Goal: Task Accomplishment & Management: Use online tool/utility

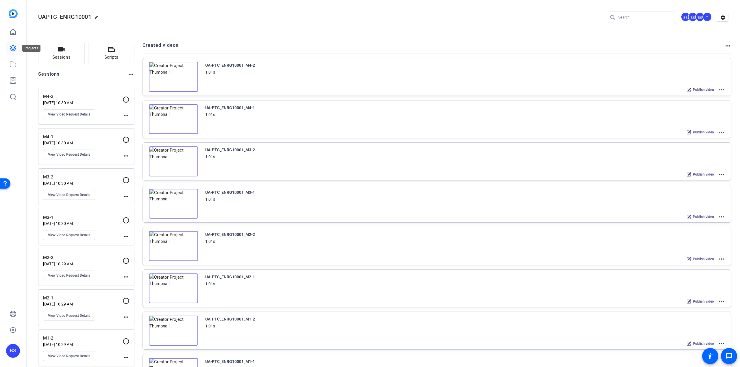
click at [11, 51] on icon at bounding box center [13, 48] width 7 height 7
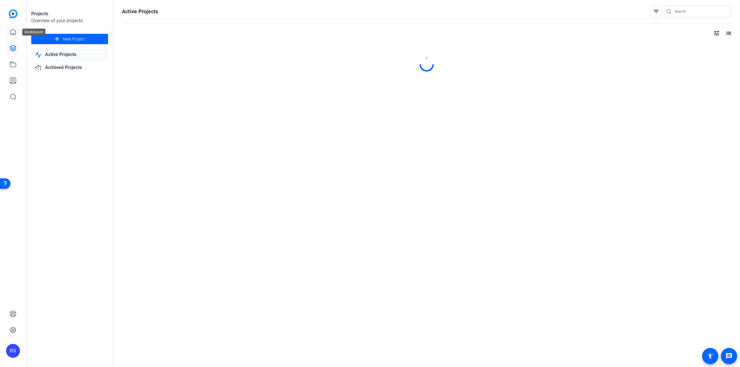
click at [16, 30] on link at bounding box center [13, 32] width 14 height 14
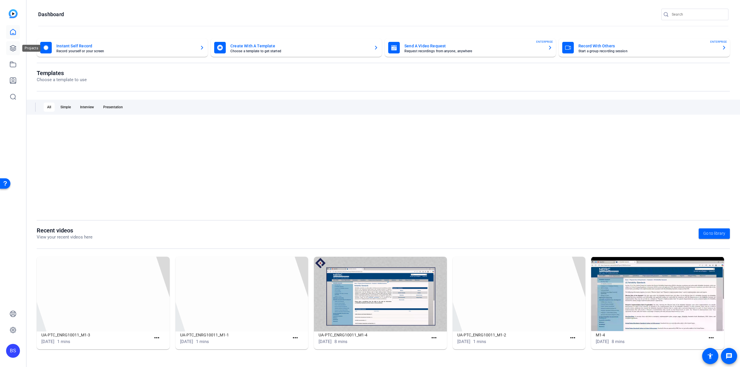
click at [15, 51] on icon at bounding box center [13, 48] width 7 height 7
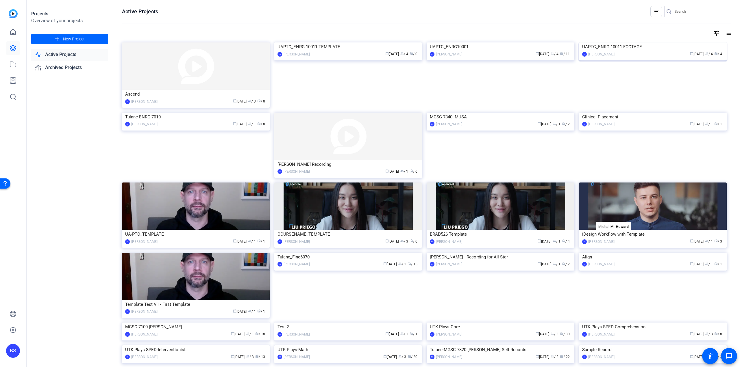
click at [612, 51] on div "UAPTC_ENRG 10011 FOOTAGE" at bounding box center [652, 46] width 141 height 9
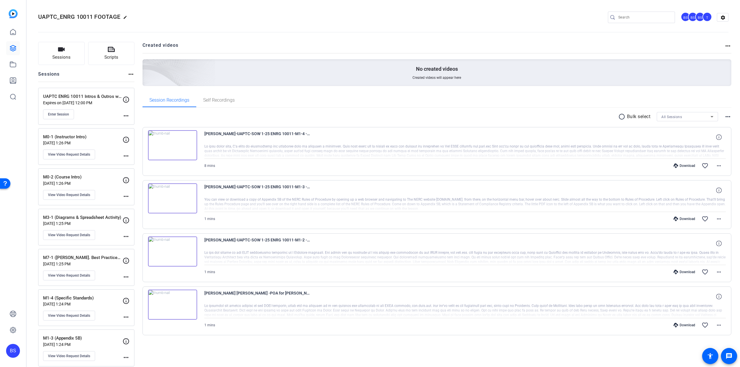
click at [94, 96] on p "UAPTC ENRG 10011 Intros & Outros w/ [PERSON_NAME]" at bounding box center [82, 96] width 79 height 7
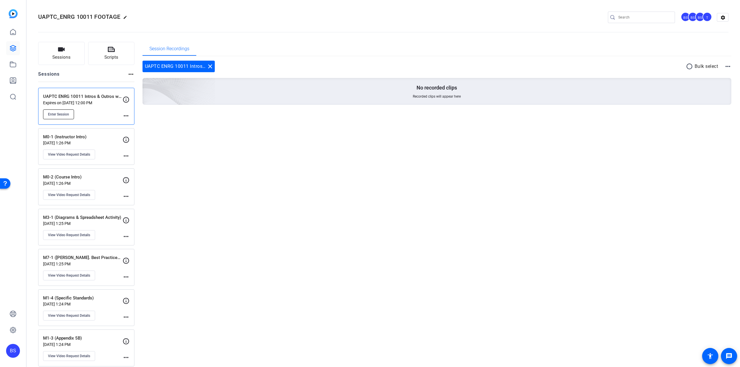
click at [60, 116] on span "Enter Session" at bounding box center [58, 114] width 21 height 5
click at [50, 116] on button "Enter Session" at bounding box center [58, 114] width 31 height 10
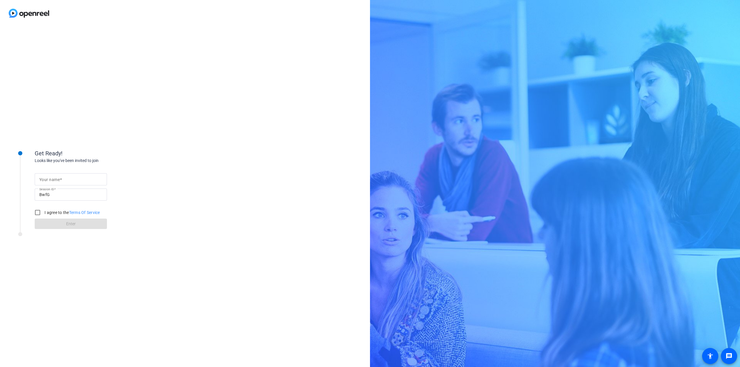
click at [88, 177] on input "Your name" at bounding box center [70, 179] width 63 height 7
type input "[PERSON_NAME]"
click at [38, 211] on input "I agree to the Terms Of Service" at bounding box center [38, 213] width 12 height 12
checkbox input "true"
click at [66, 226] on span at bounding box center [71, 224] width 72 height 14
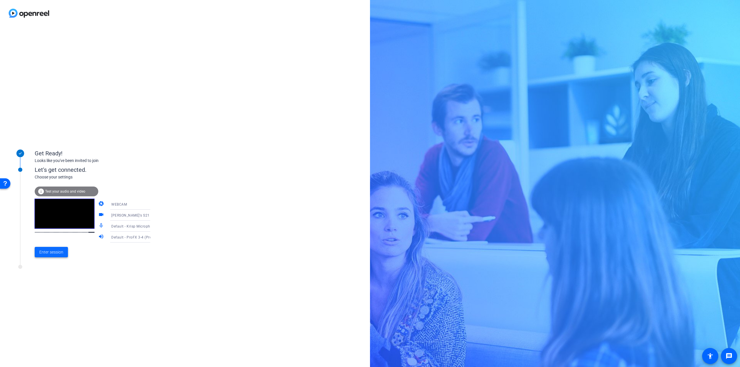
click at [53, 253] on span "Enter session" at bounding box center [51, 252] width 24 height 6
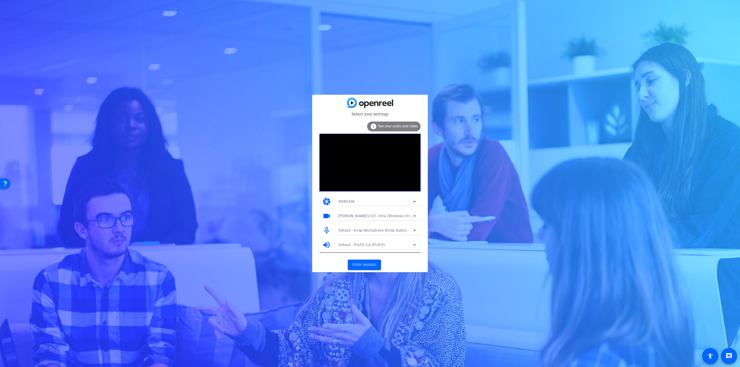
click at [389, 199] on div "WEBCAM" at bounding box center [375, 201] width 75 height 7
click at [0, 0] on span "WEBCAM" at bounding box center [0, 0] width 0 height 0
click at [369, 198] on div "WEBCAM" at bounding box center [375, 201] width 75 height 7
click at [0, 0] on mat-option "DESKTOP" at bounding box center [0, 0] width 0 height 0
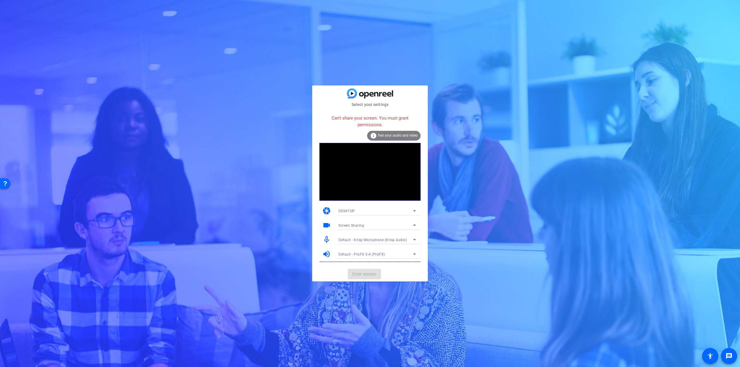
click at [362, 209] on div "DESKTOP" at bounding box center [375, 210] width 75 height 7
click at [0, 0] on mat-option "WEBCAM" at bounding box center [0, 0] width 0 height 0
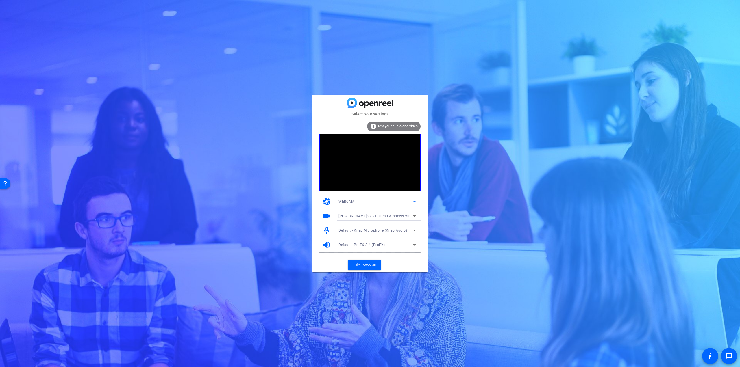
click at [413, 218] on icon at bounding box center [414, 216] width 7 height 7
click at [365, 238] on span "c922 Pro Stream Webcam (046d:085c)" at bounding box center [370, 236] width 65 height 7
click at [366, 265] on span "Enter session" at bounding box center [364, 265] width 24 height 6
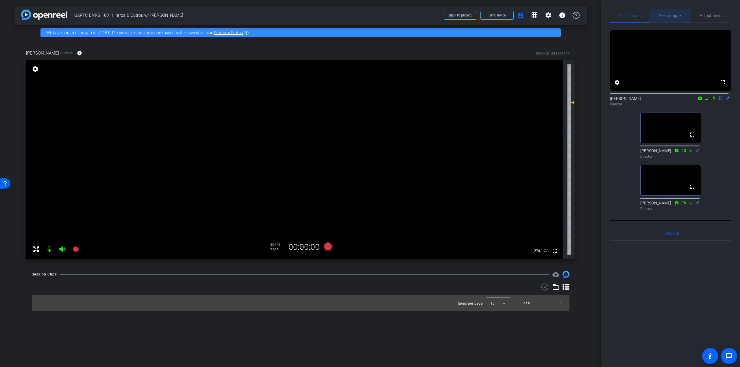
click at [669, 16] on span "Teleprompter" at bounding box center [670, 16] width 24 height 4
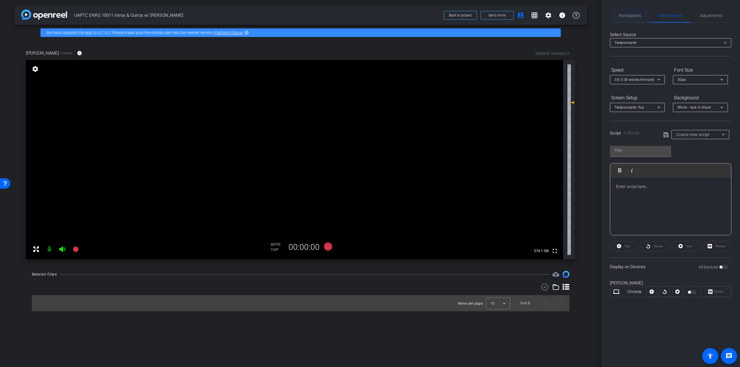
click at [640, 18] on span "Participants" at bounding box center [630, 16] width 22 height 14
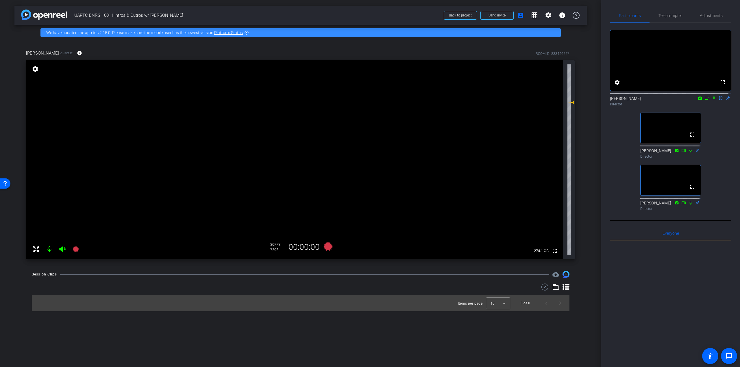
click at [248, 34] on mat-icon "highlight_off" at bounding box center [246, 32] width 5 height 5
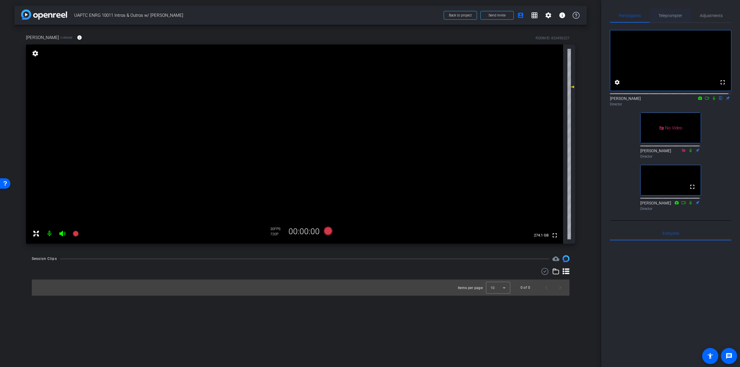
click at [658, 16] on span "Teleprompter" at bounding box center [670, 16] width 24 height 4
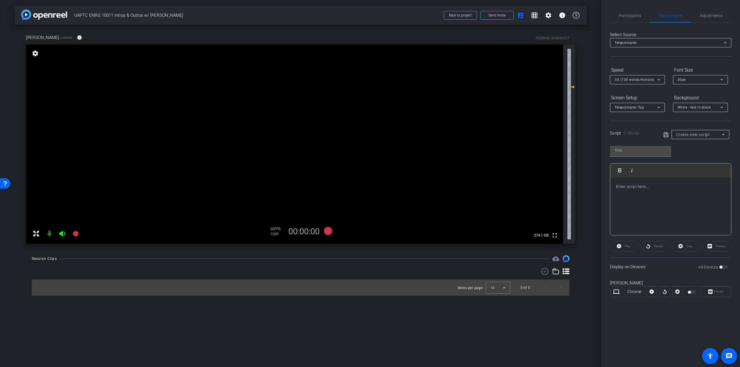
click at [644, 188] on p at bounding box center [670, 186] width 109 height 6
click at [699, 218] on p "M1-1: OUTRO: Now that you’ve downloaded the Glossary of Terms, let’s move onto …" at bounding box center [670, 215] width 109 height 13
click at [716, 292] on div "Preview" at bounding box center [715, 292] width 30 height 10
click at [640, 44] on div "Teleprompter" at bounding box center [668, 42] width 109 height 7
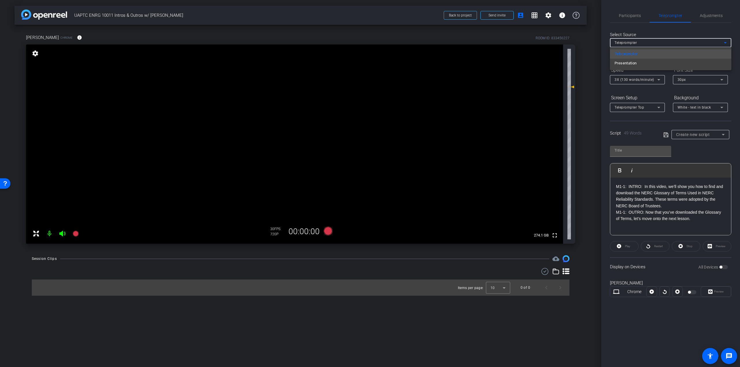
click at [641, 29] on div at bounding box center [370, 183] width 740 height 367
click at [643, 80] on span "3X (130 words/minute)" at bounding box center [634, 80] width 40 height 4
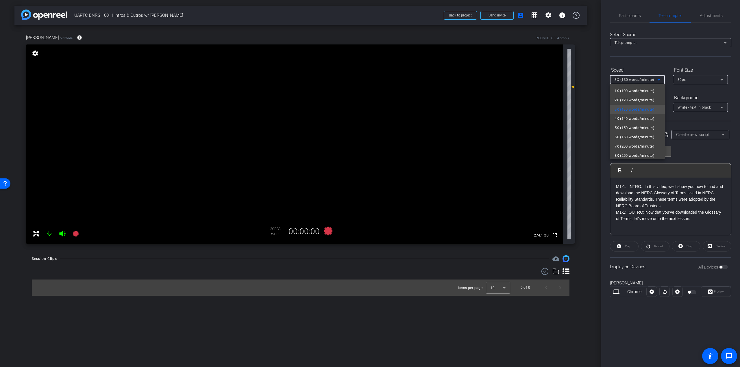
click at [643, 74] on div at bounding box center [370, 183] width 740 height 367
click at [645, 156] on div at bounding box center [640, 151] width 61 height 11
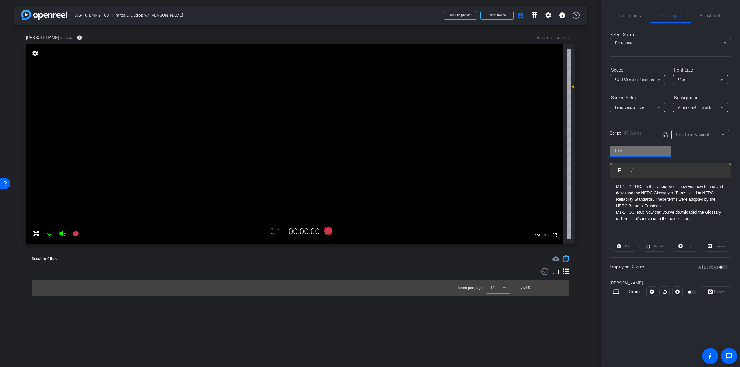
click at [634, 146] on div at bounding box center [640, 150] width 52 height 9
click at [633, 151] on input "text" at bounding box center [640, 150] width 52 height 7
type input "M1-1"
click at [695, 150] on div "M1-1 Play Play from this location Play Selected Play and display the selected t…" at bounding box center [670, 189] width 121 height 94
click at [657, 204] on p "M1-1: INTRO: In this video, we’ll show you how to find and download the NERC Gl…" at bounding box center [670, 196] width 109 height 26
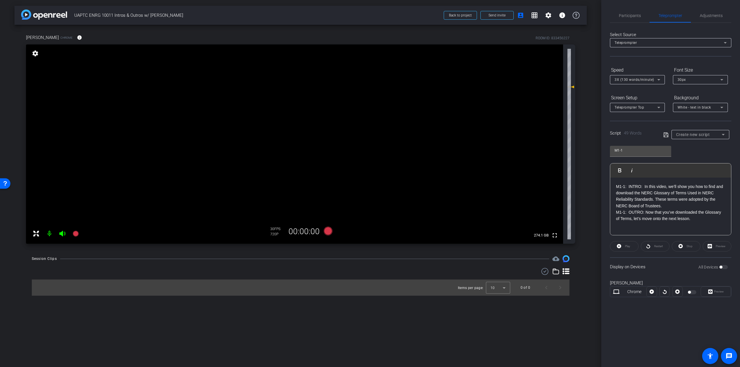
click at [618, 245] on div "Play" at bounding box center [624, 246] width 29 height 10
click at [724, 269] on div "All Devices" at bounding box center [712, 267] width 29 height 6
drag, startPoint x: 724, startPoint y: 149, endPoint x: 720, endPoint y: 128, distance: 20.9
click at [720, 128] on openreel-capture-teleprompter "Speed 3X (130 words/minute) Font Size 30px Screen Setup Teleprompter Top Backgr…" at bounding box center [670, 186] width 121 height 242
click at [719, 146] on div "M1-1 Play Play from this location Play Selected Play and display the selected t…" at bounding box center [670, 189] width 121 height 94
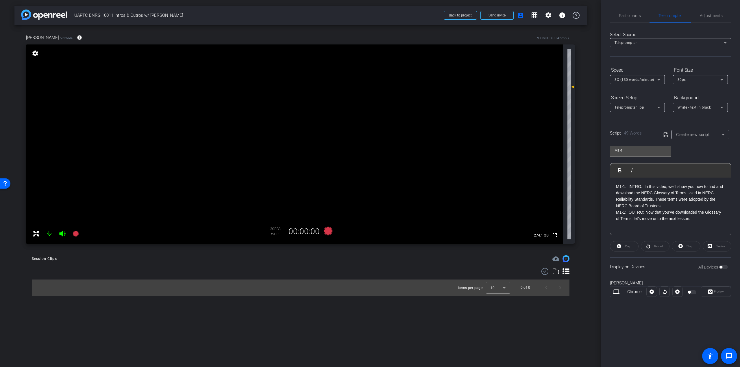
click at [526, 345] on div "arrow_back UAPTC ENRG 10011 Intros & Outros w/ Kevin Back to project Send invit…" at bounding box center [300, 183] width 601 height 367
click at [711, 292] on div "Preview" at bounding box center [715, 292] width 30 height 10
click at [709, 217] on p "M1-1: OUTRO: Now that you’ve downloaded the Glossary of Terms, let’s move onto …" at bounding box center [670, 215] width 109 height 13
click at [699, 132] on div "Script 49 Words Create new script" at bounding box center [670, 130] width 121 height 18
click at [700, 133] on span "Create new script" at bounding box center [693, 134] width 34 height 5
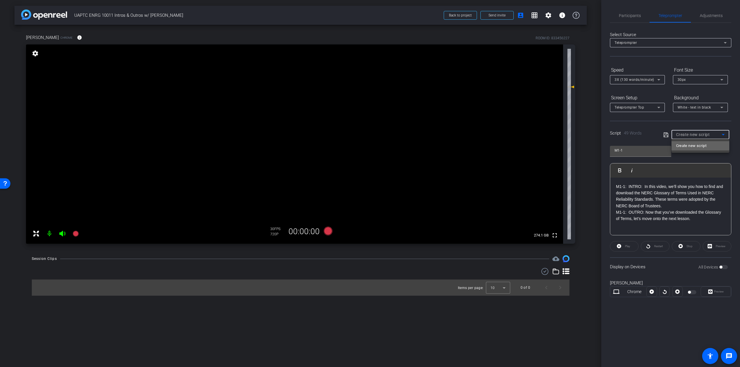
click at [699, 145] on span "Create new script" at bounding box center [691, 145] width 30 height 7
click at [696, 135] on span "Create new script" at bounding box center [693, 134] width 34 height 5
click at [697, 146] on span "Create new script" at bounding box center [691, 145] width 30 height 7
click at [690, 153] on div "M1-1 Play Play from this location Play Selected Play and display the selected t…" at bounding box center [670, 189] width 121 height 94
click at [650, 154] on div "M1-1" at bounding box center [640, 150] width 52 height 9
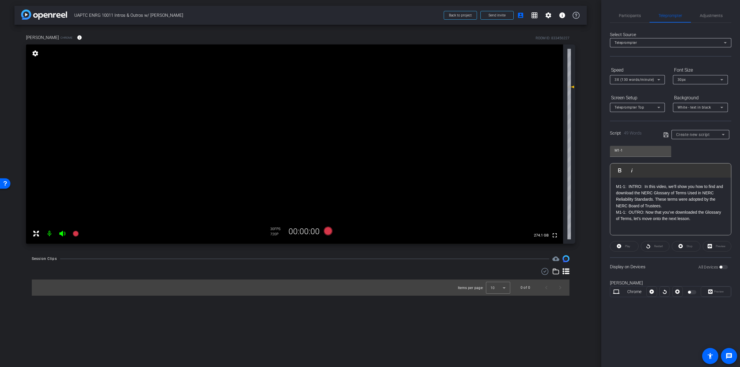
click at [619, 242] on div "Play" at bounding box center [624, 246] width 29 height 10
click at [620, 187] on p "M1-1: INTRO: In this video, we’ll show you how to find and download the NERC Gl…" at bounding box center [670, 196] width 109 height 26
click at [644, 184] on p "M1-1: INTRO: In this video, we’ll show you how to find and download the NERC Gl…" at bounding box center [670, 196] width 109 height 26
click at [691, 133] on span "Create new script" at bounding box center [693, 134] width 34 height 5
click at [687, 144] on span "Create new script" at bounding box center [691, 145] width 30 height 7
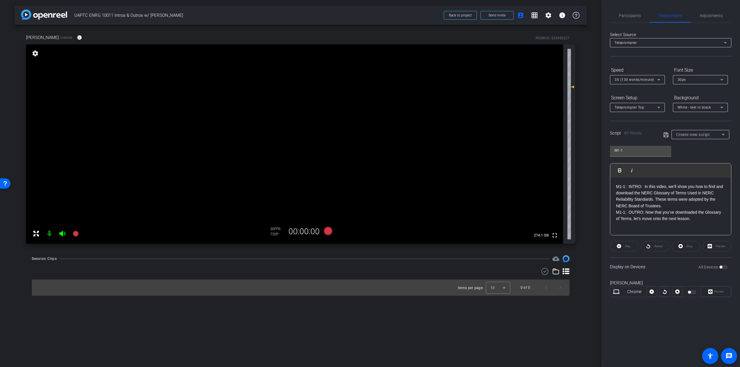
click at [665, 136] on icon at bounding box center [665, 134] width 5 height 7
click at [710, 291] on div "Preview" at bounding box center [715, 292] width 30 height 10
click at [691, 290] on span "button" at bounding box center [691, 292] width 9 height 4
click at [653, 199] on p "M1-1: INTRO: In this video, we’ll show you how to find and download the NERC Gl…" at bounding box center [670, 196] width 109 height 26
click at [695, 218] on p "M1-1: OUTRO: Now that you’ve downloaded the Glossary of Terms, let’s move onto …" at bounding box center [670, 215] width 109 height 13
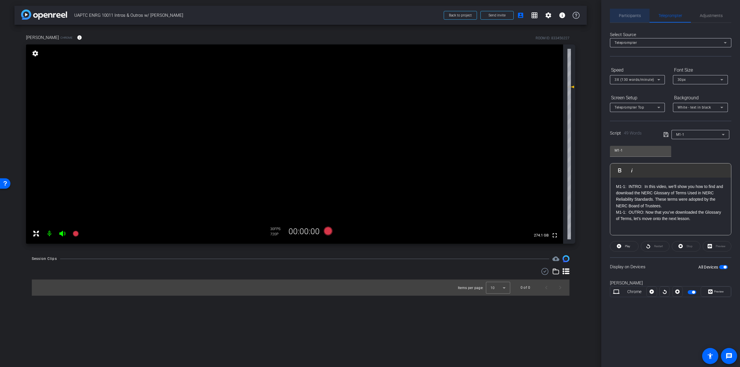
click at [632, 15] on span "Participants" at bounding box center [630, 16] width 22 height 4
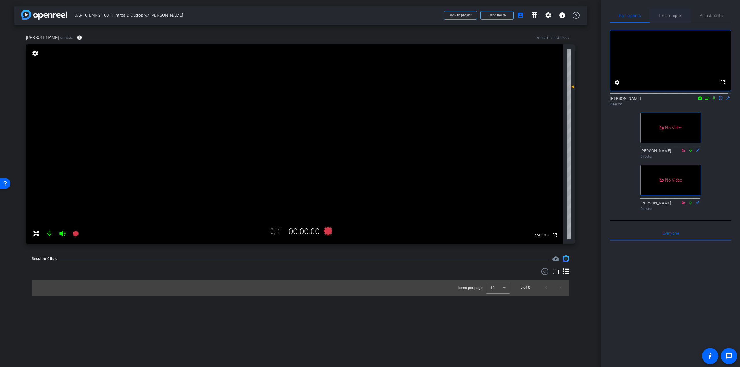
click at [674, 17] on span "Teleprompter" at bounding box center [670, 16] width 24 height 4
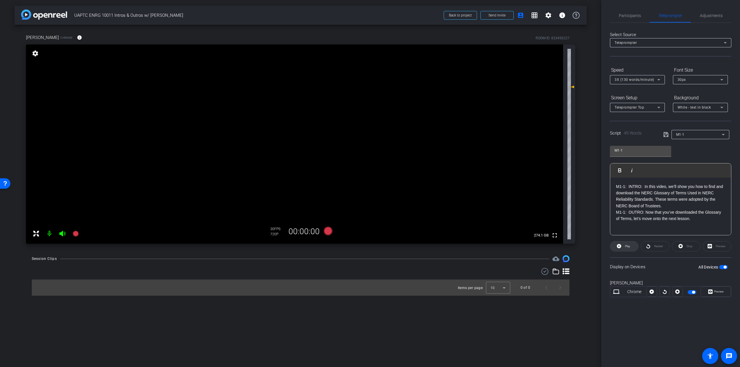
click at [618, 247] on icon at bounding box center [619, 246] width 4 height 4
click at [624, 248] on span "Pause" at bounding box center [626, 246] width 9 height 8
click at [686, 247] on span "Stop" at bounding box center [689, 246] width 8 height 8
click at [634, 245] on span at bounding box center [624, 247] width 28 height 14
click at [714, 240] on openreel-capture-teleprompter "Speed 3X (130 words/minute) Font Size 30px Screen Setup Teleprompter Top Backgr…" at bounding box center [670, 186] width 121 height 242
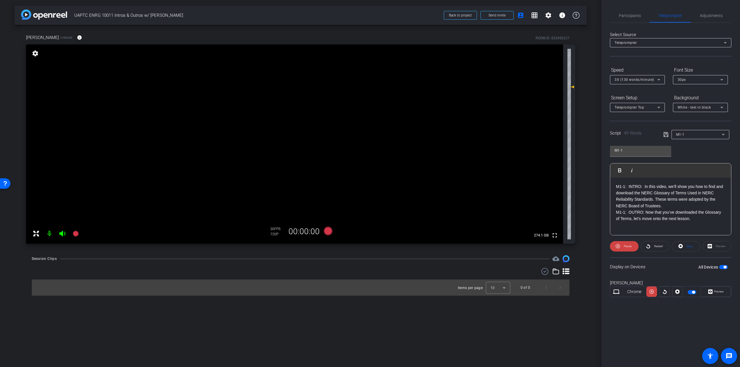
click at [709, 246] on div "Preview" at bounding box center [716, 246] width 29 height 10
click at [712, 245] on div "Preview" at bounding box center [716, 246] width 29 height 10
click at [629, 246] on span "Pause" at bounding box center [627, 246] width 8 height 3
click at [632, 19] on span "Participants" at bounding box center [630, 16] width 22 height 14
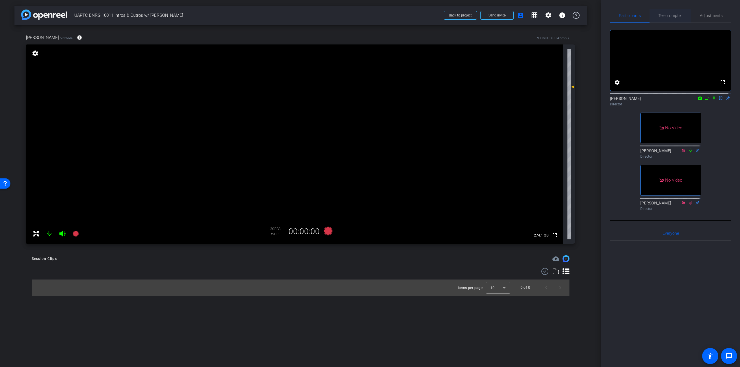
click at [667, 15] on span "Teleprompter" at bounding box center [670, 16] width 24 height 4
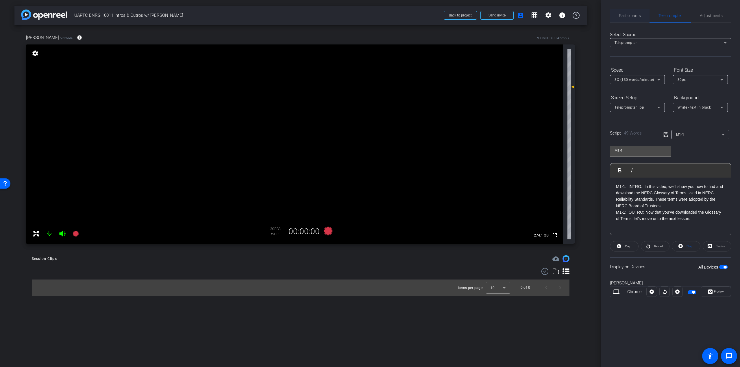
click at [628, 14] on span "Participants" at bounding box center [630, 16] width 22 height 4
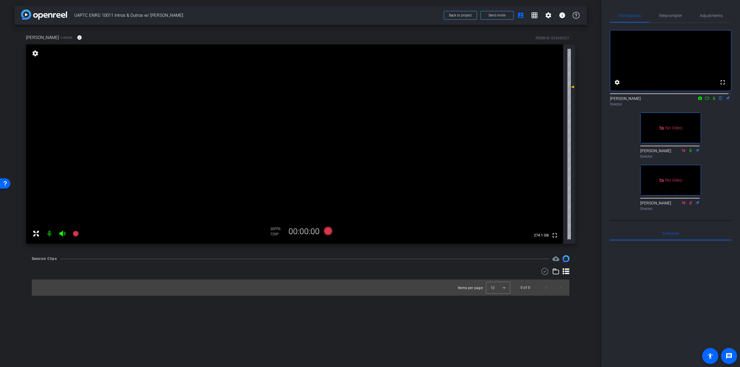
click at [711, 100] on icon at bounding box center [713, 98] width 5 height 4
click at [699, 18] on span "Adjustments" at bounding box center [710, 16] width 23 height 14
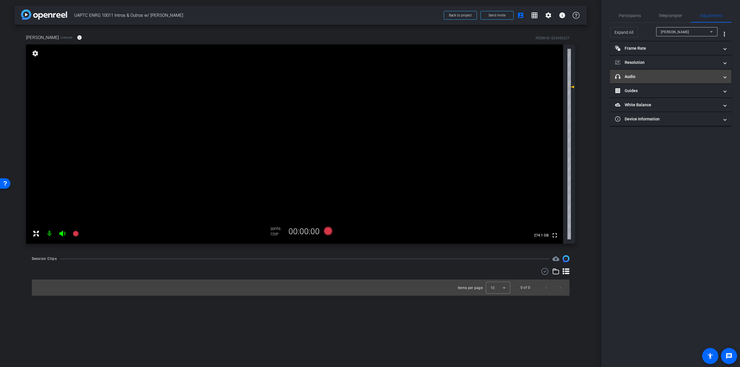
click at [680, 77] on mat-panel-title "headphone icon Audio" at bounding box center [667, 77] width 104 height 6
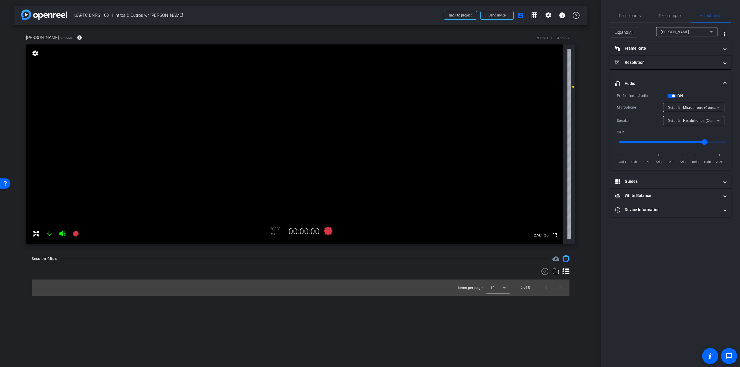
click at [701, 104] on div "Default - Microphone (Conexant ISST Audio)" at bounding box center [691, 107] width 49 height 7
click at [702, 76] on div at bounding box center [370, 183] width 740 height 367
click at [548, 14] on mat-icon "settings" at bounding box center [548, 15] width 7 height 7
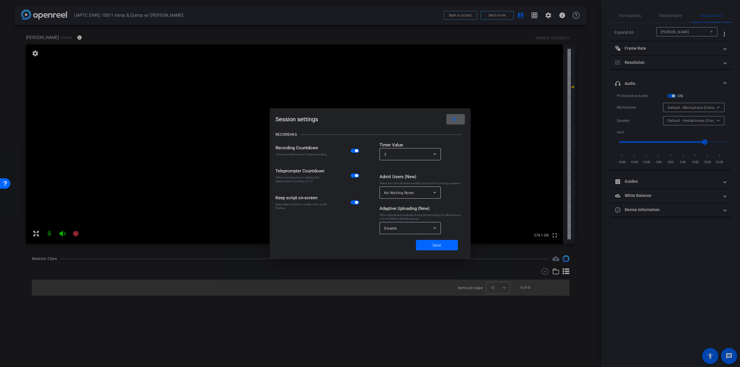
click at [454, 119] on mat-icon "close" at bounding box center [453, 119] width 7 height 7
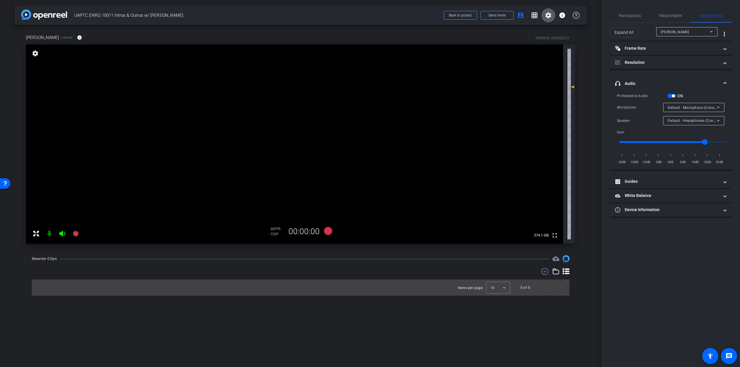
click at [35, 56] on mat-icon "settings" at bounding box center [35, 53] width 8 height 7
click at [35, 53] on mat-icon "settings" at bounding box center [35, 53] width 8 height 7
click at [636, 16] on span "Participants" at bounding box center [630, 16] width 22 height 4
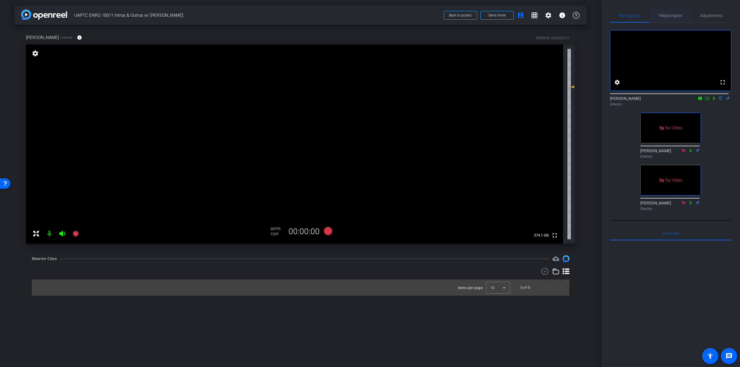
click at [660, 14] on span "Teleprompter" at bounding box center [670, 16] width 24 height 4
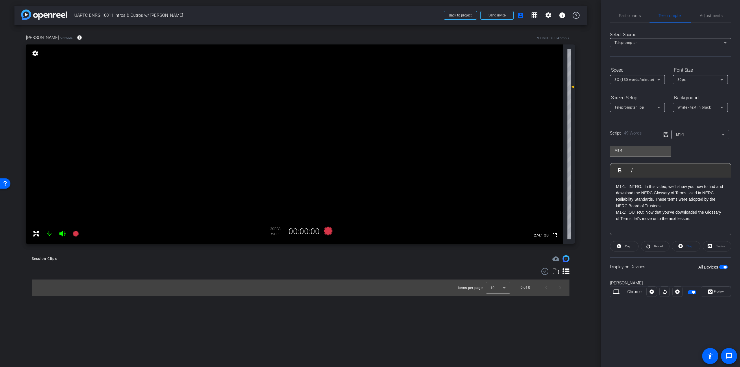
drag, startPoint x: 637, startPoint y: 287, endPoint x: 580, endPoint y: 64, distance: 230.3
click at [580, 64] on div "Kevin B. Perry Chrome info ROOM ID: 833456227 fullscreen settings 274.1 GB 30 F…" at bounding box center [300, 137] width 572 height 225
click at [631, 14] on span "Participants" at bounding box center [630, 16] width 22 height 4
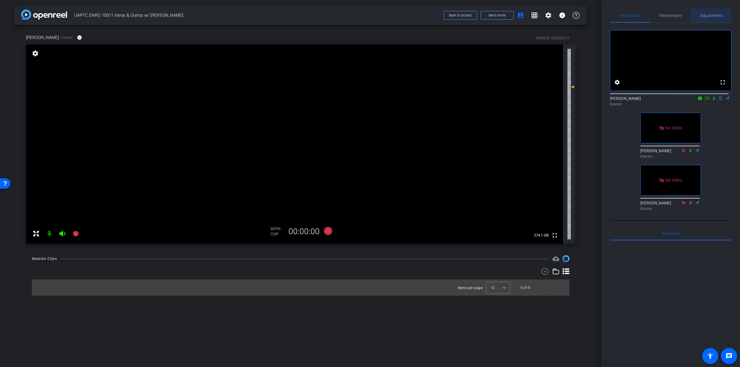
click at [705, 18] on span "Adjustments" at bounding box center [710, 16] width 23 height 14
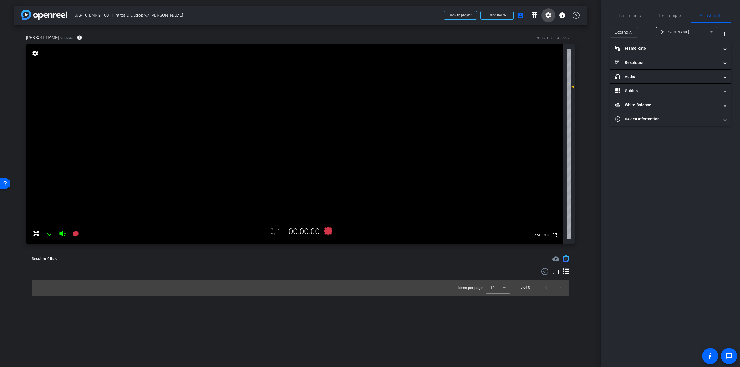
click at [551, 16] on mat-icon "settings" at bounding box center [548, 15] width 7 height 7
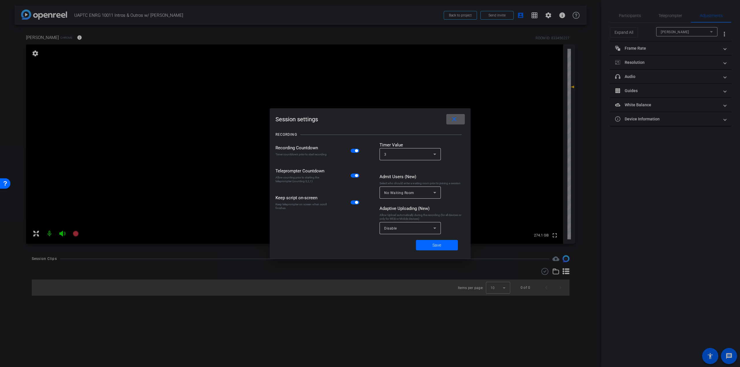
click at [456, 120] on mat-icon "close" at bounding box center [453, 119] width 7 height 7
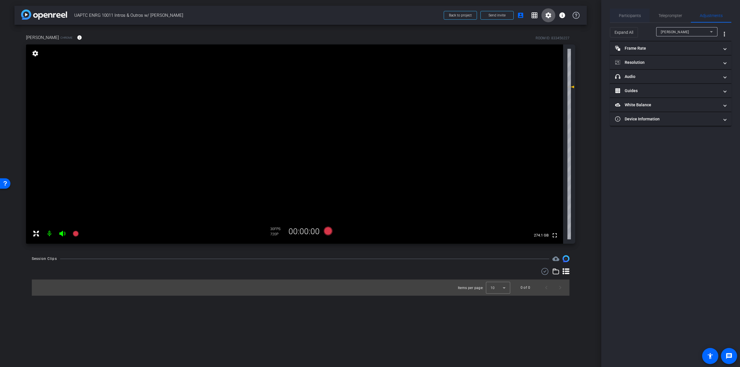
click at [637, 16] on span "Participants" at bounding box center [630, 16] width 22 height 4
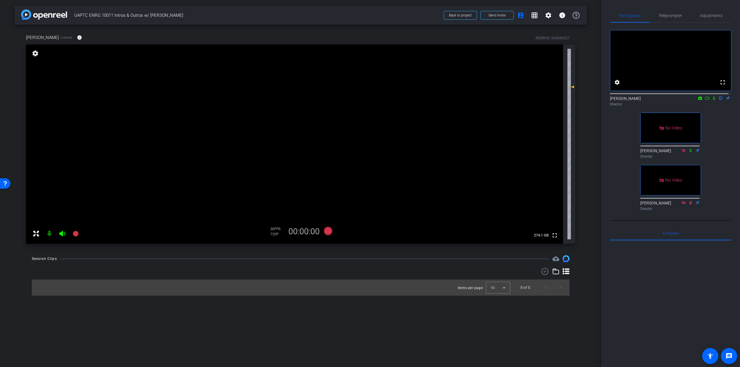
click at [712, 100] on icon at bounding box center [713, 98] width 2 height 4
click at [712, 100] on icon at bounding box center [713, 98] width 3 height 4
click at [546, 19] on span at bounding box center [548, 15] width 14 height 14
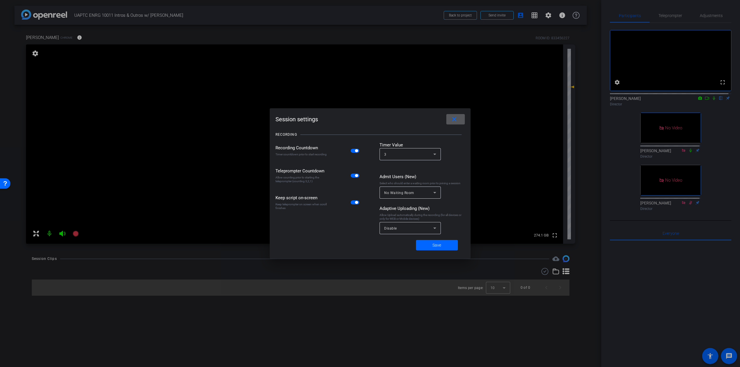
click at [453, 114] on span at bounding box center [455, 119] width 18 height 14
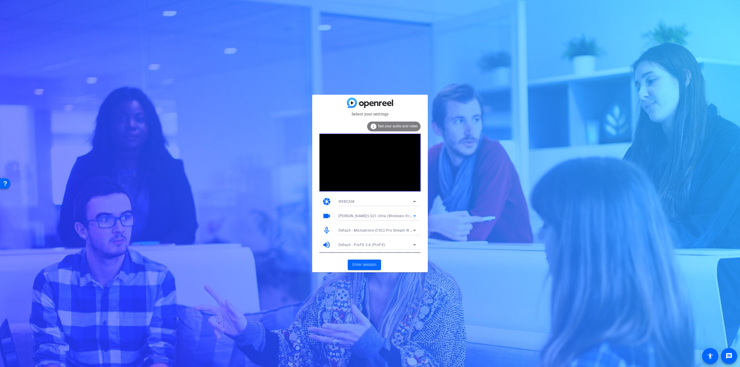
click at [411, 216] on icon at bounding box center [414, 216] width 7 height 7
click at [375, 236] on span "c922 Pro Stream Webcam (046d:085c)" at bounding box center [370, 236] width 65 height 7
click at [367, 263] on span "Enter session" at bounding box center [364, 265] width 24 height 6
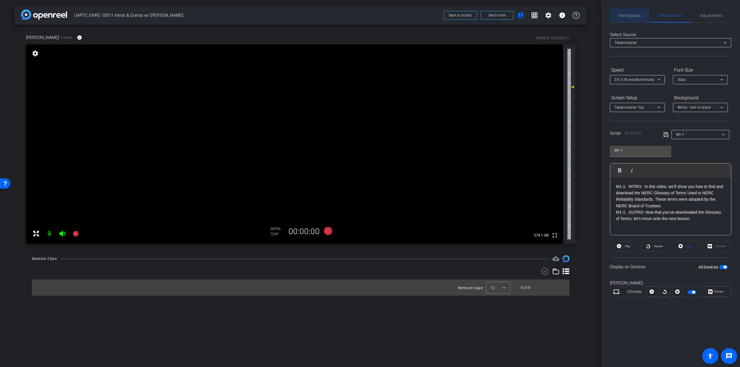
click at [632, 15] on span "Participants" at bounding box center [630, 16] width 22 height 4
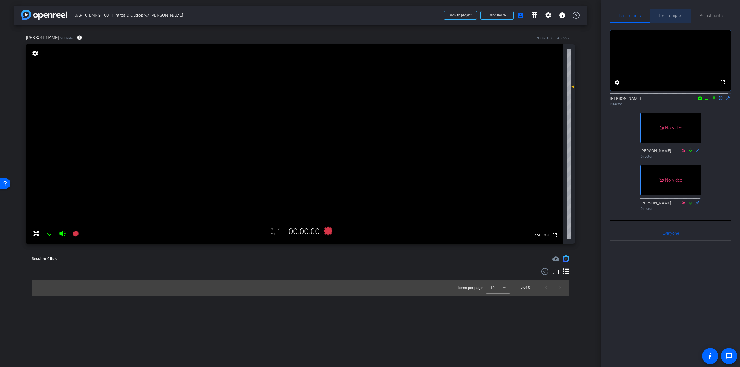
click at [673, 15] on span "Teleprompter" at bounding box center [670, 16] width 24 height 4
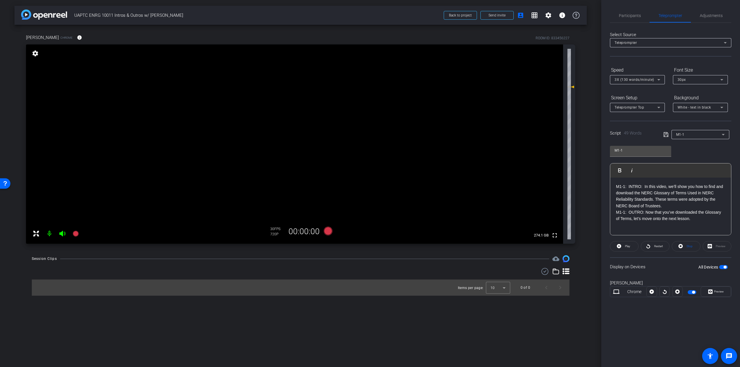
click at [690, 212] on p "M1-1: OUTRO: Now that you’ve downloaded the Glossary of Terms, let’s move onto …" at bounding box center [670, 215] width 109 height 13
click at [657, 212] on p "M1-1: OUTRO: Now that you’ve downloaded the Glossary of Terms, let’s move onto …" at bounding box center [670, 215] width 109 height 13
click at [665, 212] on p "M1-1: OUTRO: Now that you’ve downloaded the Glossary of Terms, let’s move onto …" at bounding box center [670, 215] width 109 height 13
drag, startPoint x: 663, startPoint y: 212, endPoint x: 667, endPoint y: 213, distance: 4.1
click at [667, 213] on p "M1-1: OUTRO: Now that you’ve downloaded the Glossary of Terms, let’s move onto …" at bounding box center [670, 215] width 109 height 13
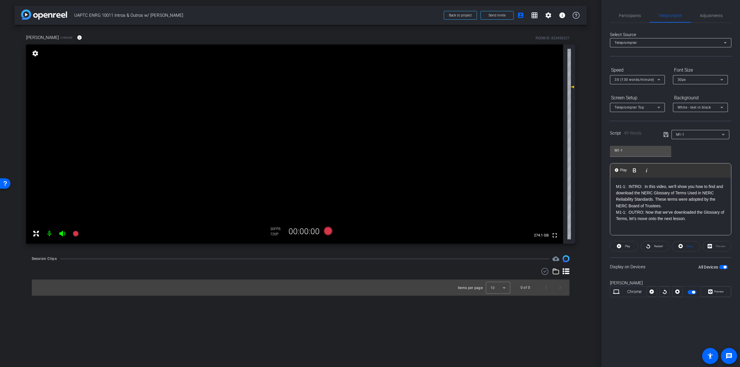
click at [700, 218] on p "M1-1: OUTRO: Now that we’ve downloaded the Glossary of Terms, let’s move onto t…" at bounding box center [670, 215] width 109 height 13
click at [708, 245] on div "Preview" at bounding box center [716, 246] width 29 height 10
click at [666, 134] on icon at bounding box center [665, 134] width 5 height 5
click at [711, 244] on div "Preview" at bounding box center [716, 246] width 29 height 10
click at [710, 292] on icon at bounding box center [710, 292] width 4 height 4
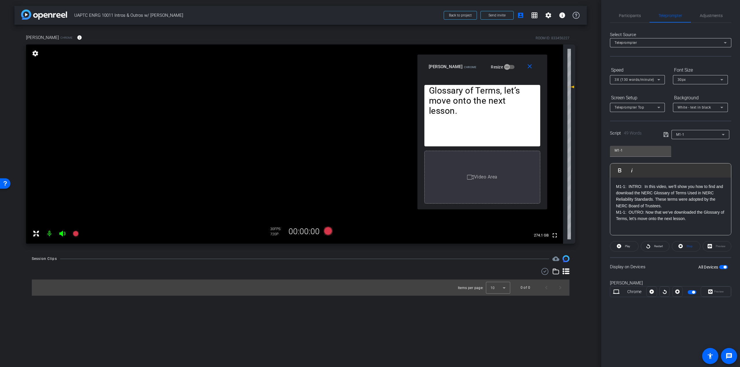
drag, startPoint x: 395, startPoint y: 111, endPoint x: 507, endPoint y: 59, distance: 123.5
click at [507, 59] on div "close Kevin B. Perry Chrome Resize" at bounding box center [482, 68] width 130 height 26
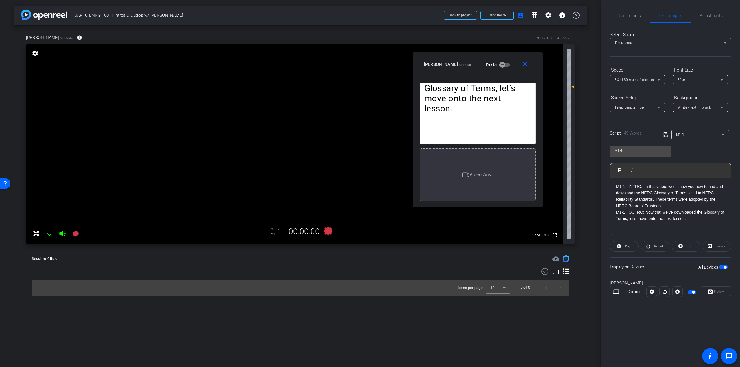
drag, startPoint x: 485, startPoint y: 58, endPoint x: 480, endPoint y: 56, distance: 5.2
click at [480, 56] on div "close Kevin B. Perry Chrome Resize" at bounding box center [478, 65] width 130 height 26
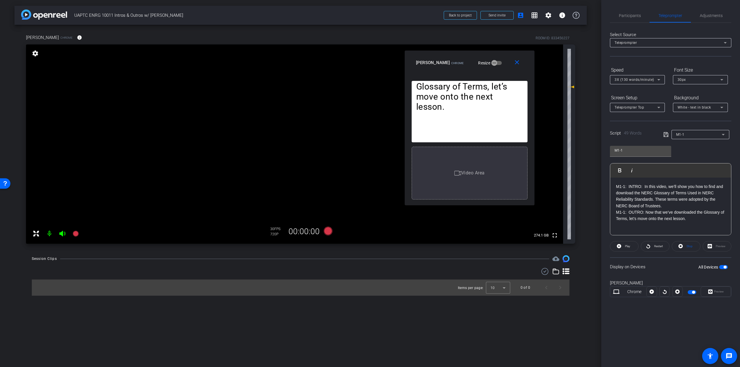
drag, startPoint x: 481, startPoint y: 56, endPoint x: 474, endPoint y: 54, distance: 7.7
click at [474, 54] on div "close Kevin B. Perry Chrome Resize" at bounding box center [469, 64] width 130 height 26
click at [710, 15] on span "Adjustments" at bounding box center [710, 16] width 23 height 4
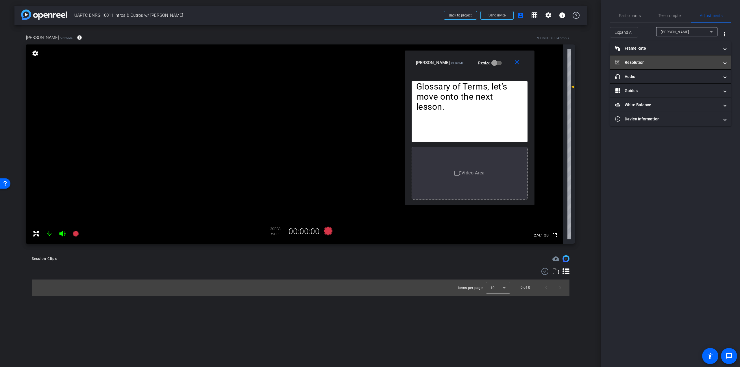
click at [722, 61] on span "Resolution" at bounding box center [669, 63] width 109 height 6
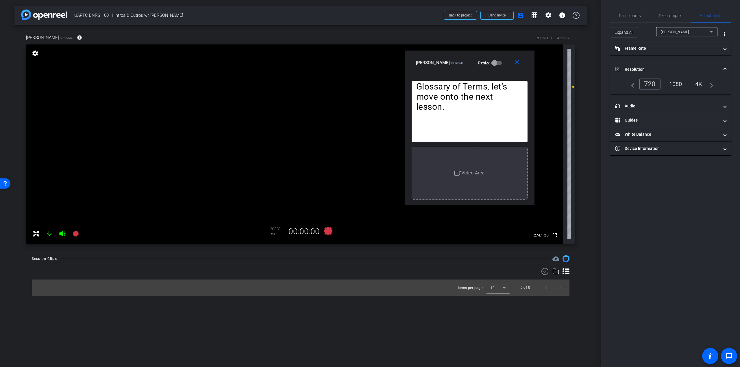
click at [678, 86] on div "1080" at bounding box center [675, 84] width 22 height 10
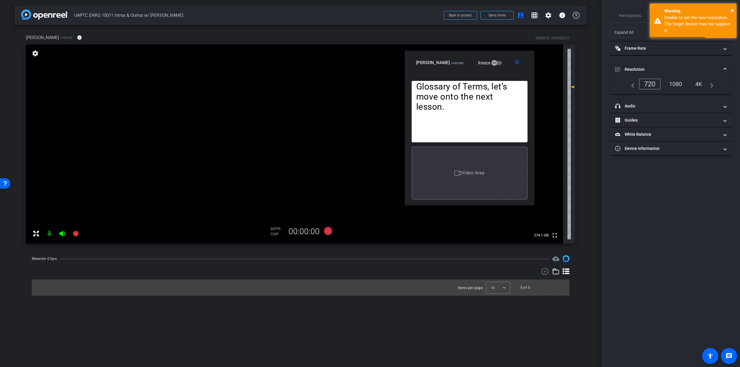
click at [645, 83] on div "720" at bounding box center [649, 84] width 21 height 11
click at [723, 105] on span "headphone icon Audio" at bounding box center [669, 106] width 109 height 6
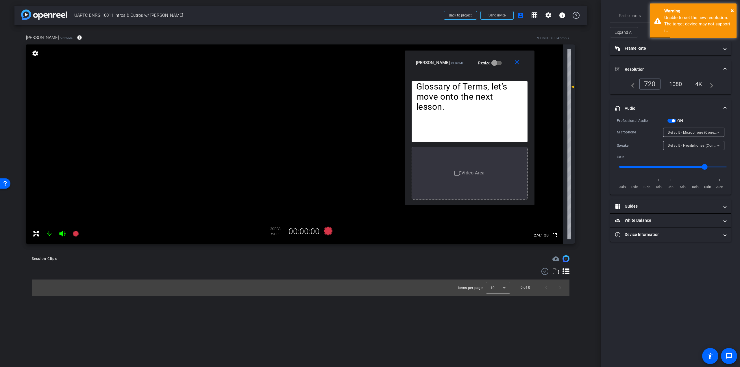
click at [721, 131] on icon at bounding box center [717, 132] width 7 height 7
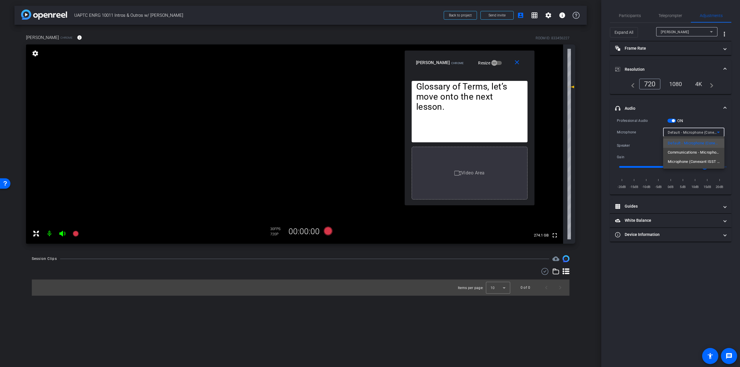
click at [722, 115] on div at bounding box center [370, 183] width 740 height 367
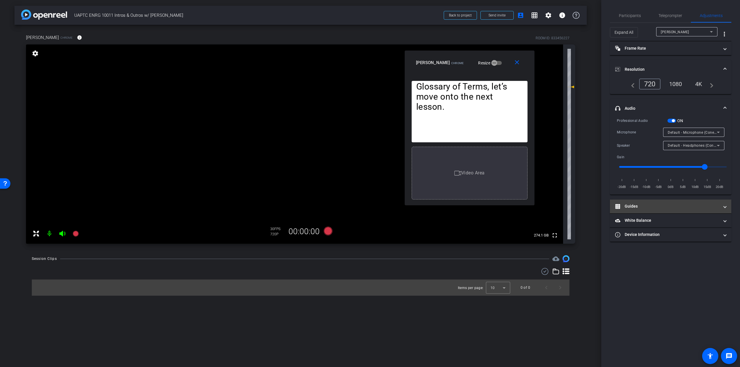
click at [719, 204] on span "Guides" at bounding box center [669, 206] width 109 height 6
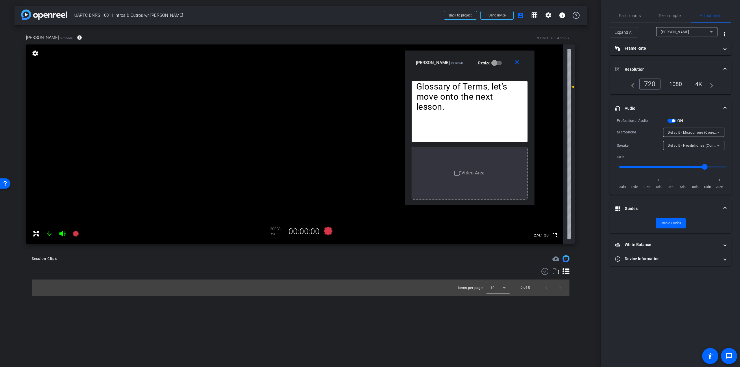
click at [725, 206] on span at bounding box center [724, 209] width 2 height 6
click at [725, 220] on span at bounding box center [724, 221] width 2 height 6
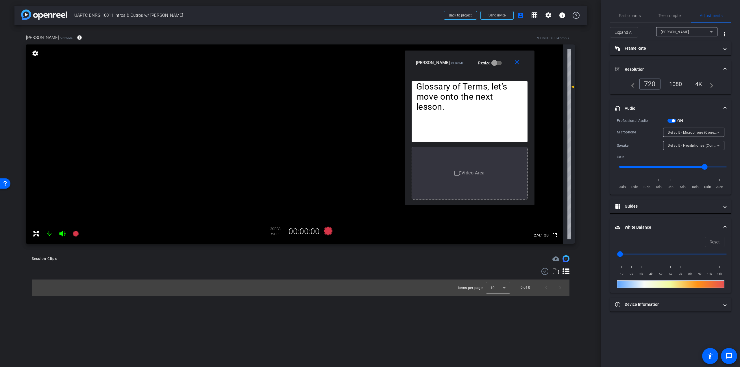
click at [725, 220] on mat-expansion-panel-header "White Balance White Balance" at bounding box center [670, 227] width 121 height 18
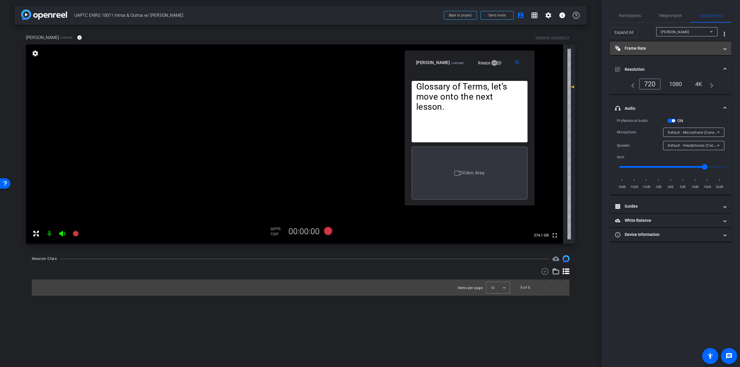
click at [704, 48] on mat-panel-title "Frame Rate Frame Rate" at bounding box center [667, 48] width 104 height 6
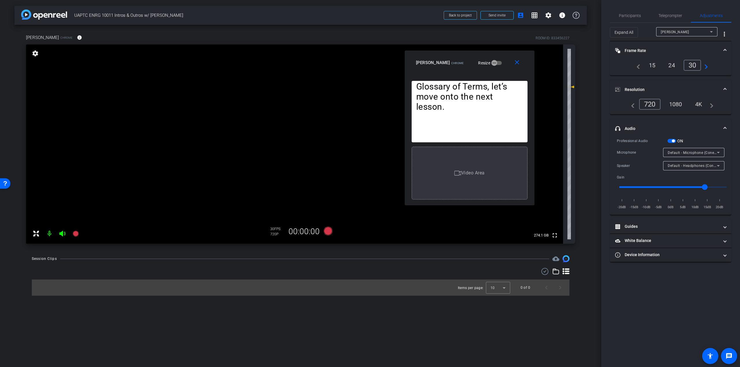
click at [692, 66] on div "30" at bounding box center [692, 65] width 18 height 11
click at [646, 30] on div "Expand All" at bounding box center [633, 32] width 46 height 10
click at [632, 14] on span "Participants" at bounding box center [630, 16] width 22 height 4
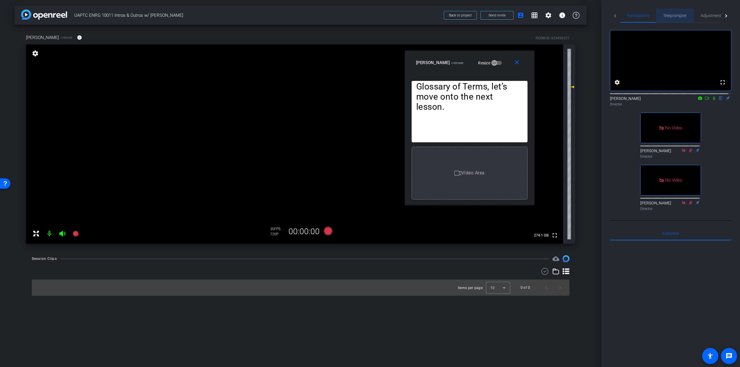
click at [666, 15] on span "Teleprompter" at bounding box center [675, 16] width 24 height 4
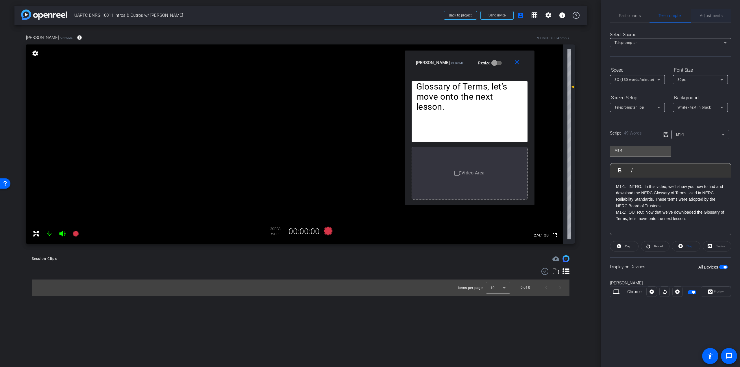
click at [708, 16] on span "Adjustments" at bounding box center [710, 16] width 23 height 4
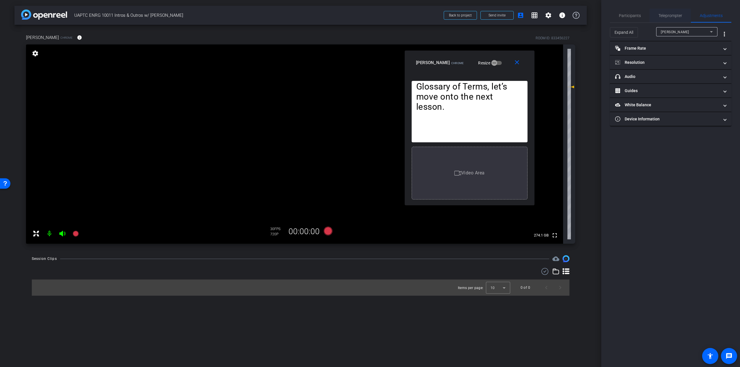
click at [682, 14] on div "Teleprompter" at bounding box center [669, 16] width 41 height 14
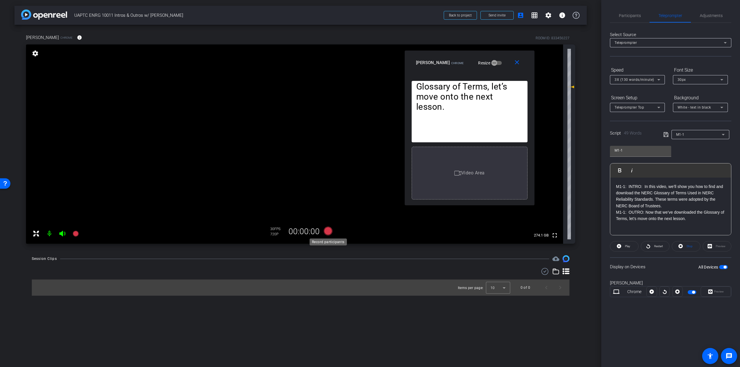
click at [327, 231] on icon at bounding box center [328, 231] width 9 height 9
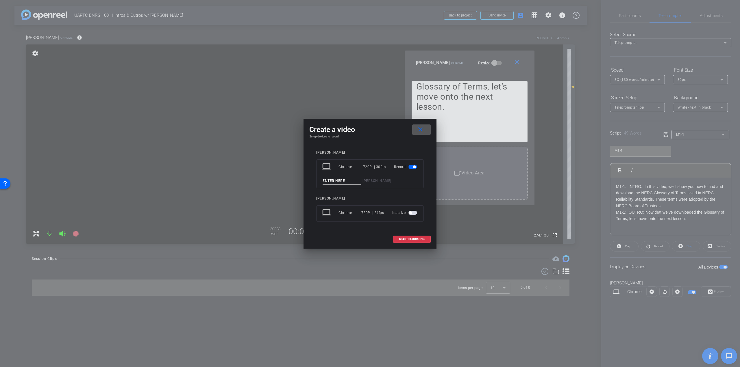
click at [346, 182] on input at bounding box center [341, 180] width 39 height 7
type input "M1-1"
drag, startPoint x: 381, startPoint y: 125, endPoint x: 373, endPoint y: 124, distance: 7.9
click at [372, 124] on div "Create a video close Setup devices to record Kevin B. Perry laptop Chrome 720P …" at bounding box center [369, 184] width 133 height 130
drag, startPoint x: 410, startPoint y: 238, endPoint x: 363, endPoint y: 131, distance: 116.7
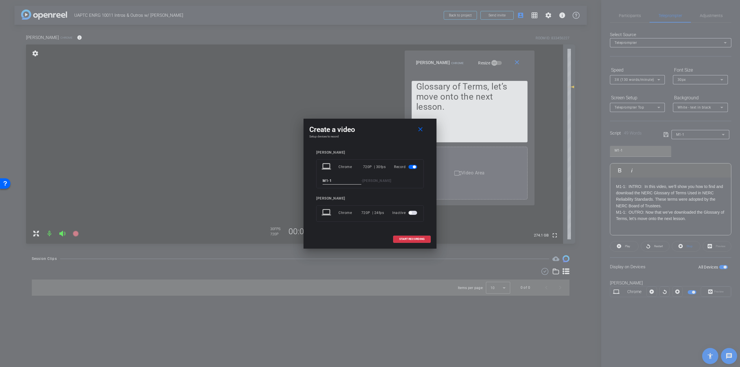
click at [359, 140] on div "Create a video close Setup devices to record Kevin B. Perry laptop Chrome 720P …" at bounding box center [369, 184] width 133 height 130
click at [420, 131] on mat-icon "close" at bounding box center [420, 129] width 7 height 7
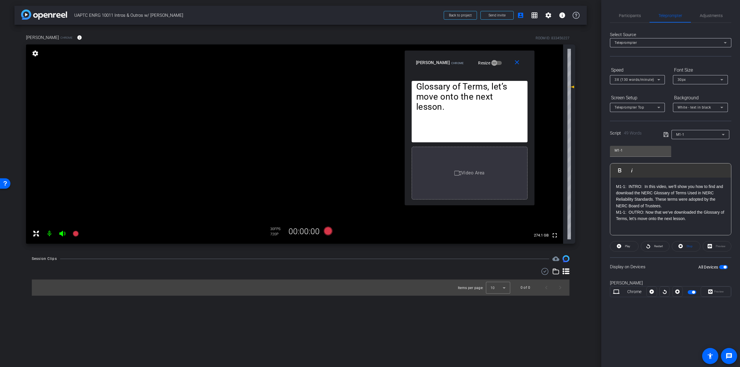
click at [618, 189] on p "M1-1: INTRO: In this video, we’ll show you how to find and download the NERC Gl…" at bounding box center [670, 196] width 109 height 26
click at [616, 188] on p "M1-1: INTRO: In this video, we’ll show you how to find and download the NERC Gl…" at bounding box center [670, 196] width 109 height 26
click at [647, 186] on p at bounding box center [670, 186] width 109 height 6
click at [667, 135] on icon at bounding box center [665, 134] width 5 height 7
click at [616, 224] on p "M1-1: OUTRO: Now that we’ve downloaded the Glossary of Terms, let’s move onto t…" at bounding box center [670, 228] width 109 height 13
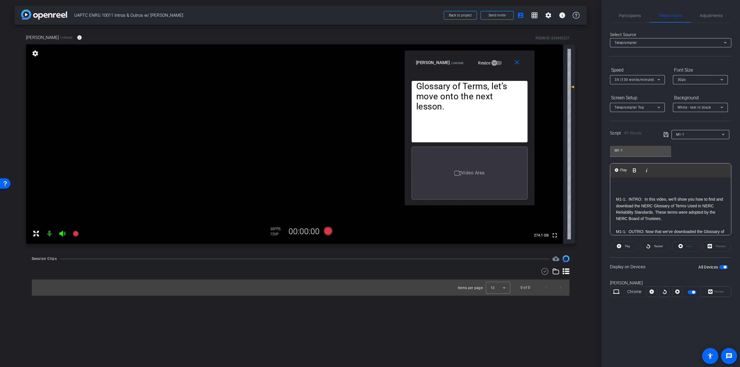
click at [686, 216] on p "M1-1: INTRO: In this video, we’ll show you how to find and download the NERC Gl…" at bounding box center [670, 209] width 109 height 26
click at [329, 231] on icon at bounding box center [328, 231] width 9 height 9
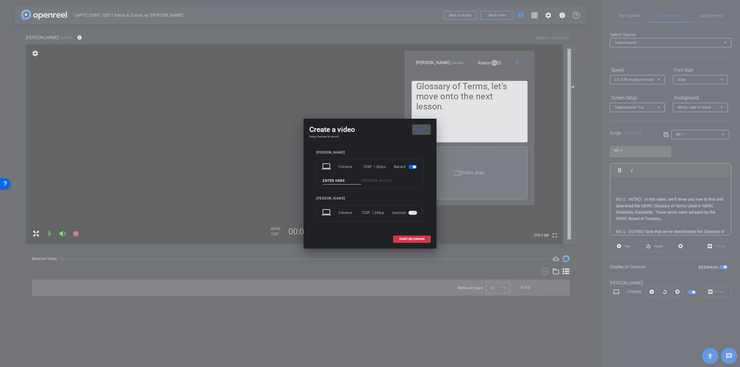
click at [345, 177] on div "laptop Chrome 720P | 30fps Record - Kevin B. Perry" at bounding box center [369, 173] width 107 height 29
click at [347, 180] on input at bounding box center [341, 180] width 39 height 7
type input "m"
type input "M1-1"
click at [411, 238] on span "START RECORDING" at bounding box center [411, 239] width 25 height 3
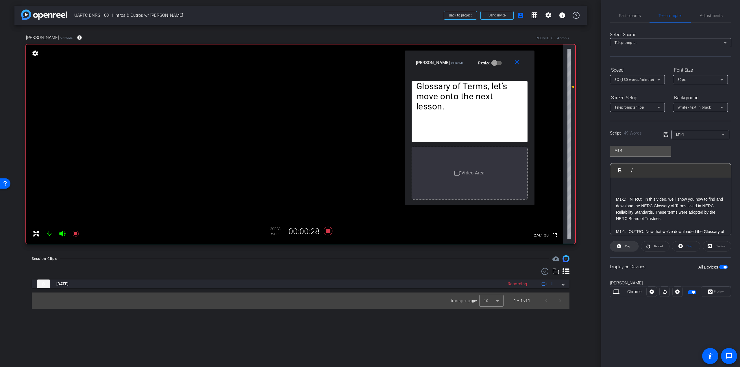
click at [628, 246] on span "Play" at bounding box center [627, 246] width 5 height 3
click at [330, 232] on icon at bounding box center [328, 231] width 9 height 9
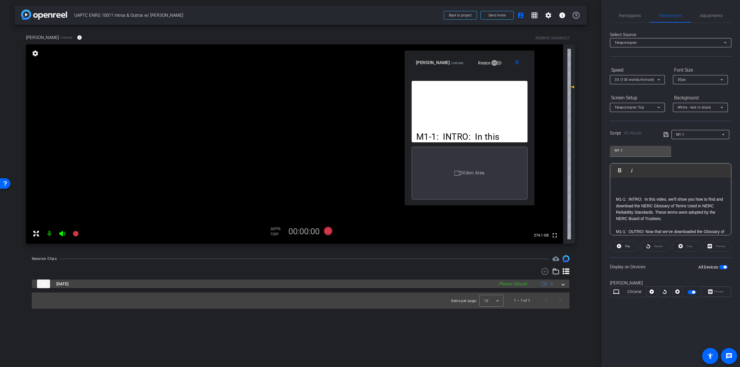
click at [563, 285] on span at bounding box center [563, 284] width 2 height 6
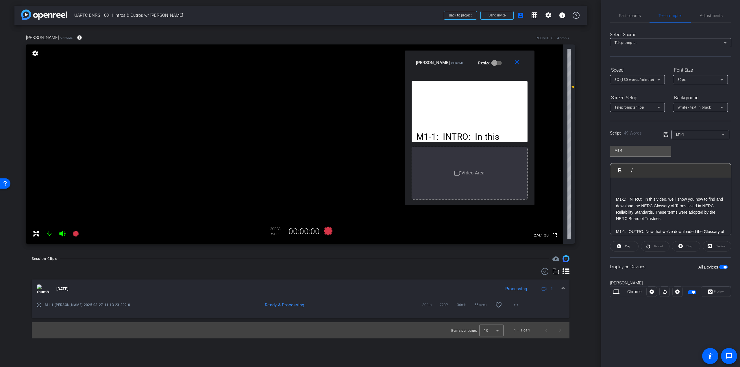
click at [678, 220] on p "M1-1: INTRO: In this video, we’ll show you how to find and download the NERC Gl…" at bounding box center [670, 209] width 109 height 26
click at [660, 218] on p "M1-1: INTRO: In this video, we’ll show you how to find and download the NERC Gl…" at bounding box center [670, 209] width 109 height 26
click at [716, 220] on p "M1-1: INTRO: In this video, we’ll show you how to find and download the NERC Gl…" at bounding box center [670, 212] width 109 height 32
click at [684, 226] on p "M1-1: INTRO: In this video, we’ll show you how to find and download the NERC Gl…" at bounding box center [670, 212] width 109 height 32
click at [34, 305] on div "play_circle_outline M1-1-Kevin B. Perry-2025-08-27-11-13-23-302-0 MP4 Ready 30f…" at bounding box center [300, 308] width 537 height 20
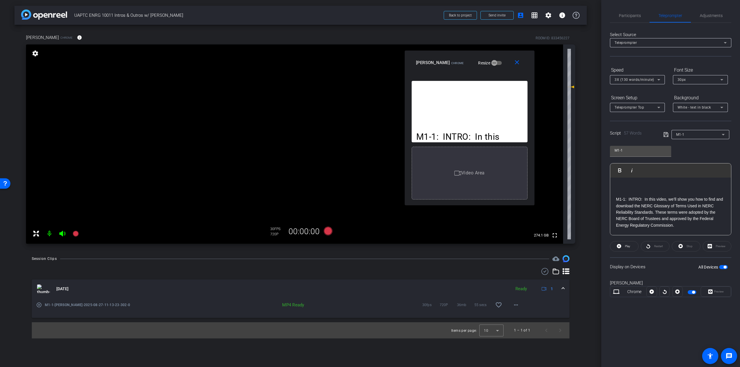
click at [39, 305] on mat-icon "play_circle_outline" at bounding box center [39, 305] width 6 height 6
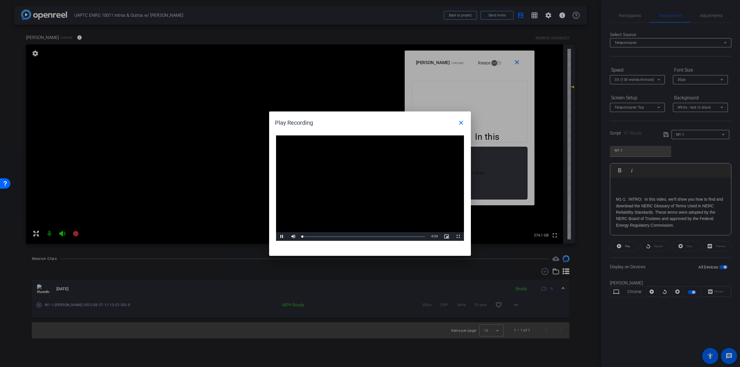
click at [364, 185] on video "Video Player" at bounding box center [370, 188] width 188 height 106
click at [284, 237] on span "Video Player" at bounding box center [282, 237] width 12 height 0
click at [282, 237] on span "Video Player" at bounding box center [282, 237] width 12 height 0
click at [461, 122] on mat-icon "close" at bounding box center [460, 122] width 7 height 7
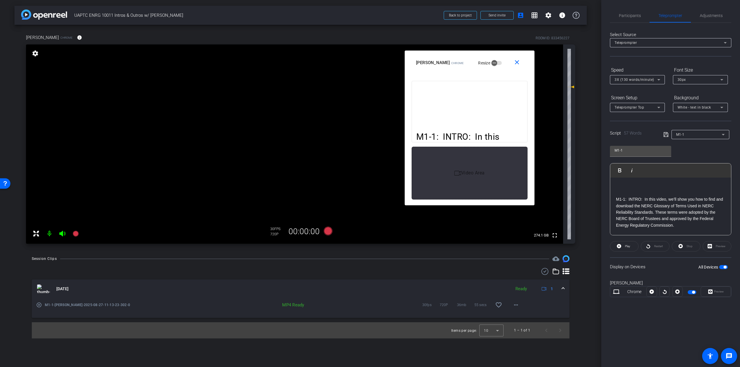
click at [638, 182] on div "M1-1: INTRO: In this video, we’ll show you how to find and download the NERC Gl…" at bounding box center [670, 216] width 121 height 76
click at [722, 267] on span "button" at bounding box center [723, 267] width 9 height 4
click at [664, 134] on icon at bounding box center [665, 134] width 5 height 5
click at [723, 267] on span "button" at bounding box center [723, 267] width 9 height 4
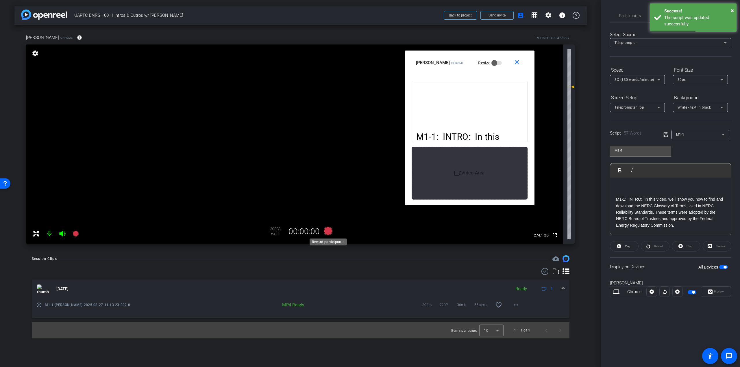
click at [327, 230] on icon at bounding box center [328, 231] width 9 height 9
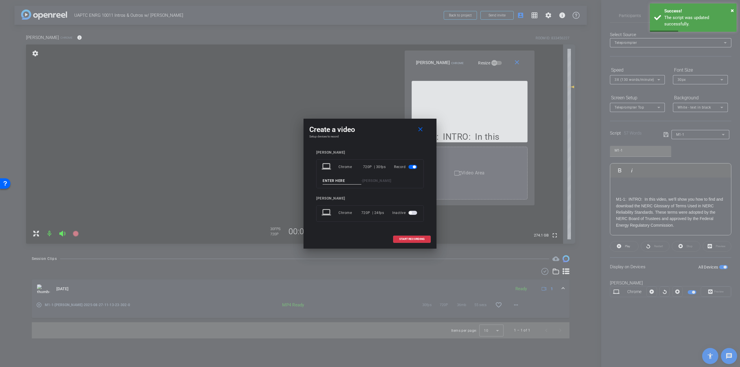
click at [344, 181] on input at bounding box center [341, 180] width 39 height 7
type input "M1-1 Take 2"
click at [407, 238] on span "START RECORDING" at bounding box center [411, 239] width 25 height 3
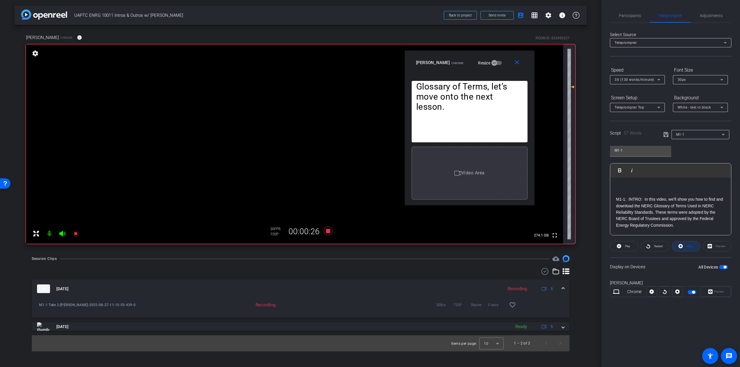
click at [687, 246] on span "Stop" at bounding box center [689, 246] width 6 height 3
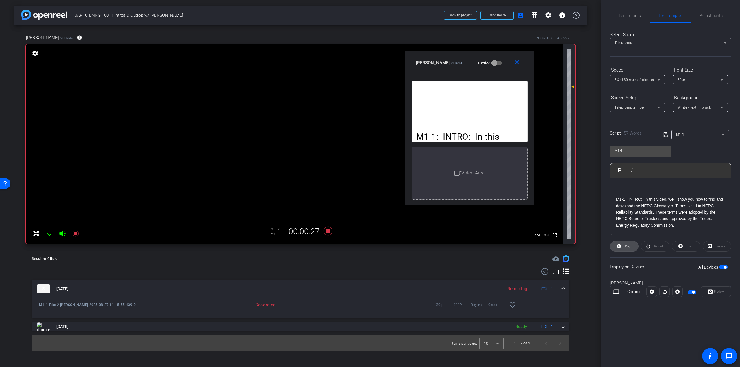
click at [620, 243] on icon at bounding box center [619, 246] width 4 height 7
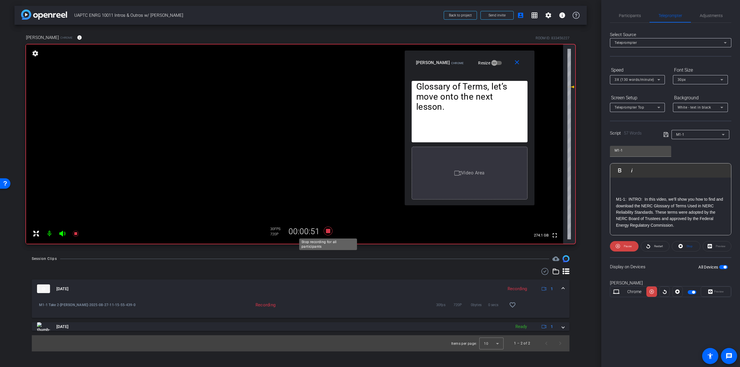
click at [331, 231] on icon at bounding box center [328, 231] width 14 height 10
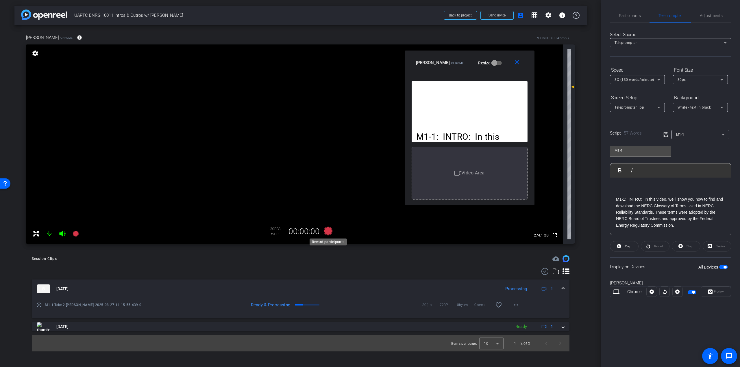
click at [328, 232] on icon at bounding box center [328, 231] width 9 height 9
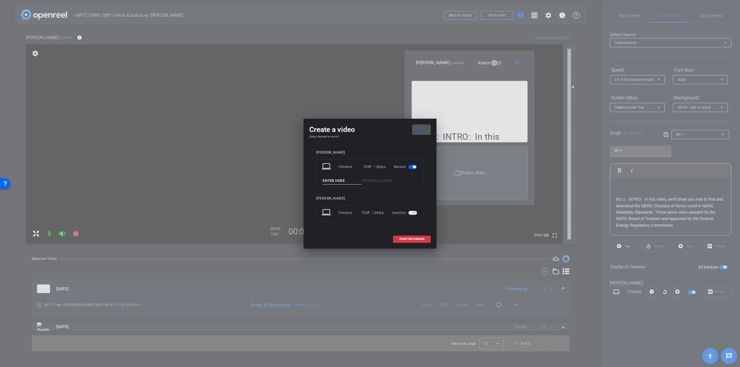
click at [344, 178] on input at bounding box center [341, 180] width 39 height 7
type input "M1-1 Take 3"
click at [412, 240] on span "START RECORDING" at bounding box center [411, 239] width 25 height 3
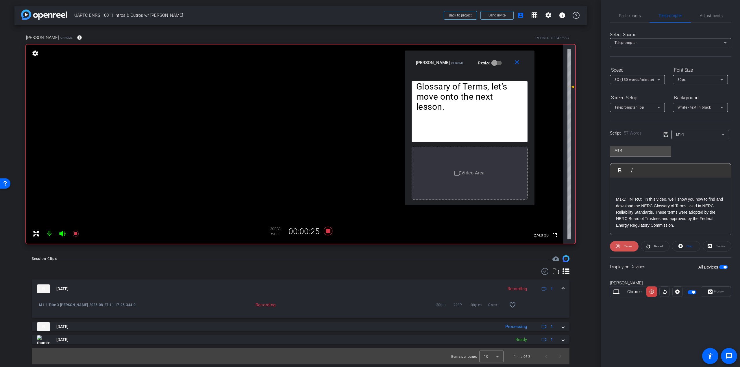
click at [629, 245] on span "Pause" at bounding box center [627, 246] width 8 height 3
click at [686, 248] on span "Stop" at bounding box center [689, 246] width 8 height 8
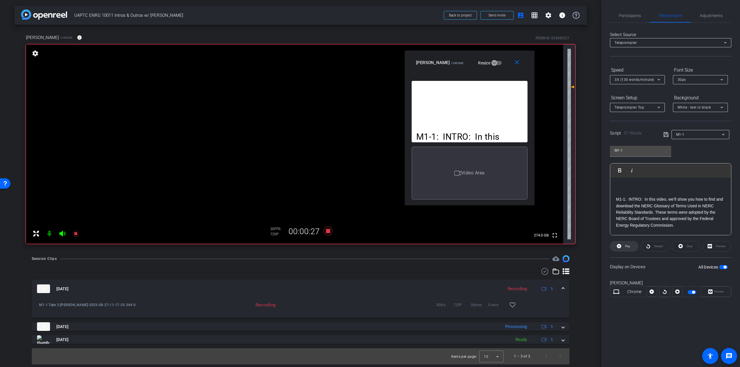
drag, startPoint x: 621, startPoint y: 246, endPoint x: 618, endPoint y: 246, distance: 2.9
click at [618, 246] on button "Play" at bounding box center [624, 246] width 29 height 10
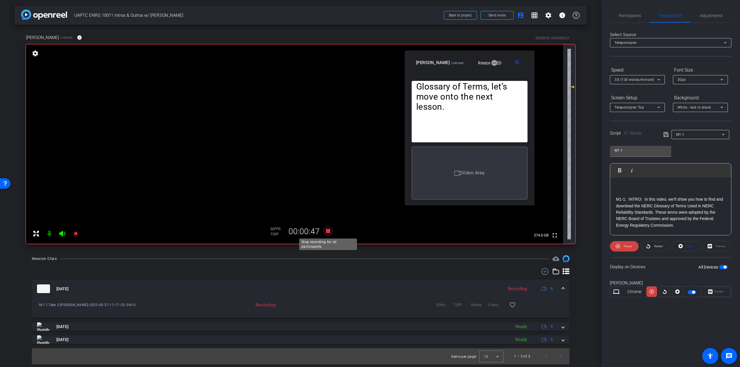
click at [328, 231] on icon at bounding box center [328, 231] width 9 height 9
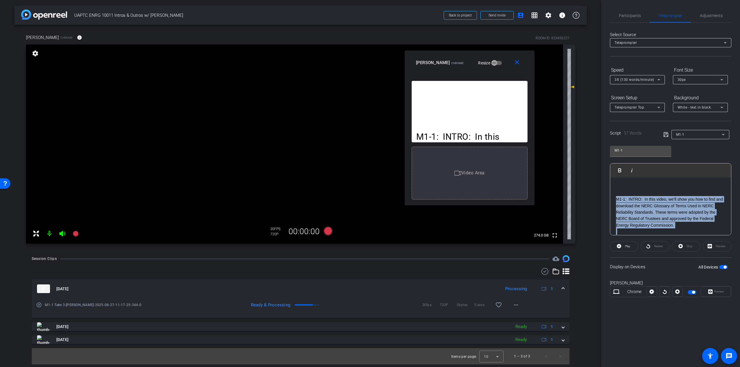
scroll to position [18, 0]
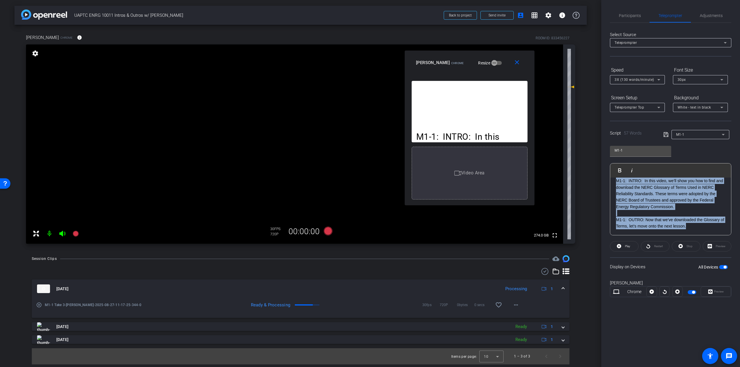
drag, startPoint x: 615, startPoint y: 198, endPoint x: 722, endPoint y: 259, distance: 122.3
click at [722, 259] on openreel-capture-teleprompter "Speed 3X (130 words/minute) Font Size 30px Screen Setup Teleprompter Top Backgr…" at bounding box center [670, 186] width 121 height 242
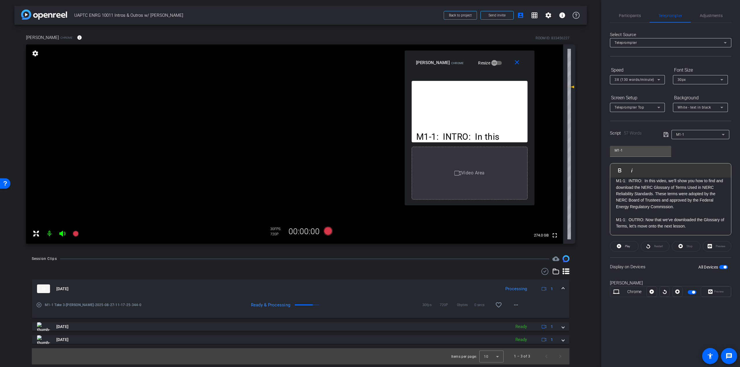
scroll to position [0, 0]
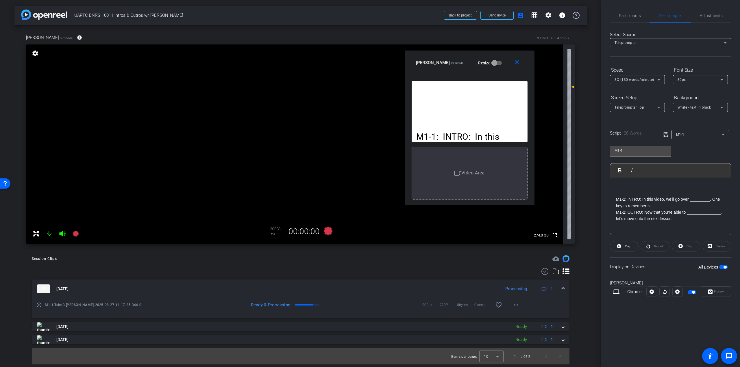
click at [675, 205] on p "M1-2: INTRO: In this video, we’ll go over _________. One key to remember is ___…" at bounding box center [670, 202] width 109 height 13
click at [643, 187] on p at bounding box center [670, 186] width 109 height 6
click at [633, 247] on span at bounding box center [624, 247] width 28 height 14
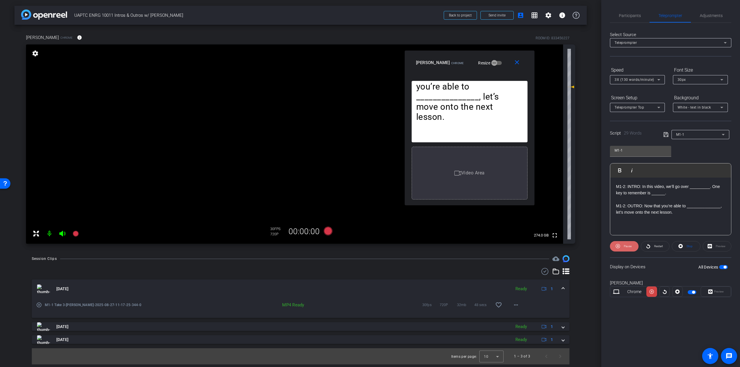
click at [619, 245] on button "Pause" at bounding box center [624, 246] width 29 height 10
click at [474, 61] on p "M1-2: INTRO: In this video, we’ll go over _________. One key to remember is ___…" at bounding box center [469, 41] width 107 height 40
drag, startPoint x: 710, startPoint y: 187, endPoint x: 689, endPoint y: 186, distance: 20.5
click at [689, 186] on p "M1-2: INTRO: In this video, we’ll go over _________. One key to remember is ___…" at bounding box center [670, 189] width 109 height 13
click at [710, 185] on p "M1-2: INTRO: In this video, we’ll go over how to find status of a standard in j…" at bounding box center [670, 192] width 109 height 19
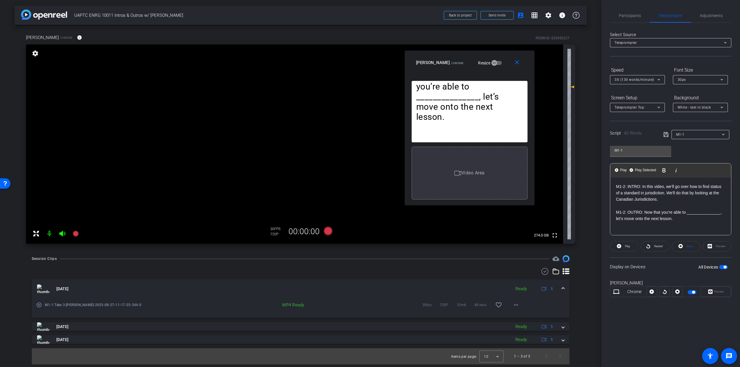
click at [710, 185] on p "M1-2: INTRO: In this video, we’ll go over how to find status of a standard in j…" at bounding box center [670, 192] width 109 height 19
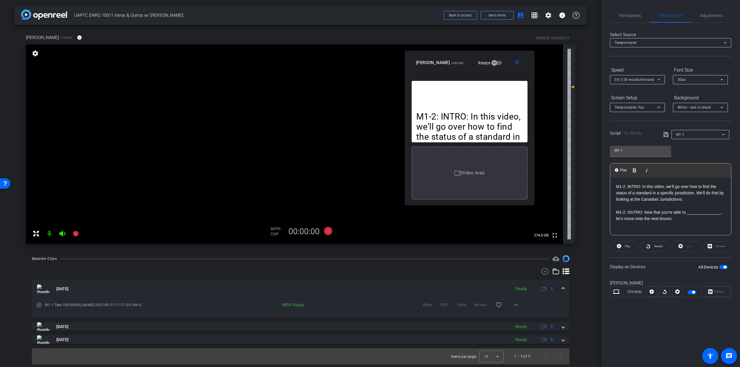
click at [691, 199] on p "M1-2: INTRO: In this video, we’ll go over how to find the status of a standard …" at bounding box center [670, 192] width 109 height 19
click at [680, 218] on p "M1-2: OUTRO: Now that you’re able to _______________, let’s move onto the next …" at bounding box center [670, 215] width 109 height 13
drag, startPoint x: 686, startPoint y: 212, endPoint x: 719, endPoint y: 214, distance: 32.7
click at [719, 214] on p "M1-2: OUTRO: Now that you’re able to _______________, let’s move onto the next …" at bounding box center [670, 215] width 109 height 13
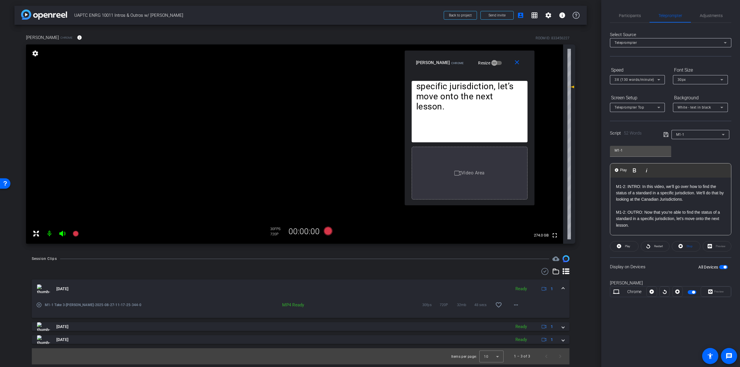
click at [649, 228] on p "M1-2: OUTRO: Now that you’re able to find the status of a standard in a specifi…" at bounding box center [670, 218] width 109 height 19
click at [630, 245] on button "Play" at bounding box center [624, 246] width 29 height 10
click at [621, 245] on span at bounding box center [624, 247] width 29 height 14
drag, startPoint x: 653, startPoint y: 218, endPoint x: 640, endPoint y: 217, distance: 13.1
click at [640, 217] on p "M1-2: OUTRO: Now that you’re able to find the status of a standard in a specifi…" at bounding box center [670, 218] width 109 height 19
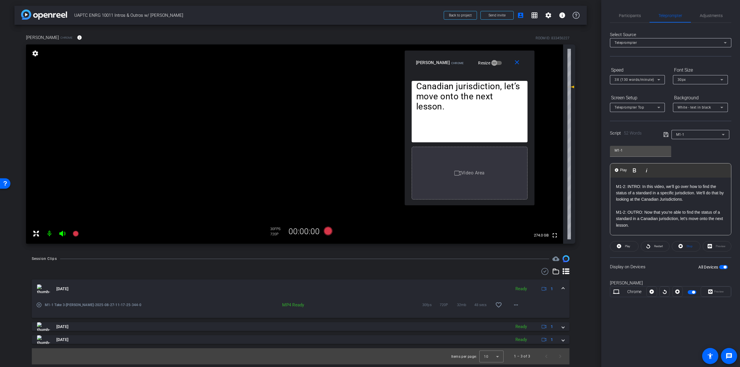
click at [635, 225] on p "M1-2: OUTRO: Now that you’re able to find the status of a standard in a Canadia…" at bounding box center [670, 218] width 109 height 19
click at [652, 227] on p "M1-2: OUTRO: Now that you’re able to find the status of a standard in a Canadia…" at bounding box center [670, 218] width 109 height 19
click at [640, 223] on p "M1-2: OUTRO: Now that you’re able to find the status of a standard in a Canadia…" at bounding box center [670, 218] width 109 height 19
drag, startPoint x: 627, startPoint y: 153, endPoint x: 620, endPoint y: 152, distance: 7.4
click at [620, 152] on input "M1-1" at bounding box center [640, 150] width 52 height 7
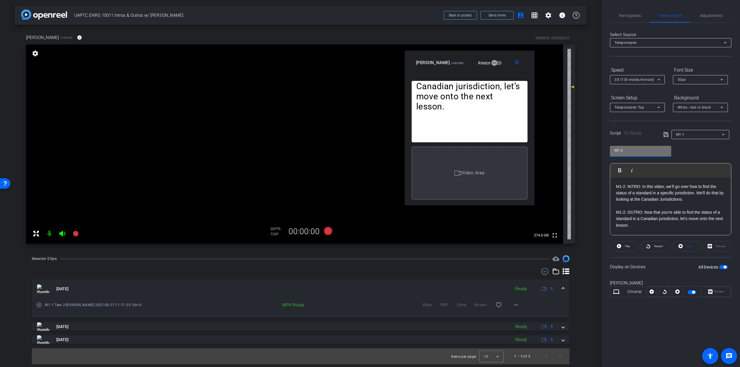
type input "M1-2"
drag, startPoint x: 667, startPoint y: 135, endPoint x: 688, endPoint y: 136, distance: 20.2
click at [687, 136] on div "M1-1" at bounding box center [697, 134] width 68 height 9
click at [702, 135] on div "M1-1" at bounding box center [699, 134] width 46 height 7
click at [684, 143] on span "Create new script" at bounding box center [691, 145] width 30 height 7
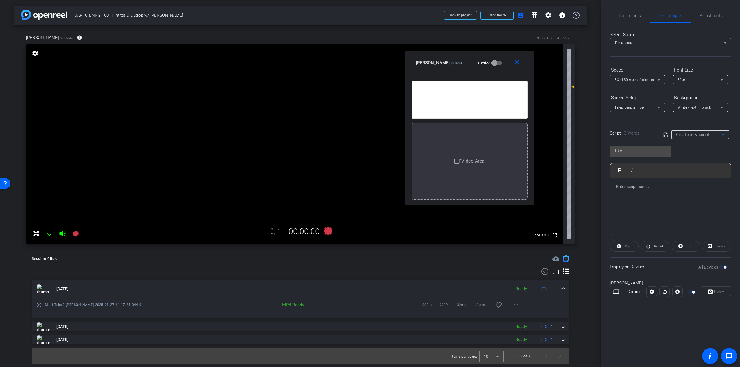
click at [687, 131] on div "Create new script" at bounding box center [699, 134] width 46 height 7
click at [685, 156] on mat-option "M1-1" at bounding box center [700, 155] width 58 height 9
type input "M1-1"
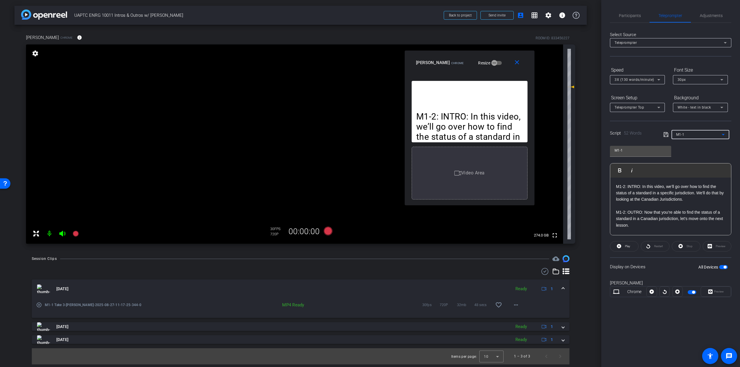
click at [686, 202] on p "M1-2: INTRO: In this video, we’ll go over how to find the status of a standard …" at bounding box center [670, 192] width 109 height 19
click at [635, 151] on input "M1-1" at bounding box center [640, 150] width 52 height 7
click at [666, 135] on icon at bounding box center [665, 134] width 5 height 5
click at [616, 188] on p "M1-2: INTRO: In this video, we’ll go over how to find the status of a standard …" at bounding box center [670, 192] width 109 height 19
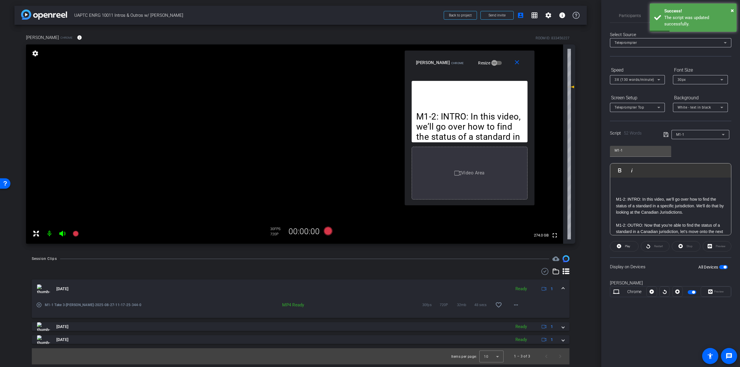
click at [676, 189] on p at bounding box center [670, 186] width 109 height 6
drag, startPoint x: 666, startPoint y: 198, endPoint x: 686, endPoint y: 201, distance: 20.6
click at [686, 201] on p "M1-2: INTRO: In this video, we’ll go over how to find the status of a standard …" at bounding box center [670, 205] width 109 height 19
click at [706, 210] on p "M1-2: INTRO: In this video, I will show you how to find the status of a standar…" at bounding box center [670, 205] width 109 height 19
click at [723, 265] on span "button" at bounding box center [723, 267] width 9 height 4
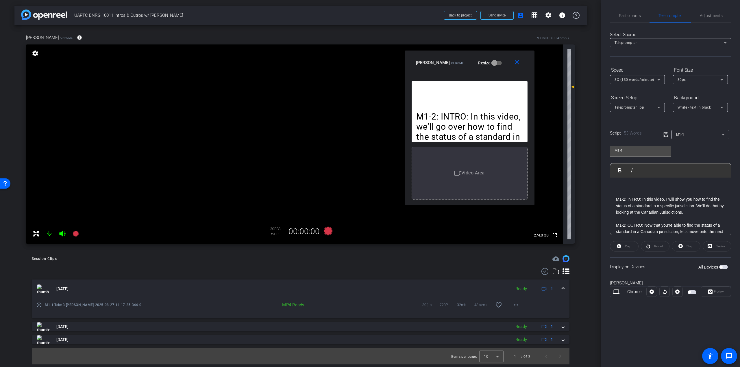
click at [723, 265] on span "button" at bounding box center [723, 267] width 9 height 4
click at [700, 201] on p "M1-2: INTRO: In this video, I will show you how to find the status of a standar…" at bounding box center [670, 205] width 109 height 19
click at [702, 212] on p "M1-2: INTRO: In this video, I will show you how to find the status of a standar…" at bounding box center [670, 205] width 109 height 19
click at [626, 247] on span "Play" at bounding box center [627, 246] width 5 height 3
click at [687, 249] on span "Stop" at bounding box center [689, 246] width 8 height 8
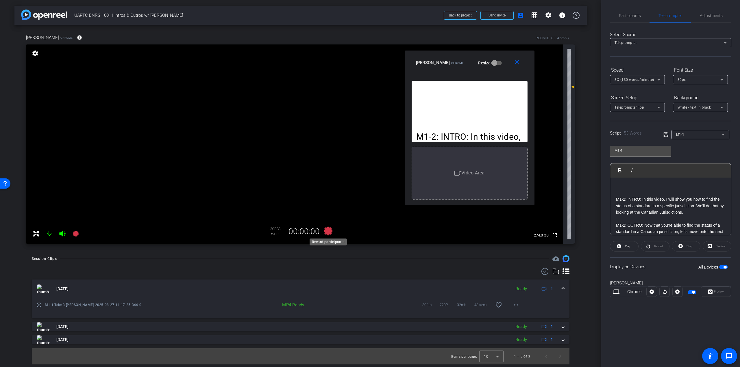
drag, startPoint x: 329, startPoint y: 233, endPoint x: 326, endPoint y: 233, distance: 3.2
click at [326, 233] on icon at bounding box center [328, 231] width 9 height 9
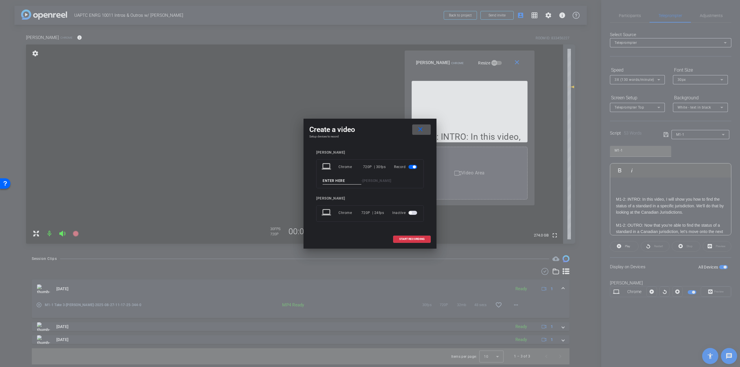
click at [352, 182] on input at bounding box center [341, 180] width 39 height 7
type input "M1-2"
click at [414, 240] on span "START RECORDING" at bounding box center [411, 239] width 25 height 3
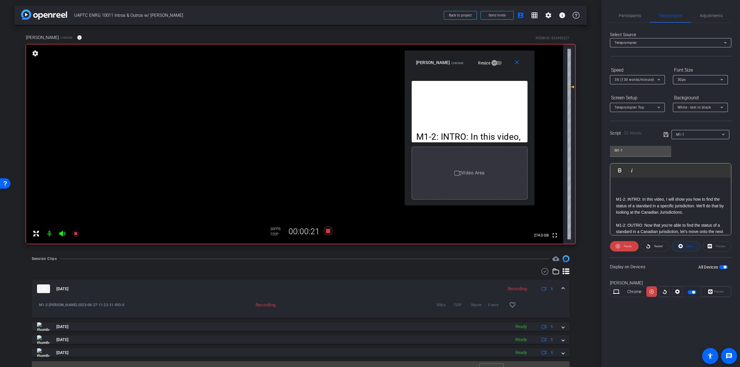
click at [684, 248] on span at bounding box center [686, 247] width 28 height 14
click at [622, 246] on span at bounding box center [624, 247] width 28 height 14
click at [327, 233] on icon at bounding box center [328, 231] width 9 height 9
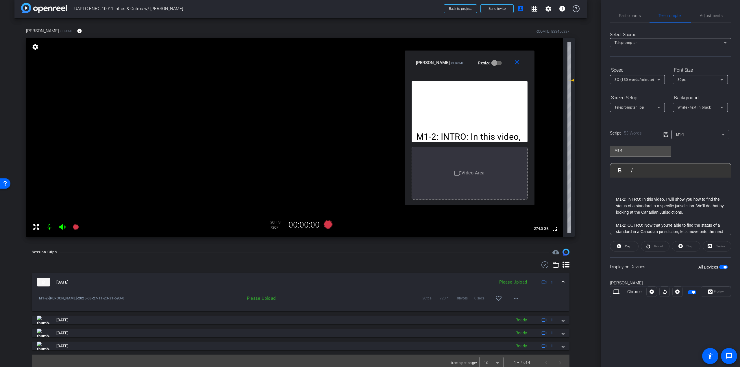
scroll to position [10, 0]
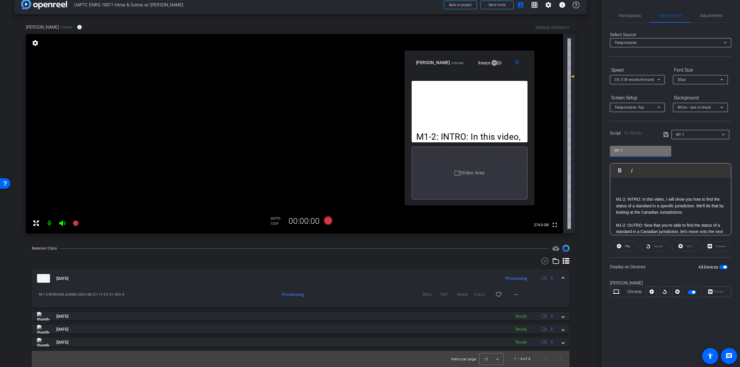
drag, startPoint x: 630, startPoint y: 152, endPoint x: 627, endPoint y: 151, distance: 3.5
click at [627, 151] on input "M1-1" at bounding box center [640, 150] width 52 height 7
drag, startPoint x: 615, startPoint y: 181, endPoint x: 714, endPoint y: 231, distance: 110.6
click at [714, 231] on div "M1-2: INTRO: In this video, I will show you how to find the status of a standar…" at bounding box center [670, 213] width 121 height 70
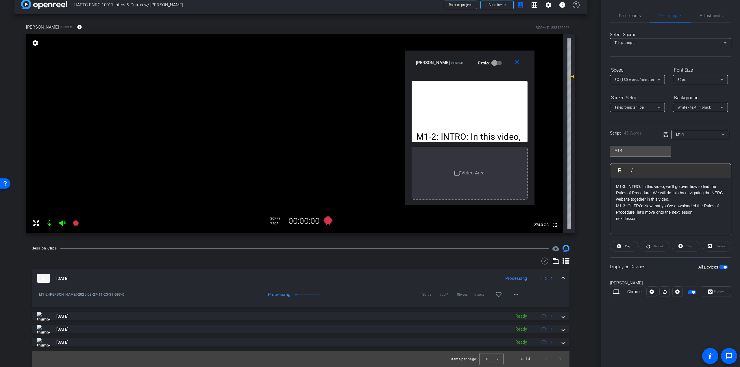
click at [682, 200] on p "M1-3: INTRO: In this video, we’ll go over how to find the Rules of Procedure. W…" at bounding box center [670, 192] width 109 height 19
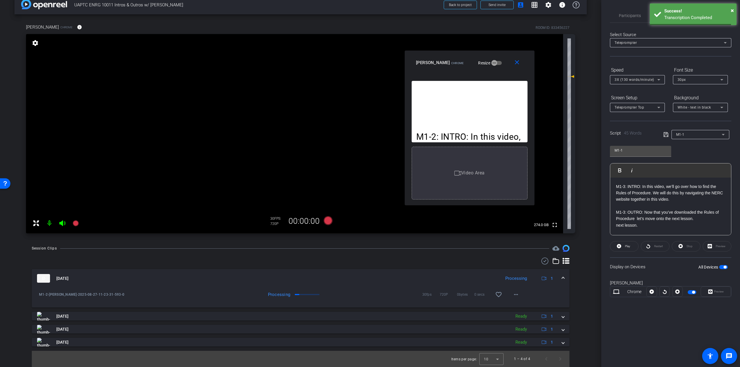
click at [614, 186] on div "M1-3: INTRO: In this video, we’ll go over how to find the Rules of Procedure. W…" at bounding box center [670, 207] width 121 height 58
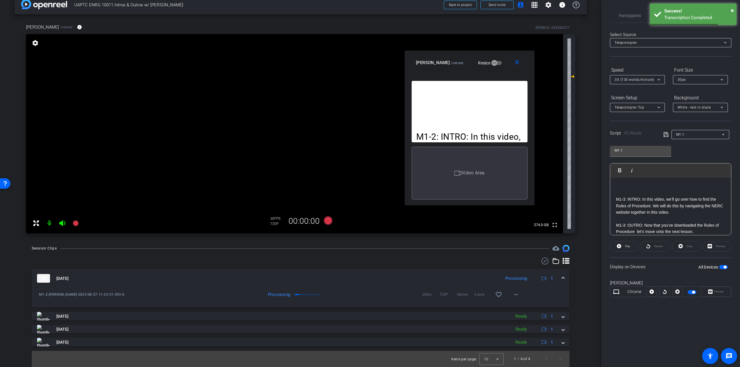
click at [628, 184] on p at bounding box center [670, 186] width 109 height 6
click at [626, 248] on span "Play" at bounding box center [626, 246] width 7 height 8
click at [625, 245] on span "Pause" at bounding box center [627, 246] width 8 height 3
drag, startPoint x: 625, startPoint y: 245, endPoint x: 636, endPoint y: 211, distance: 35.4
click at [636, 211] on openreel-capture-teleprompter "Speed 3X (130 words/minute) Font Size 30px Screen Setup Teleprompter Top Backgr…" at bounding box center [670, 186] width 121 height 242
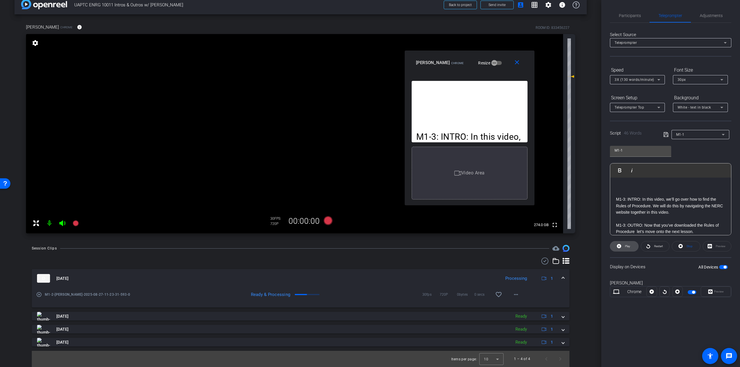
click at [621, 249] on icon at bounding box center [619, 246] width 4 height 7
click at [631, 248] on span at bounding box center [624, 247] width 29 height 14
click at [710, 199] on p "M1-3: INTRO: In this video, we’ll go over how to find the Rules of Procedure. W…" at bounding box center [670, 205] width 109 height 19
click at [701, 205] on p "M1-3: INTRO: In this video, we’ll go over how to find Appendix 5B of the NERC R…" at bounding box center [670, 205] width 109 height 19
drag, startPoint x: 680, startPoint y: 199, endPoint x: 666, endPoint y: 198, distance: 13.9
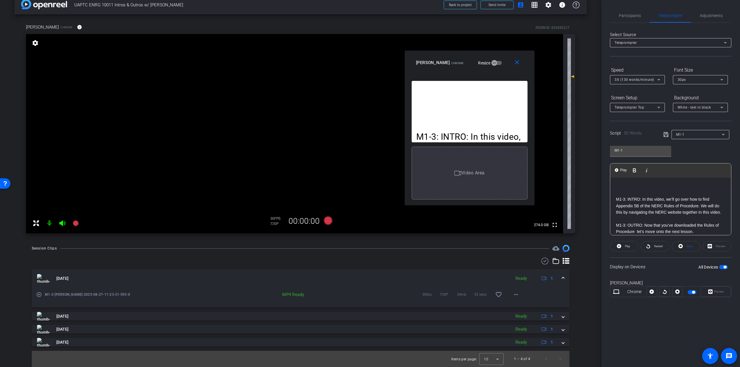
click at [666, 198] on p "M1-3: INTRO: In this video, we’ll go over how to find Appendix 5B of the NERC R…" at bounding box center [670, 205] width 109 height 19
drag, startPoint x: 701, startPoint y: 205, endPoint x: 722, endPoint y: 216, distance: 23.9
click at [722, 216] on div "M1-3: INTRO: In this video, I'll show you how to find Appendix 5B of the NERC R…" at bounding box center [670, 213] width 121 height 70
click at [711, 206] on p "M1-3: INTRO: In this video, I'll show you how to find Appendix 5B of the NERC R…" at bounding box center [670, 202] width 109 height 13
click at [708, 207] on p "M1-3: INTRO: In this video, I'll show you how to find Appendix 5B of the NERC R…" at bounding box center [670, 202] width 109 height 13
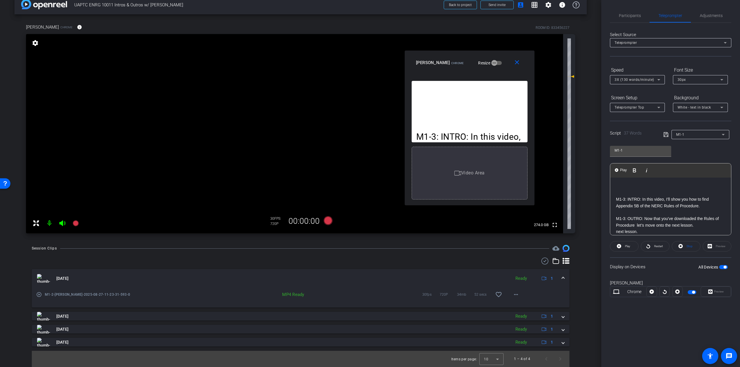
click at [708, 227] on p "M1-3: OUTRO: Now that you’ve downloaded the Rules of Procedure let’s move onto …" at bounding box center [670, 222] width 109 height 13
drag, startPoint x: 662, startPoint y: 218, endPoint x: 698, endPoint y: 219, distance: 35.8
click at [698, 219] on p "M1-3: OUTRO: Now that you’ve downloaded the Rules of Procedure let’s move onto …" at bounding box center [670, 222] width 109 height 13
click at [665, 134] on icon at bounding box center [665, 134] width 5 height 7
click at [652, 229] on p "M1-3: OUTRO: Now that you know how to find Appendix 5B of the NERC Rules of Pro…" at bounding box center [670, 225] width 109 height 19
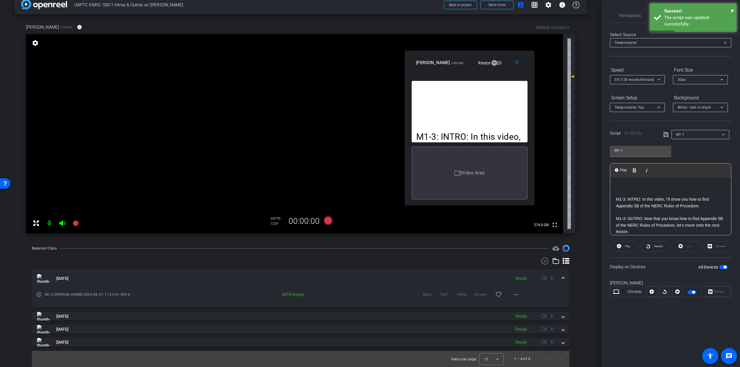
click at [652, 228] on p "M1-3: OUTRO: Now that you know how to find Appendix 5B of the NERC Rules of Pro…" at bounding box center [670, 225] width 109 height 19
click at [648, 230] on p "M1-3: OUTRO: Now that you know how to find Appendix 5B of the NERC Rules of Pro…" at bounding box center [670, 225] width 109 height 19
click at [644, 218] on p "M1-3: OUTRO: Now that you know how to find Appendix 5B of the NERC Rules of Pro…" at bounding box center [670, 225] width 109 height 19
drag, startPoint x: 644, startPoint y: 218, endPoint x: 659, endPoint y: 229, distance: 18.8
click at [659, 229] on p "M1-3: OUTRO: Now that you know how to find Appendix 5B of the NERC Rules of Pro…" at bounding box center [670, 225] width 109 height 19
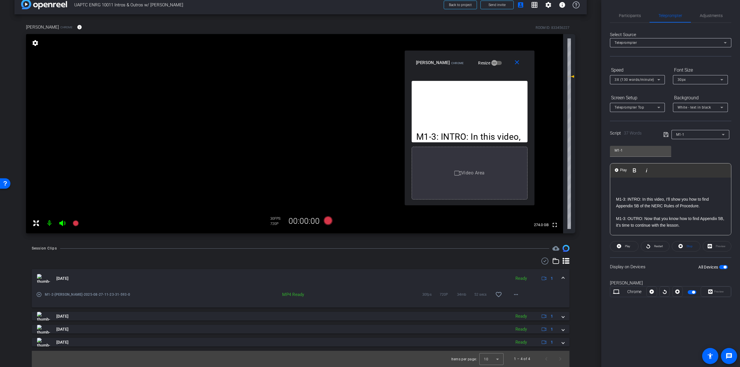
click at [698, 224] on p "M1-3: OUTRO: Now that you know how to find Appendix 5B, it's time to continue w…" at bounding box center [670, 222] width 109 height 13
click at [629, 249] on span "Play" at bounding box center [626, 246] width 7 height 8
click at [628, 250] on span at bounding box center [624, 247] width 29 height 14
click at [689, 248] on span "Stop" at bounding box center [689, 246] width 8 height 8
click at [690, 246] on div "Stop" at bounding box center [685, 246] width 29 height 10
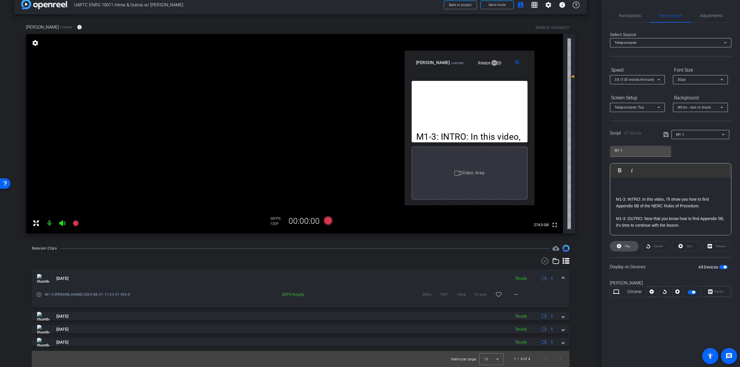
click at [623, 249] on span "Play" at bounding box center [626, 246] width 7 height 8
click at [685, 246] on span "Stop" at bounding box center [689, 246] width 8 height 8
click at [639, 152] on input "M1-1" at bounding box center [640, 150] width 52 height 7
drag, startPoint x: 626, startPoint y: 148, endPoint x: 621, endPoint y: 147, distance: 5.0
click at [621, 147] on input "M1-3" at bounding box center [640, 150] width 52 height 7
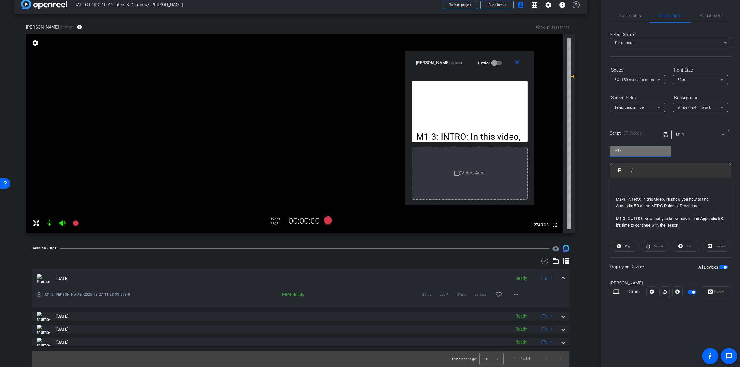
type input "M1-1"
click at [658, 194] on p at bounding box center [670, 193] width 109 height 6
click at [635, 183] on div "M1-3: INTRO: In this video, I'll show you how to find Appendix 5B of the NERC R…" at bounding box center [670, 207] width 121 height 58
click at [626, 188] on p at bounding box center [670, 186] width 109 height 6
click at [685, 226] on p "M1-3: OUTRO: Now that you know how to find Appendix 5B, it's time to continue w…" at bounding box center [670, 222] width 109 height 13
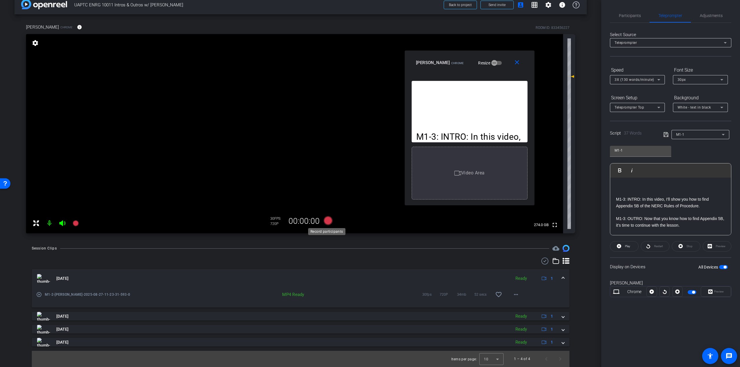
click at [329, 219] on icon at bounding box center [328, 220] width 9 height 9
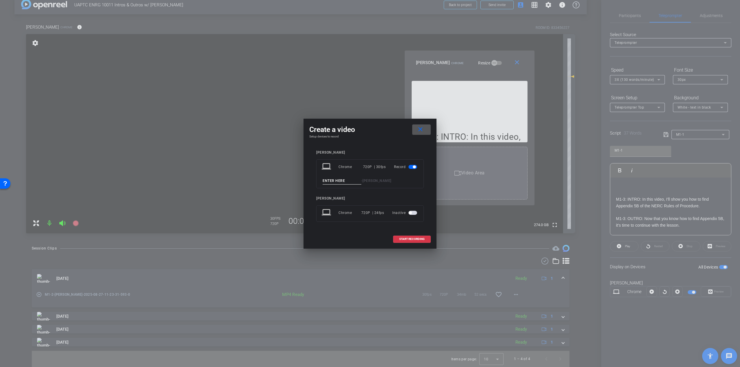
click at [345, 179] on input at bounding box center [341, 180] width 39 height 7
type input "M1-3"
click at [406, 239] on span "START RECORDING" at bounding box center [411, 239] width 25 height 3
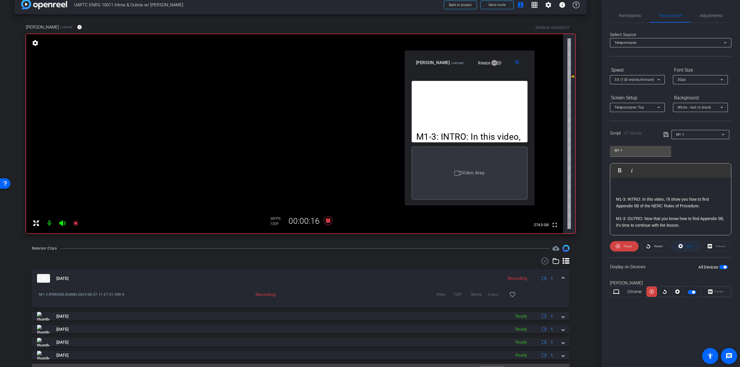
click at [690, 246] on span "Stop" at bounding box center [689, 246] width 6 height 3
click at [623, 247] on span "Play" at bounding box center [626, 246] width 7 height 8
click at [328, 220] on icon at bounding box center [328, 220] width 9 height 9
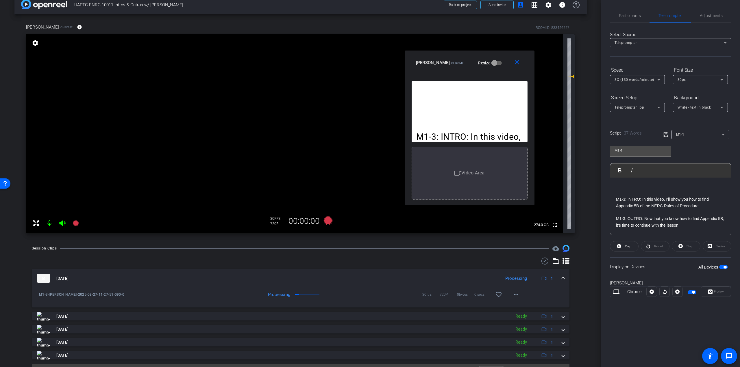
drag, startPoint x: 689, startPoint y: 225, endPoint x: 571, endPoint y: 162, distance: 133.1
click at [571, 162] on div "arrow_back UAPTC ENRG 10011 Intros & Outros w/ Kevin Back to project Send invit…" at bounding box center [370, 183] width 740 height 367
click at [646, 192] on p at bounding box center [670, 193] width 109 height 6
drag, startPoint x: 684, startPoint y: 226, endPoint x: 584, endPoint y: 170, distance: 114.6
click at [584, 170] on div "arrow_back UAPTC ENRG 10011 Intros & Outros w/ Kevin Back to project Send invit…" at bounding box center [370, 183] width 740 height 367
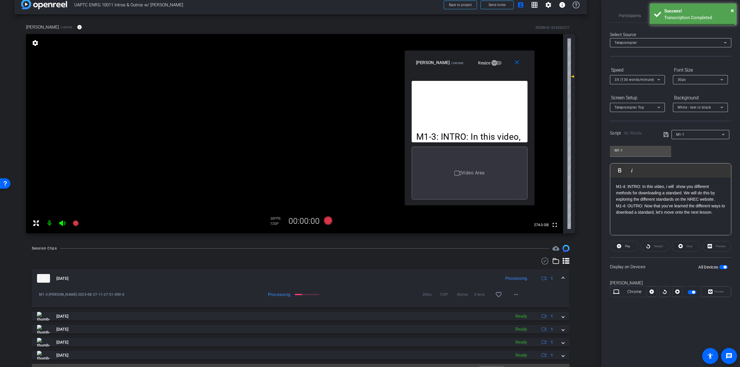
click at [695, 198] on p "M1-4: INTRO: In this video, i will show you different methods for downloading a…" at bounding box center [670, 192] width 109 height 19
click at [618, 187] on p "M1-4: INTRO: In this video, i will show you different methods for downloading a…" at bounding box center [670, 192] width 109 height 19
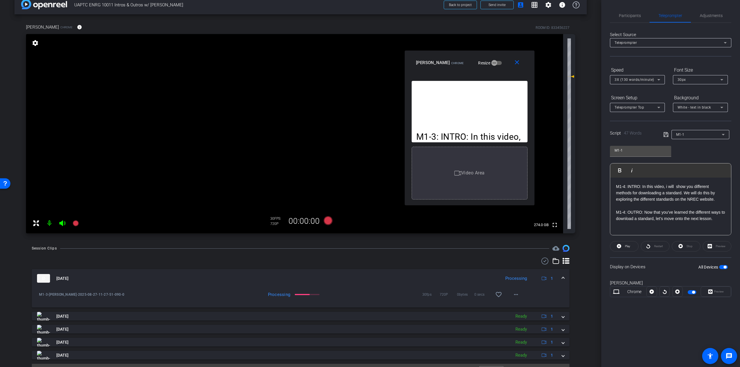
click at [675, 185] on p "M1-4: INTRO: In this video, i will show you different methods for downloading a…" at bounding box center [670, 192] width 109 height 19
click at [702, 197] on p "M1-4: INTRO: In this video, i will show you different methods for downloading a…" at bounding box center [670, 192] width 109 height 19
click at [667, 192] on p "M1-4: INTRO: In this video, i will show you different methods for downloading a…" at bounding box center [670, 192] width 109 height 19
click at [699, 198] on p "M1-4: INTRO: In this video, i will show you different methods for downloading a…" at bounding box center [670, 192] width 109 height 19
click at [722, 218] on p "M1-4: OUTRO: Now that you’ve learned the different ways to download a standard,…" at bounding box center [670, 215] width 109 height 13
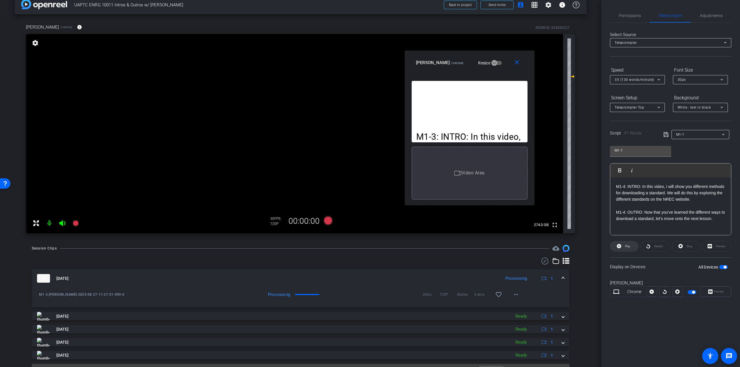
click at [624, 245] on span "Play" at bounding box center [626, 246] width 7 height 8
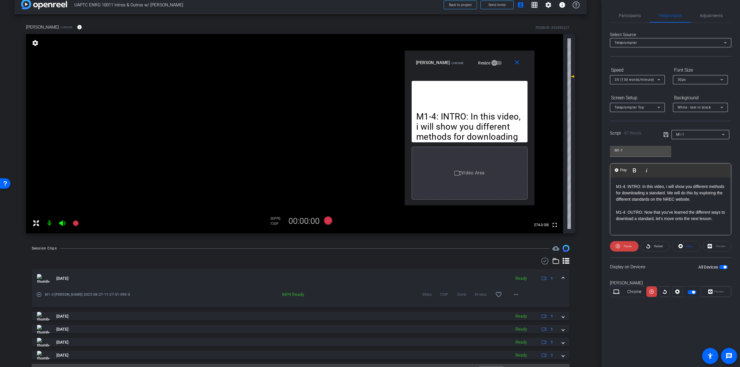
drag, startPoint x: 667, startPoint y: 199, endPoint x: 671, endPoint y: 200, distance: 4.4
click at [671, 200] on p "M1-4: INTRO: In this video, i will show you different methods for downloading a…" at bounding box center [670, 192] width 109 height 19
click at [692, 197] on p "M1-4: INTRO: In this video, i will show you different methods for downloading a…" at bounding box center [670, 192] width 109 height 19
click at [624, 244] on span "Pause" at bounding box center [626, 246] width 9 height 8
click at [703, 211] on p "M1-4: OUTRO: Now that you’ve learned the different ways to download a standard,…" at bounding box center [670, 215] width 109 height 13
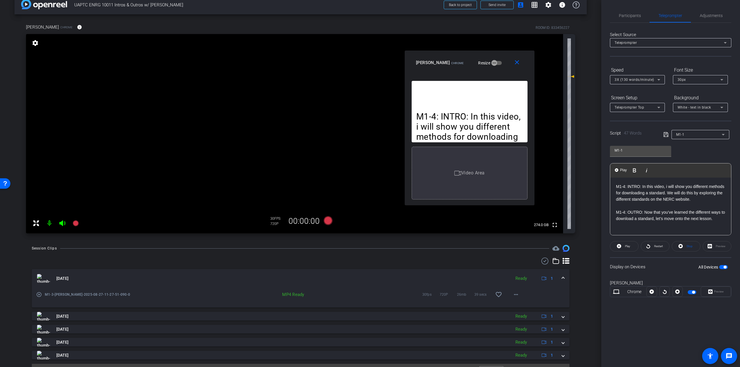
click at [704, 201] on p "M1-4: INTRO: In this video, i will show you different methods for downloading a…" at bounding box center [670, 192] width 109 height 19
click at [665, 184] on p "M1-4: INTRO: In this video, i will show you different methods for downloading a…" at bounding box center [670, 192] width 109 height 19
click at [679, 208] on p at bounding box center [670, 206] width 109 height 6
click at [700, 199] on p "M1-4: INTRO: In this video, I will show you different methods for downloading a…" at bounding box center [670, 192] width 109 height 19
click at [709, 199] on p "M1-4: INTRO: In this video, I will show you different methods for downloading a…" at bounding box center [670, 192] width 109 height 19
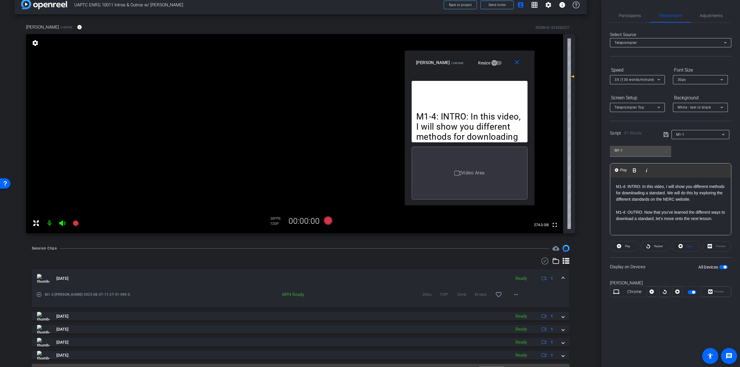
click at [696, 201] on p "M1-4: INTRO: In this video, I will show you different methods for downloading a…" at bounding box center [670, 192] width 109 height 19
click at [696, 204] on p at bounding box center [670, 206] width 109 height 6
click at [697, 198] on p "M1-4: INTRO: In this video, I will show you different methods for downloading a…" at bounding box center [670, 192] width 109 height 19
drag, startPoint x: 692, startPoint y: 186, endPoint x: 698, endPoint y: 186, distance: 6.1
click at [698, 186] on p "M1-4: INTRO: In this video, I will show you different methods for downloading a…" at bounding box center [670, 192] width 109 height 19
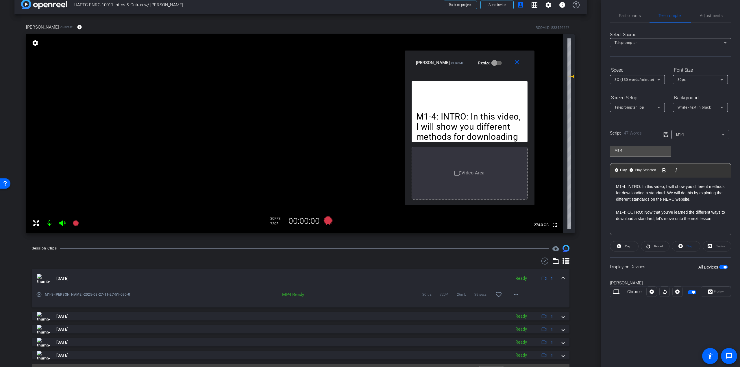
click at [698, 186] on p "M1-4: INTRO: In this video, I will show you different methods for downloading a…" at bounding box center [670, 192] width 109 height 19
drag, startPoint x: 694, startPoint y: 185, endPoint x: 655, endPoint y: 188, distance: 38.8
click at [655, 188] on p "M1-4: INTRO: In this video, I will show you different methods for downloading a…" at bounding box center [670, 192] width 109 height 19
click at [697, 185] on p "M1-4: INTRO: In this video, I will show you different methods for downloading a…" at bounding box center [670, 192] width 109 height 19
drag, startPoint x: 693, startPoint y: 186, endPoint x: 707, endPoint y: 186, distance: 14.7
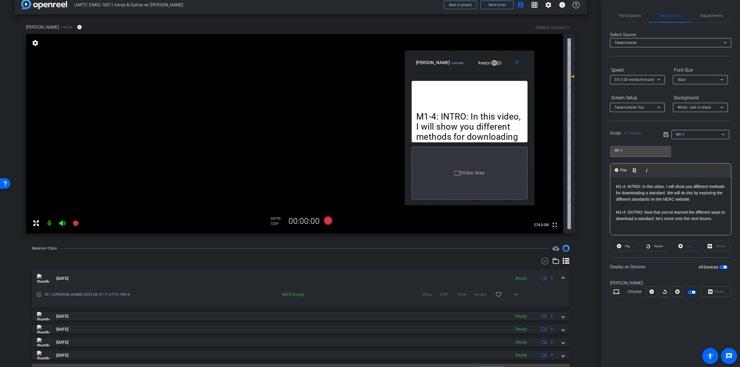
click at [707, 186] on p "M1-4: INTRO: In this video, I will show you different methods for downloading a…" at bounding box center [670, 192] width 109 height 19
click at [685, 248] on span "Stop" at bounding box center [689, 246] width 8 height 8
click at [669, 196] on p "M1-4: INTRO: In this video, I will show you several ways to download a standard…" at bounding box center [670, 192] width 109 height 19
click at [655, 192] on p "M1-4: INTRO: In this video, I will show you several ways to download a standard…" at bounding box center [670, 192] width 109 height 19
click at [624, 245] on span "Play" at bounding box center [626, 246] width 7 height 8
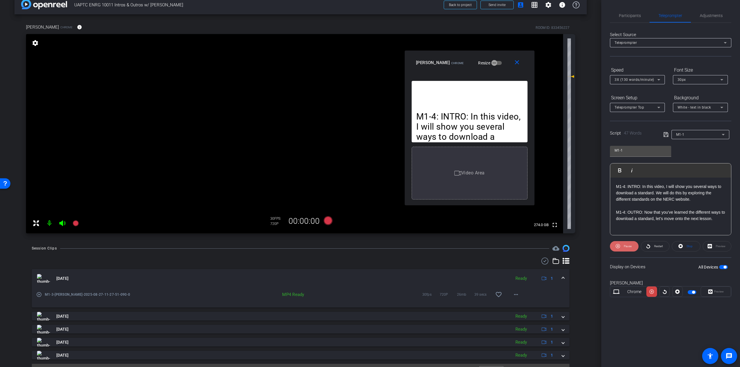
click at [627, 246] on span "Pause" at bounding box center [627, 246] width 8 height 3
click at [697, 199] on p "M1-4: INTRO: In this video, I will show you several ways to download a standard…" at bounding box center [670, 192] width 109 height 19
click at [638, 193] on p "M1-4: INTRO: In this video, I will show you several ways to download a standard…" at bounding box center [670, 192] width 109 height 19
click at [654, 192] on p "M1-4: INTRO: In this video, I will show you several ways to download a standard…" at bounding box center [670, 192] width 109 height 19
click at [684, 249] on span at bounding box center [686, 247] width 28 height 14
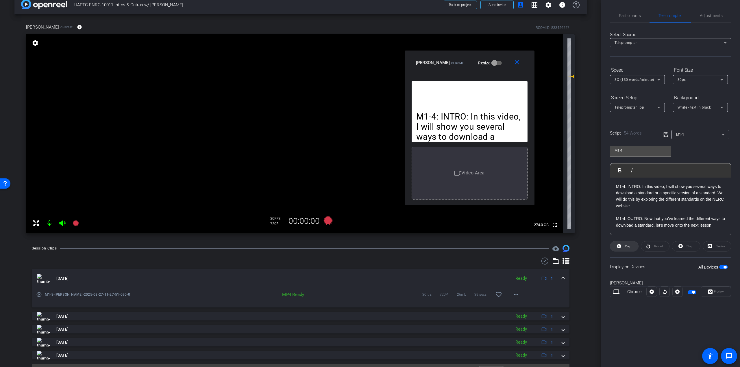
click at [621, 244] on span at bounding box center [624, 247] width 28 height 14
click at [718, 225] on p "M1-4: OUTRO: Now that you’ve learned the different ways to download a standard,…" at bounding box center [670, 222] width 109 height 13
click at [664, 192] on p "M1-4: INTRO: In this video, I will show you several ways to download a standard…" at bounding box center [670, 196] width 109 height 26
drag, startPoint x: 663, startPoint y: 192, endPoint x: 635, endPoint y: 192, distance: 28.0
click at [635, 192] on p "M1-4: INTRO: In this video, I will show you several ways to download a standard…" at bounding box center [670, 196] width 109 height 26
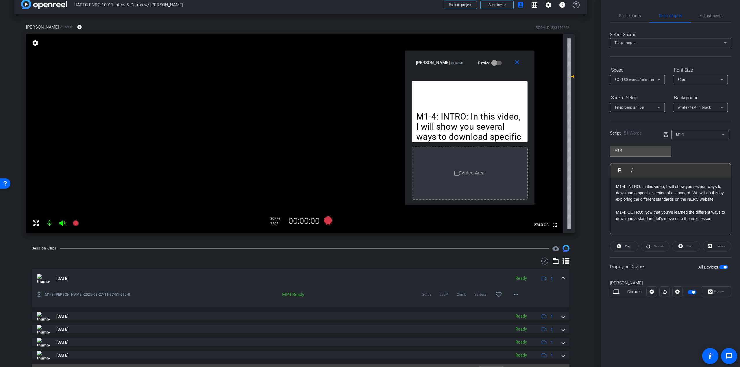
click at [692, 192] on p "M1-4: INTRO: In this video, I will show you several ways to download a specific…" at bounding box center [670, 192] width 109 height 19
click at [671, 186] on p "M1-4: INTRO: In this video, I will show you several ways to download a specific…" at bounding box center [670, 192] width 109 height 19
click at [724, 198] on p "M1-4: INTRO: In this video, I will show you several ways to download a specific…" at bounding box center [670, 192] width 109 height 19
click at [720, 219] on p "M1-4: OUTRO: Now that you’ve learned the different ways to download a standard,…" at bounding box center [670, 215] width 109 height 13
click at [684, 246] on div "Stop" at bounding box center [685, 246] width 29 height 10
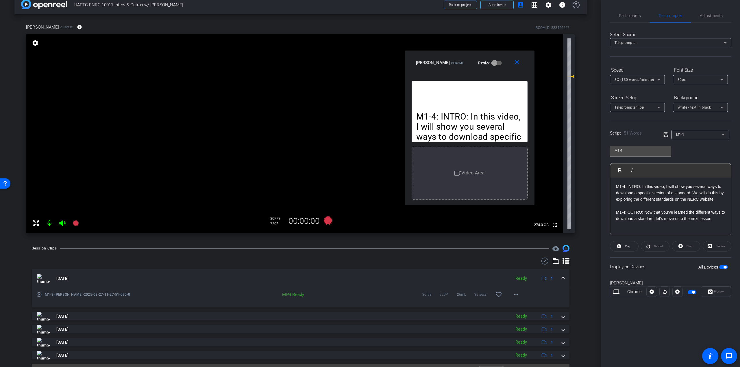
click at [664, 134] on icon at bounding box center [665, 134] width 5 height 7
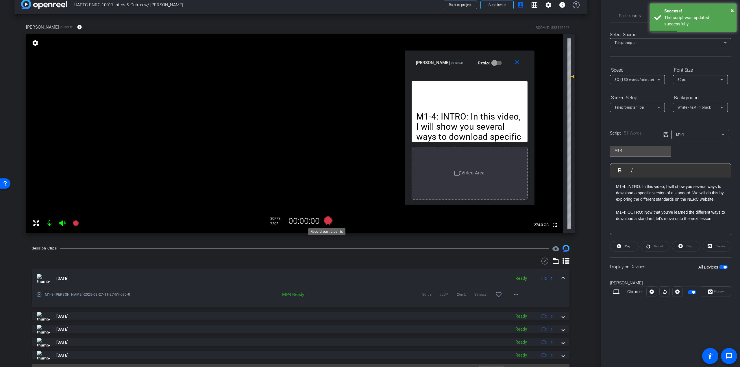
click at [328, 220] on icon at bounding box center [328, 220] width 9 height 9
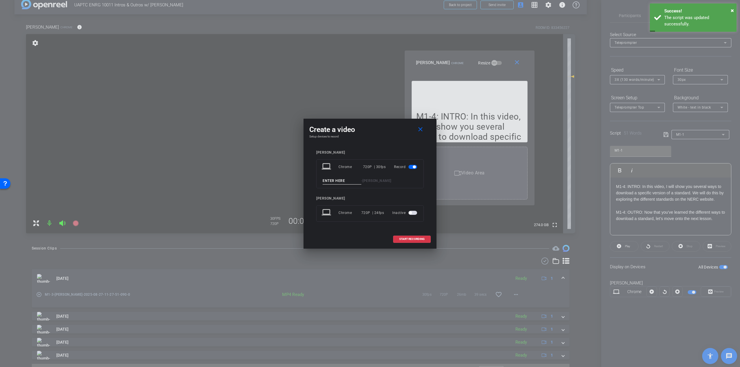
click at [345, 180] on input at bounding box center [341, 180] width 39 height 7
click at [419, 130] on mat-icon "close" at bounding box center [420, 129] width 7 height 7
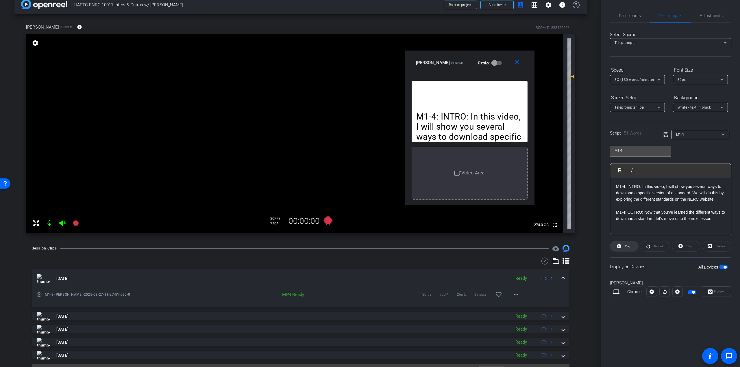
click at [626, 242] on span "Play" at bounding box center [626, 246] width 7 height 8
click at [624, 245] on span "Pause" at bounding box center [627, 246] width 8 height 3
drag, startPoint x: 633, startPoint y: 198, endPoint x: 673, endPoint y: 198, distance: 39.6
click at [673, 198] on p "M1-4: INTRO: In this video, I will show you several ways to download a specific…" at bounding box center [670, 192] width 109 height 19
click at [693, 218] on p "M1-4: OUTRO: Now that you’ve learned the different ways to download a standard,…" at bounding box center [670, 215] width 109 height 13
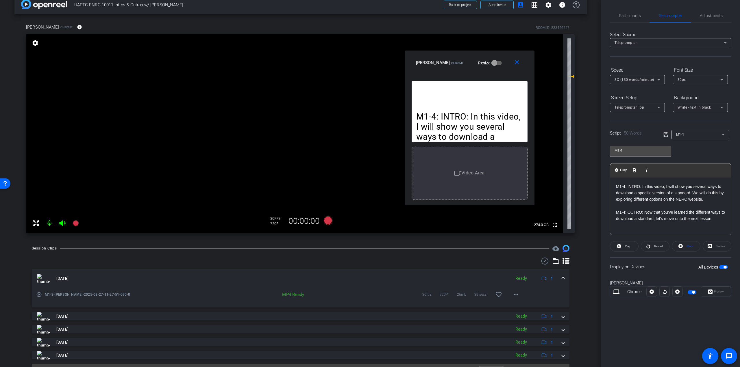
click at [675, 193] on p "M1-4: INTRO: In this video, I will show you several ways to download a specific…" at bounding box center [670, 192] width 109 height 19
click at [675, 191] on p "M1-4: INTRO: In this video, I will show you several ways to download a specific…" at bounding box center [670, 192] width 109 height 19
click at [638, 219] on p "M1-4: OUTRO: Now that you’ve learned the different ways to download a standard,…" at bounding box center [670, 215] width 109 height 13
click at [685, 245] on span "Stop" at bounding box center [689, 246] width 8 height 8
click at [630, 248] on span "Play" at bounding box center [626, 246] width 7 height 8
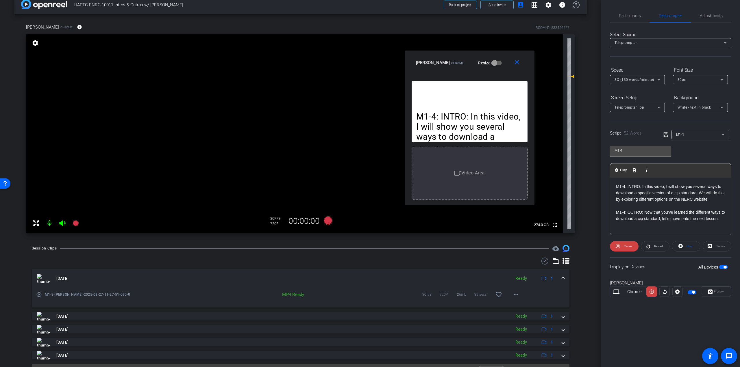
drag, startPoint x: 699, startPoint y: 192, endPoint x: 704, endPoint y: 191, distance: 4.7
click at [704, 191] on p "M1-4: INTRO: In this video, I will show you several ways to download a specific…" at bounding box center [670, 192] width 109 height 19
click at [715, 198] on p "M1-4: INTRO: In this video, I will show you several ways to download a specific…" at bounding box center [670, 192] width 109 height 19
click at [687, 245] on span "Stop" at bounding box center [689, 246] width 6 height 3
click at [712, 199] on p "M1-4: INTRO: In this video, I will show you several ways to download a specific…" at bounding box center [670, 192] width 109 height 19
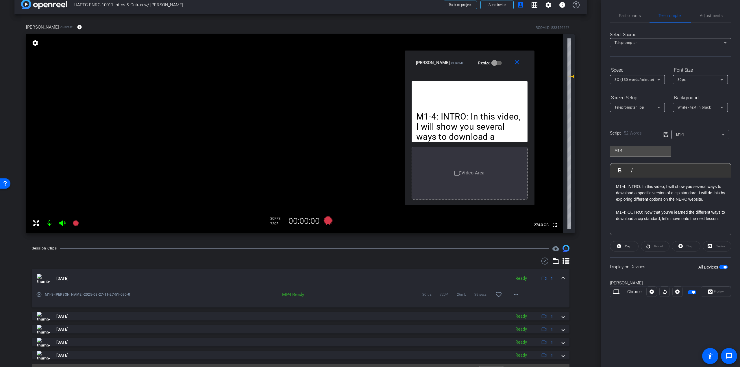
click at [726, 219] on div "M1-4: INTRO: In this video, I will show you several ways to download a specific…" at bounding box center [670, 207] width 121 height 58
click at [328, 219] on icon at bounding box center [328, 220] width 9 height 9
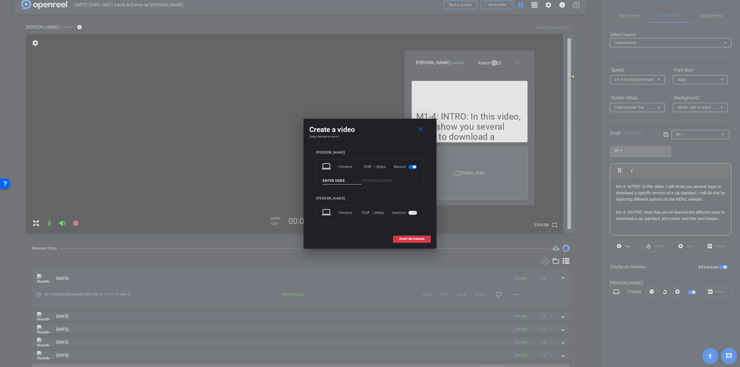
click at [339, 178] on input at bounding box center [341, 180] width 39 height 7
type input "M1-4"
click at [407, 240] on span "START RECORDING" at bounding box center [411, 239] width 25 height 3
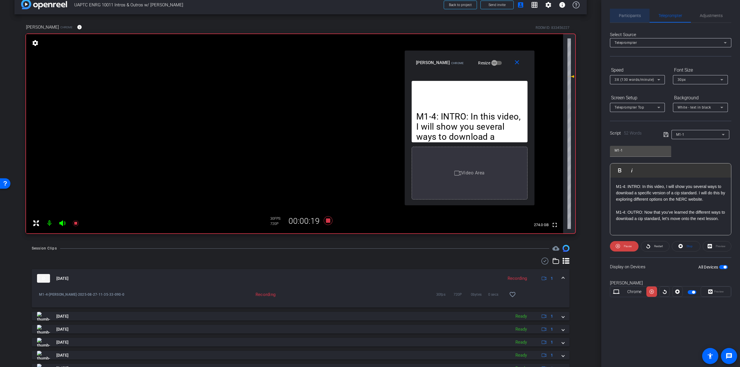
click at [628, 15] on span "Participants" at bounding box center [630, 16] width 22 height 4
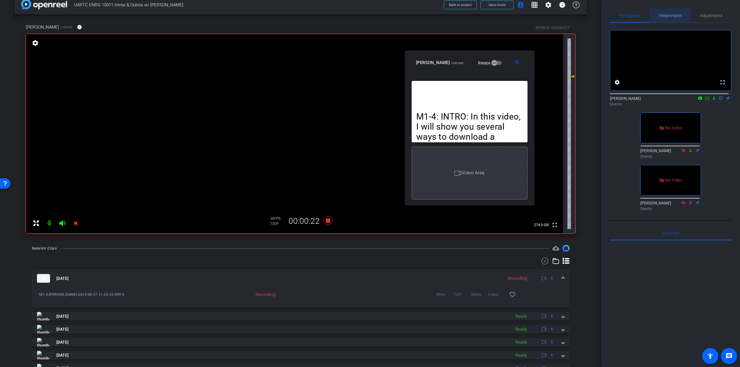
click at [675, 16] on span "Teleprompter" at bounding box center [670, 16] width 24 height 4
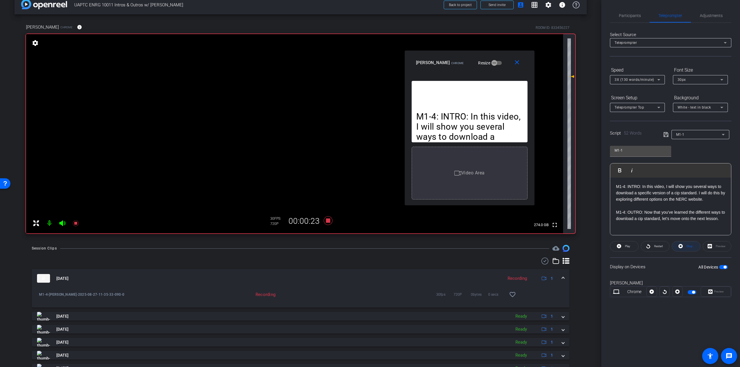
click at [690, 247] on span "Stop" at bounding box center [689, 246] width 6 height 3
click at [629, 245] on span "Play" at bounding box center [627, 246] width 5 height 3
click at [631, 16] on span "Participants" at bounding box center [630, 16] width 22 height 4
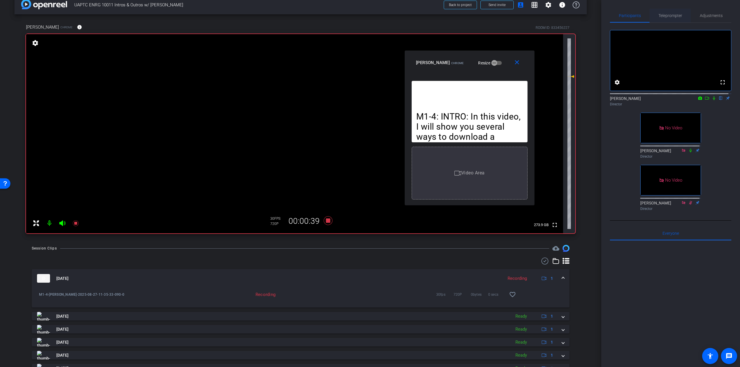
click at [668, 17] on span "Teleprompter" at bounding box center [670, 16] width 24 height 4
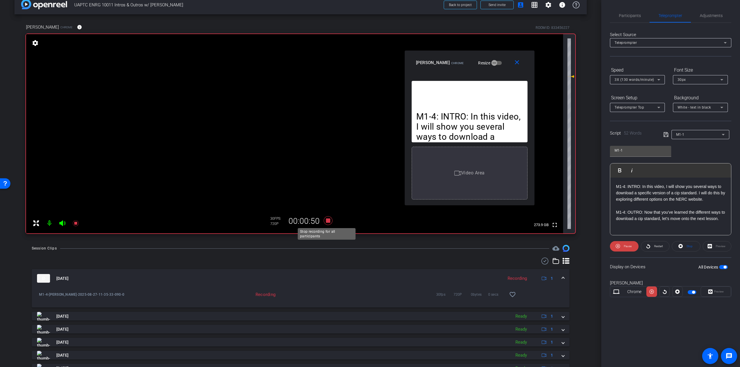
click at [326, 220] on icon at bounding box center [328, 220] width 9 height 9
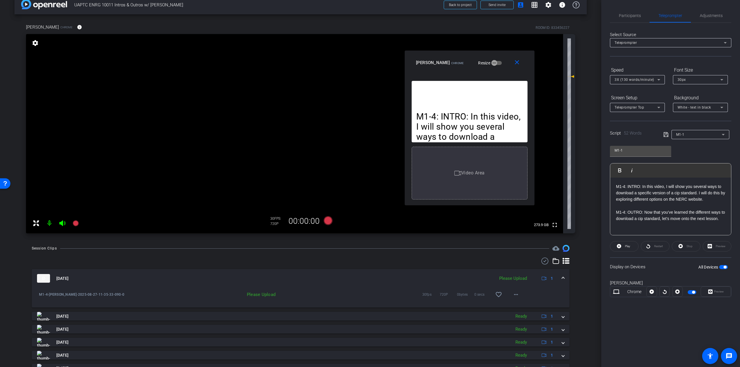
click at [726, 221] on div "M1-4: INTRO: In this video, I will show you several ways to download a specific…" at bounding box center [670, 207] width 121 height 58
click at [660, 209] on p "M1-4: OUTRO: Now that you’ve learned the different ways to download a cip stand…" at bounding box center [670, 215] width 109 height 13
drag, startPoint x: 722, startPoint y: 220, endPoint x: 566, endPoint y: 173, distance: 163.0
click at [566, 174] on div "arrow_back UAPTC ENRG 10011 Intros & Outros w/ Kevin Back to project Send invit…" at bounding box center [370, 183] width 740 height 367
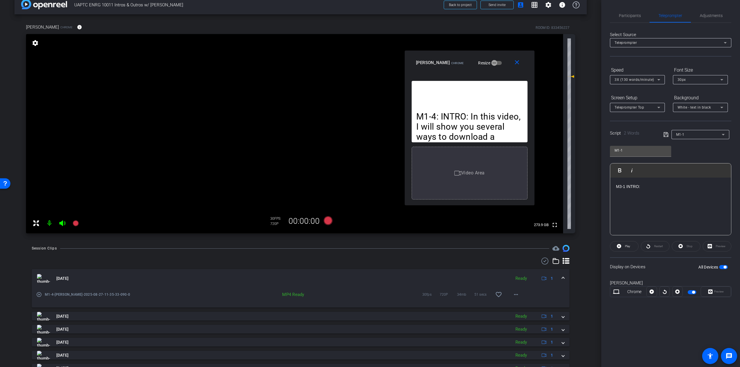
click at [672, 188] on p "M3-1 INTRO:" at bounding box center [670, 186] width 109 height 6
click at [667, 186] on p "M3-1 INTRO:" at bounding box center [670, 186] width 109 height 6
click at [663, 197] on p "M3-1 OUTRO:" at bounding box center [670, 199] width 109 height 6
click at [655, 185] on p "M3-1 INTRO:" at bounding box center [670, 186] width 109 height 6
click at [665, 184] on p "M3-1 INTRO:" at bounding box center [670, 186] width 109 height 6
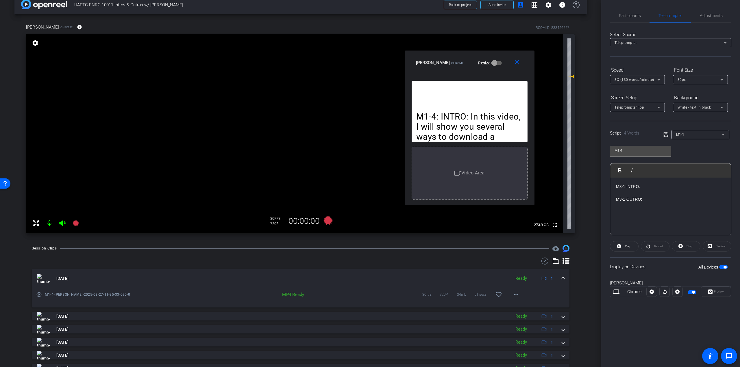
click at [673, 190] on p at bounding box center [670, 193] width 109 height 6
click at [660, 188] on p "M3-1 INTRO:" at bounding box center [670, 186] width 109 height 6
click at [666, 201] on p "M3-1 OUTRO:" at bounding box center [670, 199] width 109 height 6
click at [662, 185] on p "M3-1 INTRO:" at bounding box center [670, 186] width 109 height 6
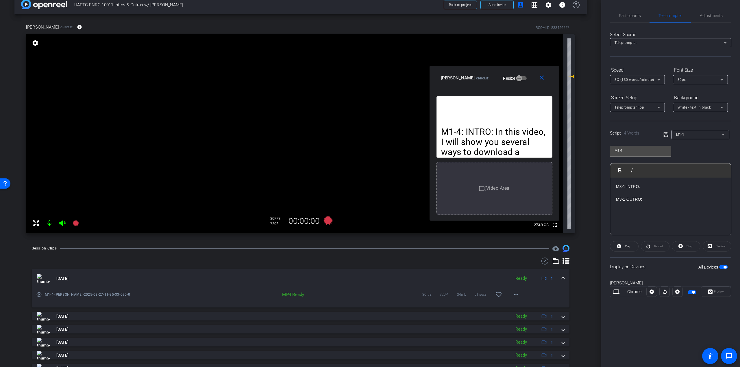
drag, startPoint x: 502, startPoint y: 60, endPoint x: 526, endPoint y: 75, distance: 28.4
click at [526, 75] on div "Kevin B. Perry Chrome Resize" at bounding box center [497, 78] width 112 height 10
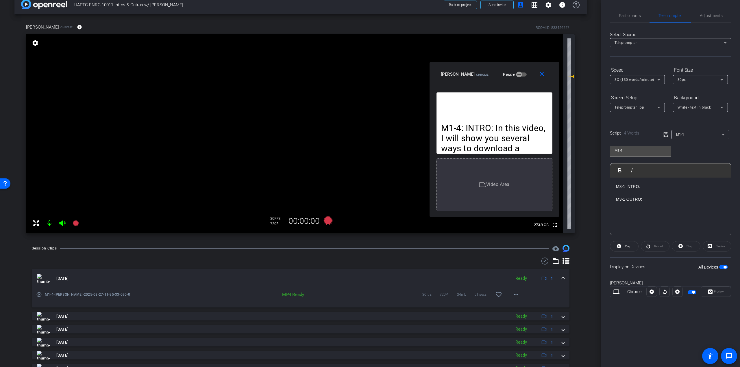
drag, startPoint x: 488, startPoint y: 72, endPoint x: 488, endPoint y: 69, distance: 3.2
click at [488, 69] on div "Kevin B. Perry Chrome Resize" at bounding box center [497, 74] width 112 height 10
click at [494, 74] on mat-slide-toggle "Resize" at bounding box center [510, 74] width 32 height 9
click at [633, 14] on span "Participants" at bounding box center [630, 16] width 22 height 4
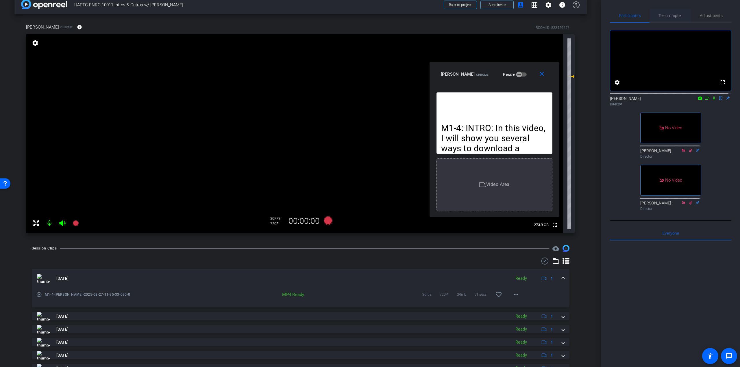
click at [669, 18] on span "Teleprompter" at bounding box center [670, 16] width 24 height 14
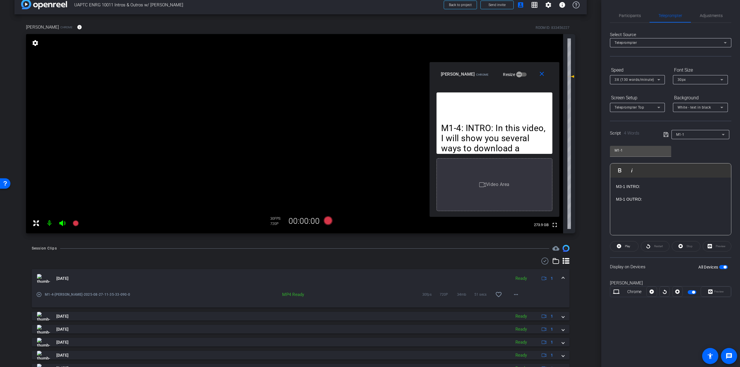
drag, startPoint x: 659, startPoint y: 198, endPoint x: 597, endPoint y: 167, distance: 68.7
click at [597, 167] on div "arrow_back UAPTC ENRG 10011 Intros & Outros w/ Kevin Back to project Send invit…" at bounding box center [370, 183] width 740 height 367
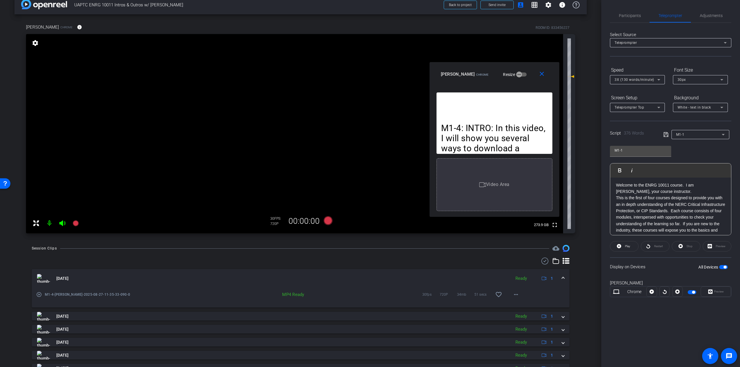
scroll to position [0, 0]
click at [671, 192] on p "Welcome to the ENRG 10011 course. I am Kevin Perry, your course instructor." at bounding box center [670, 189] width 109 height 13
click at [690, 245] on div "Stop" at bounding box center [685, 246] width 29 height 10
drag, startPoint x: 625, startPoint y: 246, endPoint x: 544, endPoint y: 173, distance: 109.6
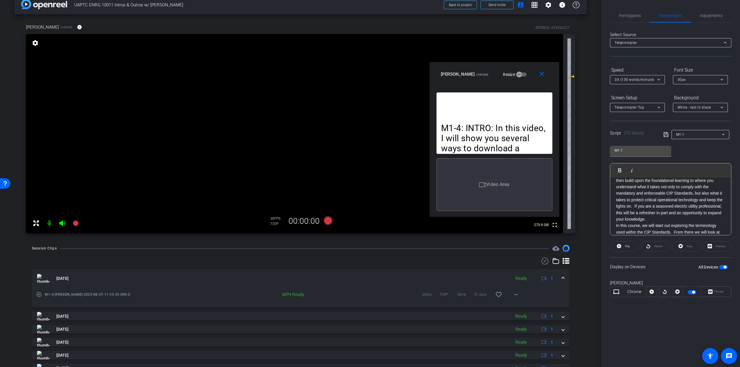
click at [551, 176] on body "Accessibility Screen-Reader Guide, Feedback, and Issue Reporting | New window m…" at bounding box center [370, 183] width 740 height 367
click at [688, 246] on div "Stop" at bounding box center [685, 246] width 29 height 10
click at [664, 136] on icon at bounding box center [665, 134] width 5 height 7
click at [711, 214] on p "This is the first of four courses designed to provide you with an in depth unde…" at bounding box center [670, 180] width 109 height 84
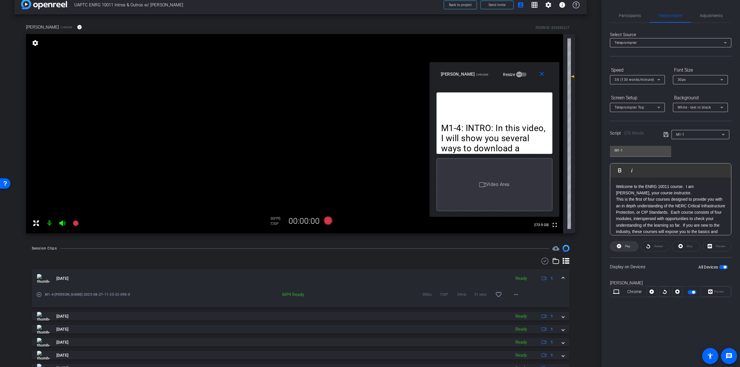
click at [621, 245] on button "Play" at bounding box center [624, 246] width 29 height 10
click at [625, 244] on span "Pause" at bounding box center [626, 246] width 9 height 8
drag, startPoint x: 656, startPoint y: 187, endPoint x: 645, endPoint y: 185, distance: 10.6
click at [645, 185] on p "Welcome to the ENRG 10011 course. I am Kevin Perry, your course instructor." at bounding box center [670, 189] width 109 height 13
click at [656, 185] on p "Welcome to the ENRG 10011 course. I am Kevin Perry, your course instructor." at bounding box center [670, 189] width 109 height 13
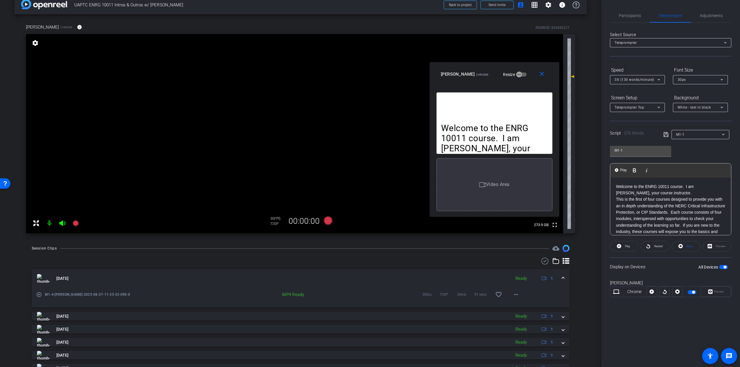
drag, startPoint x: 639, startPoint y: 187, endPoint x: 682, endPoint y: 185, distance: 42.5
click at [682, 185] on p "Welcome to the ENRG 10011 course. I am Kevin Perry, your course instructor." at bounding box center [670, 189] width 109 height 13
drag, startPoint x: 658, startPoint y: 186, endPoint x: 639, endPoint y: 185, distance: 18.8
click at [639, 185] on p "Welcome to Energizing. I am Kevin Perry, your course instructor." at bounding box center [670, 189] width 109 height 13
click at [665, 203] on p "This is the first of four courses designed to provide you with an in depth unde…" at bounding box center [670, 245] width 109 height 84
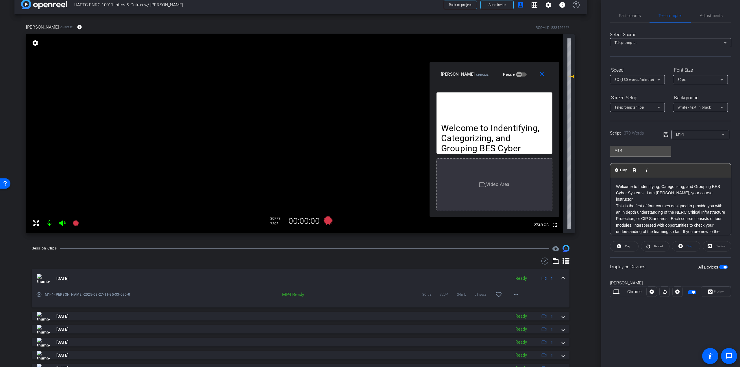
click at [699, 204] on p "This is the first of four courses designed to provide you with an in depth unde…" at bounding box center [670, 245] width 109 height 84
click at [684, 245] on span at bounding box center [686, 247] width 28 height 14
drag, startPoint x: 642, startPoint y: 187, endPoint x: 739, endPoint y: 175, distance: 97.8
click at [643, 187] on p "Welcome to Indentifying, Categorizing, and Grouping BES Cyber Systems. I am Kev…" at bounding box center [670, 192] width 109 height 19
click at [643, 185] on p "Welcome to Indentifying, Categorizing, and Grouping BES Cyber Systems. I am Kev…" at bounding box center [670, 192] width 109 height 19
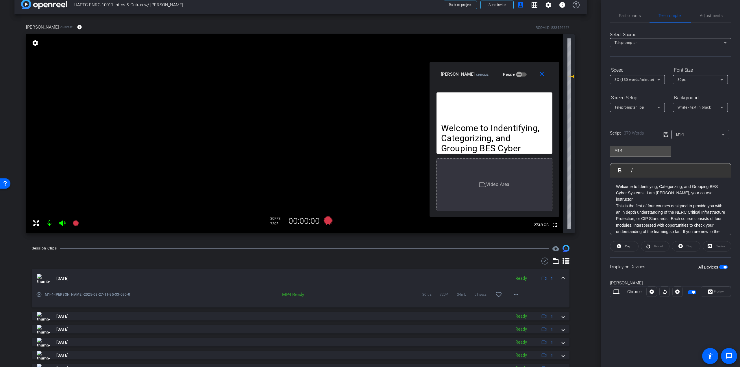
click at [650, 184] on p "Welcome to Identifying, Categorizing, and Grouping BES Cyber Systems. I am Kevi…" at bounding box center [670, 192] width 109 height 19
click at [642, 183] on p "Welcome to Identifying, Categorizing, and Grouping BES Cyber Systems. I am Kevi…" at bounding box center [670, 192] width 109 height 19
click at [652, 186] on p "Welcome to Identifying, Categorizing, and Grouping BES Cyber Systems. I am Kevi…" at bounding box center [670, 192] width 109 height 19
click at [684, 245] on div "Stop" at bounding box center [685, 246] width 29 height 10
click at [637, 185] on p "Welcome to Identifying, Categorizing, and Grouping BES Cyber Systems. I am Kevi…" at bounding box center [670, 192] width 109 height 19
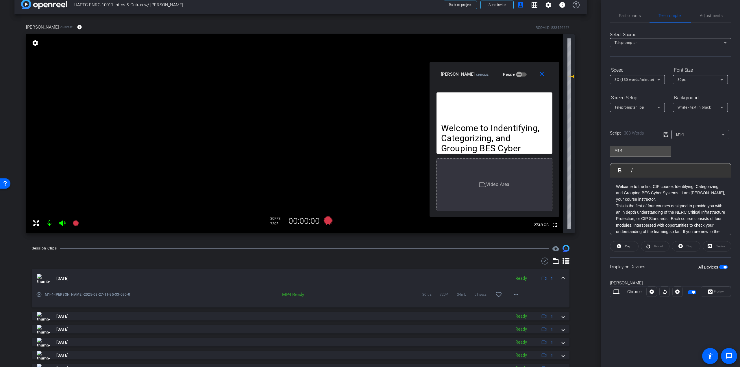
click at [649, 199] on p "Welcome to the first CIP course: Identifying, Categorizing, and Grouping BES Cy…" at bounding box center [670, 192] width 109 height 19
click at [686, 247] on div "Stop" at bounding box center [685, 246] width 29 height 10
click at [665, 136] on icon at bounding box center [665, 134] width 5 height 7
click at [631, 248] on span at bounding box center [624, 247] width 28 height 14
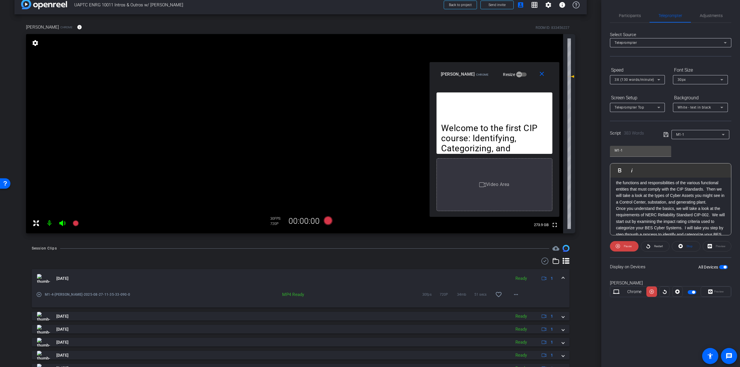
drag, startPoint x: 734, startPoint y: 206, endPoint x: 729, endPoint y: 214, distance: 9.9
click at [729, 214] on div "Participants Teleprompter Adjustments settings Brian Sly flip Director Brandon …" at bounding box center [670, 183] width 139 height 367
click at [660, 79] on icon at bounding box center [658, 79] width 7 height 7
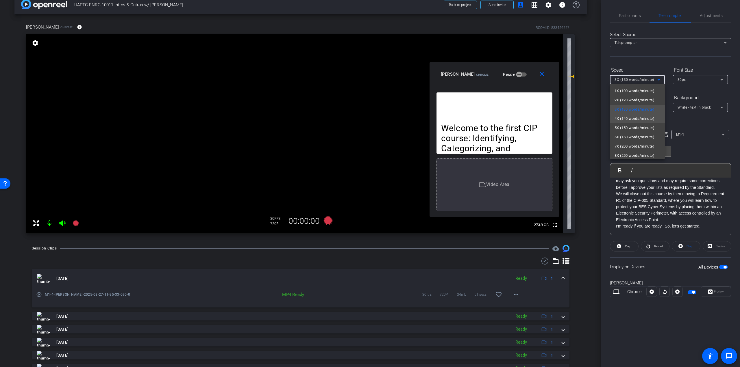
click at [625, 119] on span "4X (140 words/minute)" at bounding box center [634, 118] width 40 height 7
click at [641, 83] on div "4X (140 words/minute)" at bounding box center [635, 79] width 43 height 7
click at [627, 128] on span "5X (150 words/minute)" at bounding box center [634, 128] width 40 height 7
click at [643, 91] on form "Speed 5X (150 words/minute) Font Size 30px Screen Setup Teleprompter Top Backgr…" at bounding box center [670, 88] width 121 height 47
click at [689, 245] on div "Stop" at bounding box center [685, 246] width 29 height 10
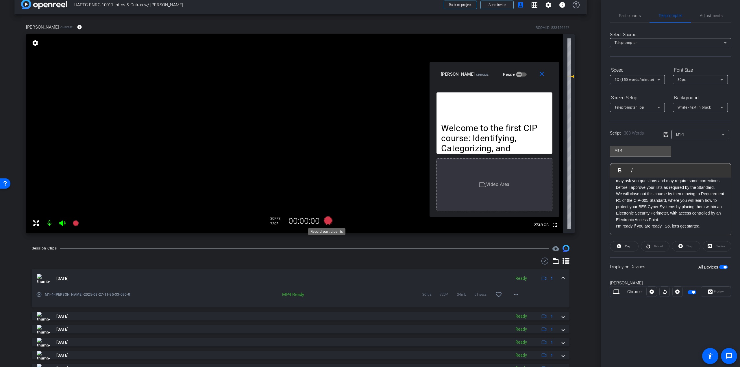
click at [326, 221] on icon at bounding box center [328, 220] width 9 height 9
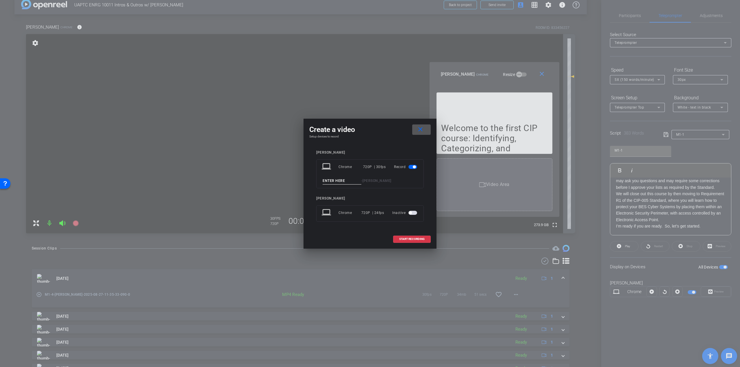
click at [345, 178] on input at bounding box center [341, 180] width 39 height 7
type input "ENRG 11 - Course Intro"
click at [412, 239] on span "START RECORDING" at bounding box center [411, 239] width 25 height 3
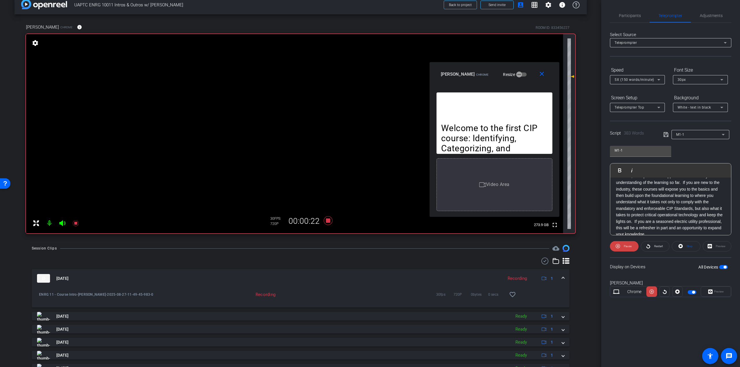
scroll to position [49, 0]
click at [727, 193] on div "Welcome to the first CIP course: Identifying, Categorizing, and Grouping BES Cy…" at bounding box center [670, 266] width 121 height 277
click at [625, 248] on span "Pause" at bounding box center [626, 246] width 9 height 8
click at [647, 77] on div "5X (150 words/minute)" at bounding box center [635, 79] width 43 height 7
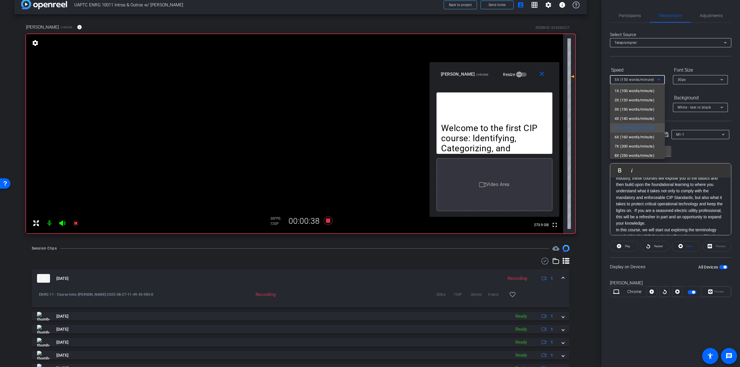
click at [491, 99] on div at bounding box center [370, 183] width 740 height 367
click at [723, 265] on span "button" at bounding box center [723, 267] width 9 height 4
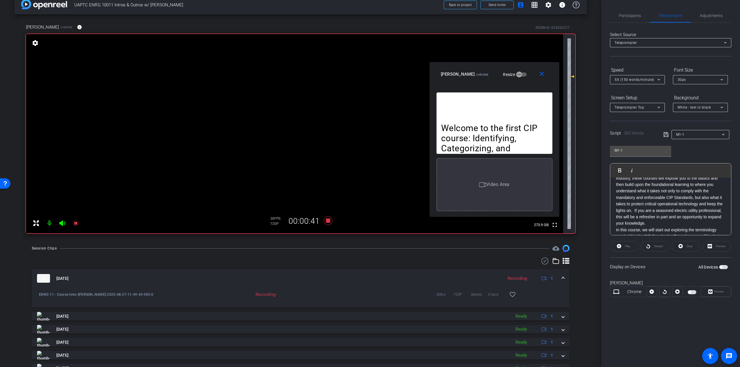
click at [713, 290] on div "Preview" at bounding box center [715, 292] width 30 height 10
click at [720, 247] on div "Preview" at bounding box center [716, 246] width 29 height 10
click at [722, 266] on span "button" at bounding box center [720, 267] width 3 height 3
click at [644, 75] on div "5X (150 words/minute)" at bounding box center [637, 79] width 46 height 9
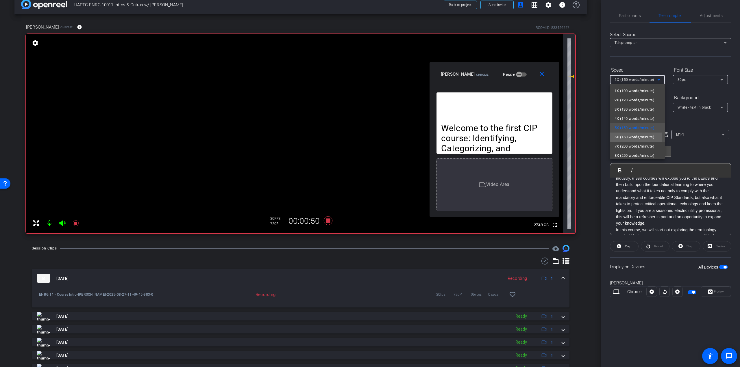
click at [630, 138] on span "6X (160 words/minute)" at bounding box center [634, 137] width 40 height 7
click at [643, 81] on span "6X (160 words/minute)" at bounding box center [634, 80] width 40 height 4
click at [668, 62] on div at bounding box center [370, 183] width 740 height 367
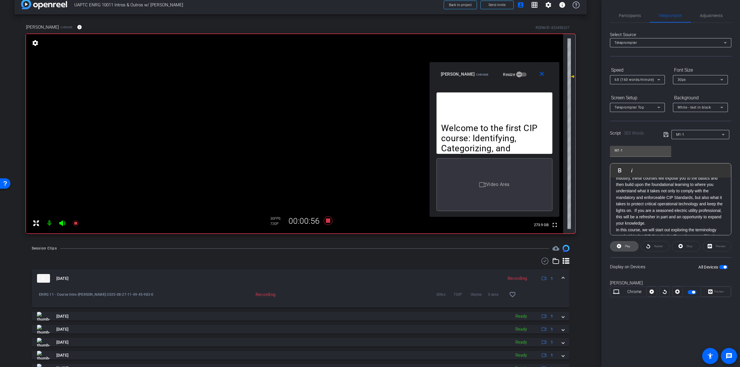
click at [632, 246] on span at bounding box center [624, 247] width 28 height 14
click at [622, 248] on span "Pause" at bounding box center [626, 246] width 9 height 8
click at [654, 82] on div "6X (160 words/minute)" at bounding box center [635, 79] width 43 height 7
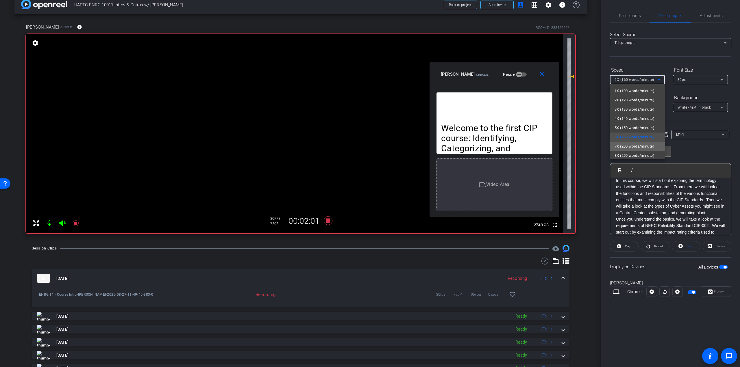
click at [641, 146] on span "7X (200 words/minute)" at bounding box center [634, 146] width 40 height 7
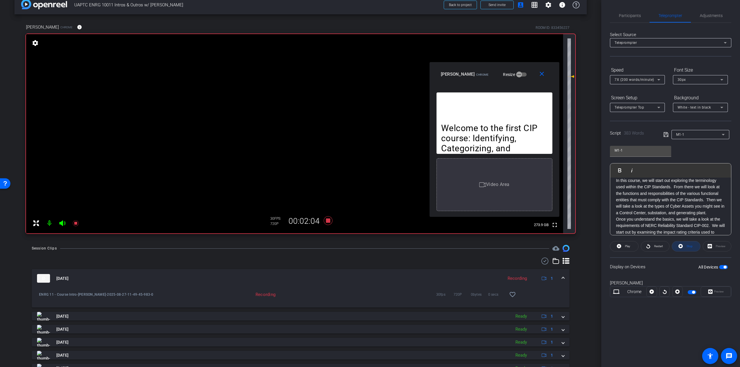
click at [688, 247] on span "Stop" at bounding box center [689, 246] width 6 height 3
click at [645, 79] on span "7X (200 words/minute)" at bounding box center [634, 80] width 40 height 4
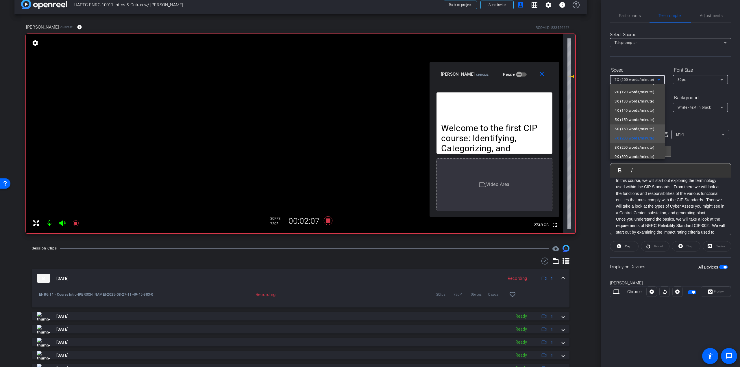
scroll to position [13, 0]
click at [655, 65] on div at bounding box center [370, 183] width 740 height 367
drag, startPoint x: 626, startPoint y: 247, endPoint x: 695, endPoint y: 251, distance: 69.2
click at [695, 260] on openreel-capture-teleprompter "Speed 7X (200 words/minute) Font Size 30px Screen Setup Teleprompter Top Backgr…" at bounding box center [670, 186] width 121 height 242
click at [688, 241] on openreel-capture-teleprompter "Speed 7X (200 words/minute) Font Size 30px Screen Setup Teleprompter Top Backgr…" at bounding box center [670, 186] width 121 height 242
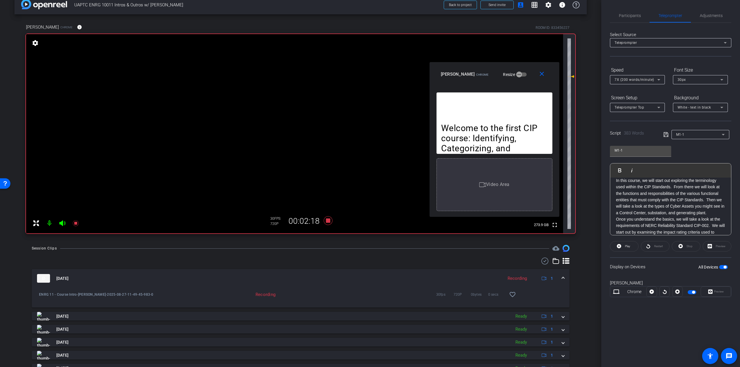
click at [688, 244] on div "Stop" at bounding box center [685, 246] width 29 height 10
click at [630, 245] on span "Play" at bounding box center [627, 246] width 5 height 3
click at [630, 245] on span "Pause" at bounding box center [627, 246] width 8 height 3
click at [706, 193] on p "In this course, we will start out exploring the terminology used within the CIP…" at bounding box center [670, 191] width 109 height 39
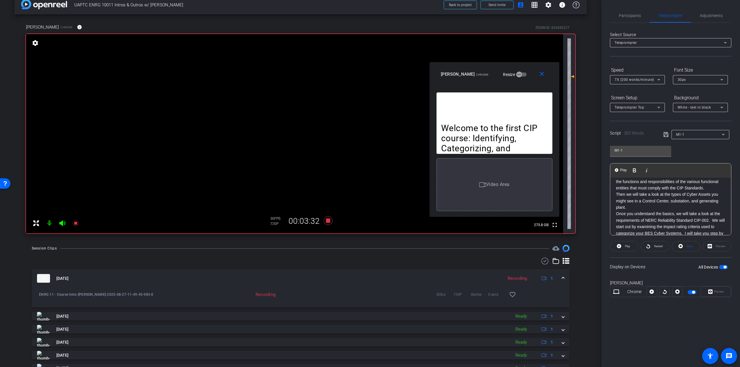
scroll to position [128, 0]
click at [624, 188] on p at bounding box center [670, 188] width 109 height 6
click at [637, 207] on p "Then we will take a look at the types of Cyber Assets you might see in a Contro…" at bounding box center [670, 201] width 109 height 19
drag, startPoint x: 712, startPoint y: 186, endPoint x: 658, endPoint y: 185, distance: 54.0
click at [621, 181] on div "Welcome to the first CIP course: Identifying, Categorizing, and Grouping BES Cy…" at bounding box center [670, 195] width 121 height 290
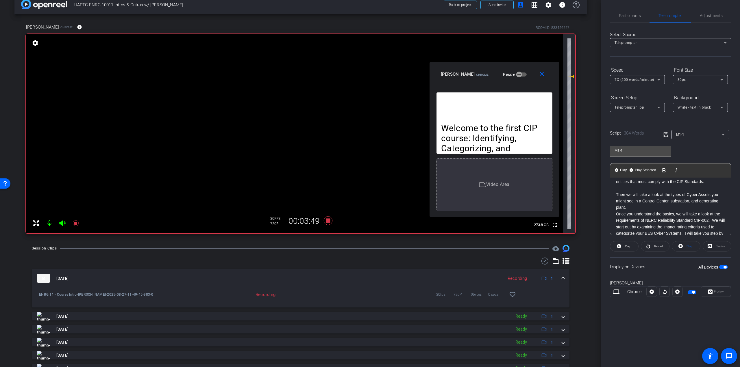
click at [693, 189] on p at bounding box center [670, 188] width 109 height 6
click at [663, 183] on p "In this course, we will start out exploring the terminology used within the CIP…" at bounding box center [670, 172] width 109 height 26
copy div "Welcome to the first CIP course: Identifying, Categorizing, and Grouping BES Cy…"
click at [638, 183] on p "In this course, we will start out exploring the terminology used within the CIP…" at bounding box center [670, 172] width 109 height 26
drag, startPoint x: 636, startPoint y: 191, endPoint x: 586, endPoint y: 154, distance: 62.7
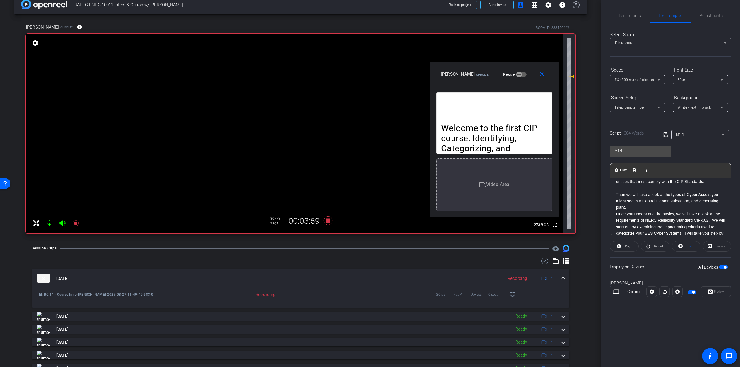
click at [586, 154] on div "arrow_back UAPTC ENRG 10011 Intros & Outros w/ Kevin Back to project Send invit…" at bounding box center [370, 183] width 740 height 367
click at [681, 207] on p "This is the first of four courses designed to provide you with an in depth unde…" at bounding box center [670, 175] width 109 height 84
drag, startPoint x: 685, startPoint y: 215, endPoint x: 553, endPoint y: 139, distance: 151.9
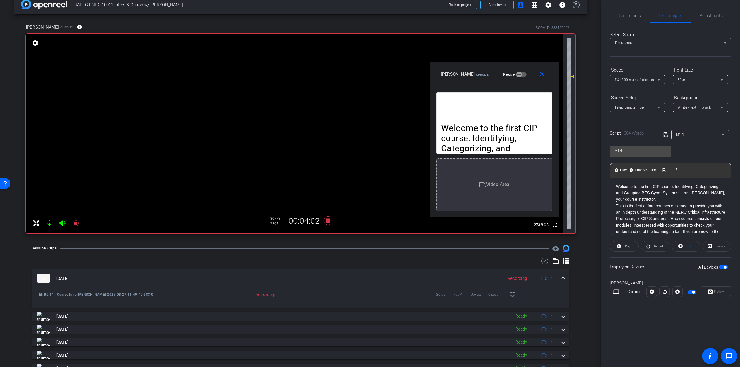
click at [553, 139] on body "Accessibility Screen-Reader Guide, Feedback, and Issue Reporting | New window m…" at bounding box center [370, 183] width 740 height 367
click at [621, 214] on p at bounding box center [670, 212] width 109 height 6
click at [689, 246] on span "Stop" at bounding box center [689, 246] width 6 height 3
click at [630, 245] on span at bounding box center [624, 247] width 28 height 14
click at [626, 249] on span "Pause" at bounding box center [626, 246] width 9 height 8
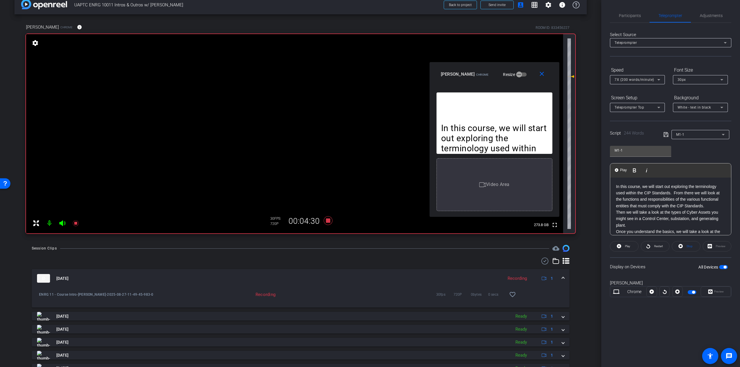
drag, startPoint x: 686, startPoint y: 212, endPoint x: 709, endPoint y: 211, distance: 22.9
click at [709, 211] on p "Then we will take a look at the types of Cyber Assets you might see in a Contro…" at bounding box center [670, 218] width 109 height 19
click at [681, 213] on p "Then we will take a look at the types of Cyber Assets you might see in a Contro…" at bounding box center [670, 218] width 109 height 19
click at [685, 246] on span "Stop" at bounding box center [689, 246] width 8 height 8
click at [627, 246] on span "Play" at bounding box center [627, 246] width 5 height 3
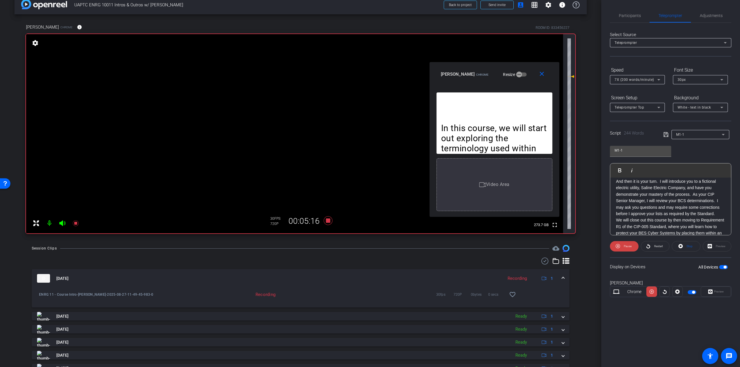
scroll to position [87, 0]
click at [654, 187] on p "Once you understand the basics, we will take a look at the requirements of NERC…" at bounding box center [670, 164] width 109 height 45
drag, startPoint x: 648, startPoint y: 191, endPoint x: 589, endPoint y: 168, distance: 64.1
click at [589, 168] on div "arrow_back UAPTC ENRG 10011 Intros & Outros w/ Kevin Back to project Send invit…" at bounding box center [370, 183] width 740 height 367
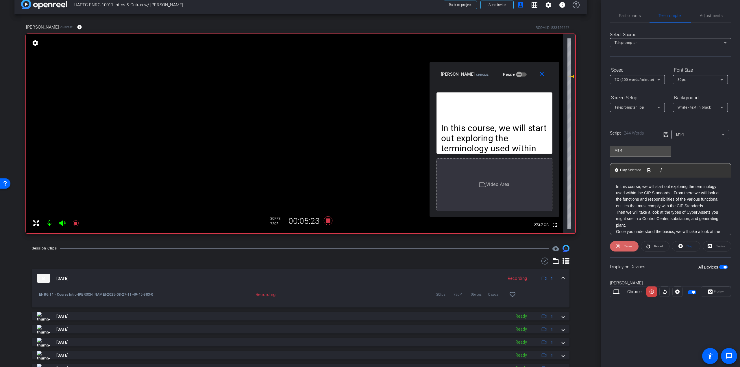
click at [623, 244] on span "Pause" at bounding box center [626, 246] width 9 height 8
click at [653, 215] on p "Once you understand the basics, we will take a look at the requirements of NERC…" at bounding box center [670, 193] width 109 height 45
drag, startPoint x: 640, startPoint y: 218, endPoint x: 589, endPoint y: 156, distance: 80.1
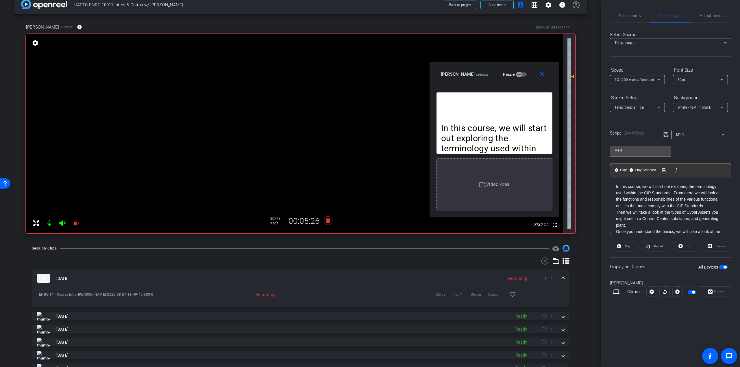
click at [589, 156] on div "arrow_back UAPTC ENRG 10011 Intros & Outros w/ Kevin Back to project Send invit…" at bounding box center [370, 183] width 740 height 367
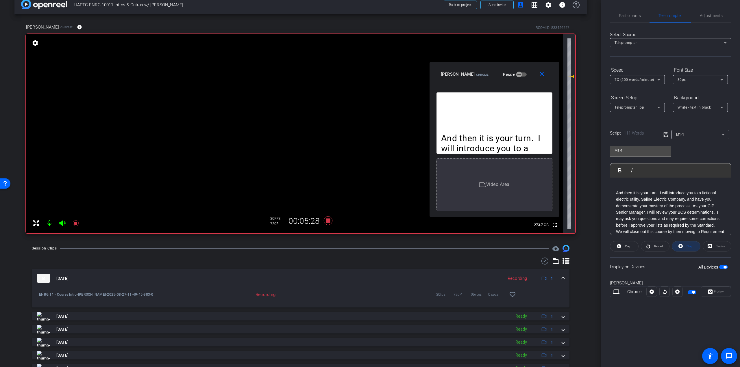
click at [685, 246] on span "Stop" at bounding box center [689, 246] width 8 height 8
click at [619, 245] on icon at bounding box center [619, 246] width 4 height 4
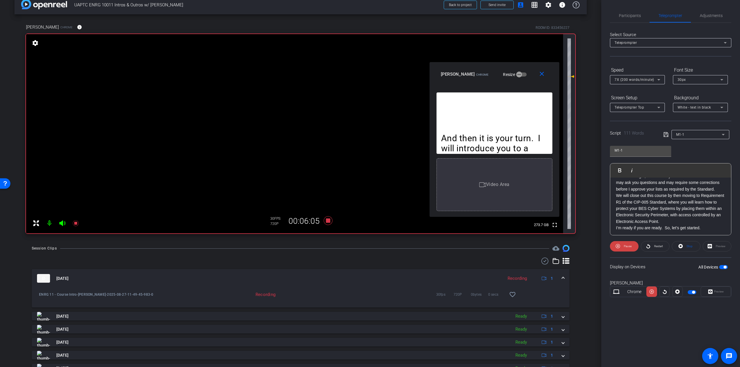
scroll to position [38, 0]
click at [328, 221] on icon at bounding box center [328, 220] width 9 height 9
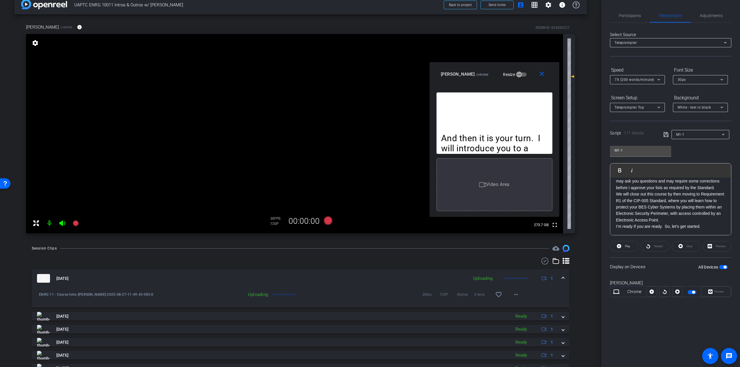
click at [717, 222] on p "We will close out this course by then moving to Requirement R1 of the CIP-005 S…" at bounding box center [670, 207] width 109 height 32
drag, startPoint x: 708, startPoint y: 228, endPoint x: 589, endPoint y: 111, distance: 166.5
click at [589, 111] on div "arrow_back UAPTC ENRG 10011 Intros & Outros w/ Kevin Back to project Send invit…" at bounding box center [370, 183] width 740 height 367
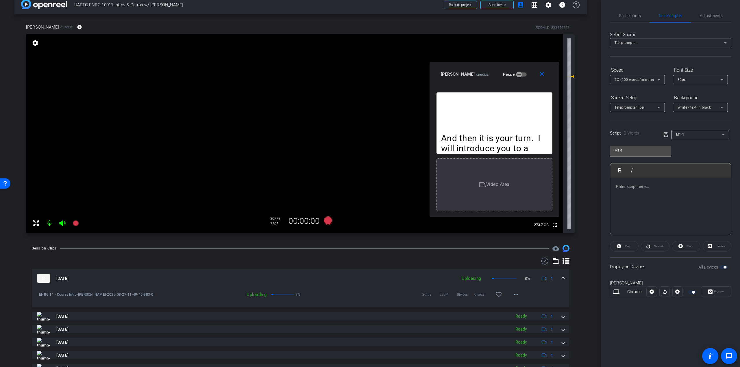
click at [647, 188] on p at bounding box center [670, 186] width 109 height 6
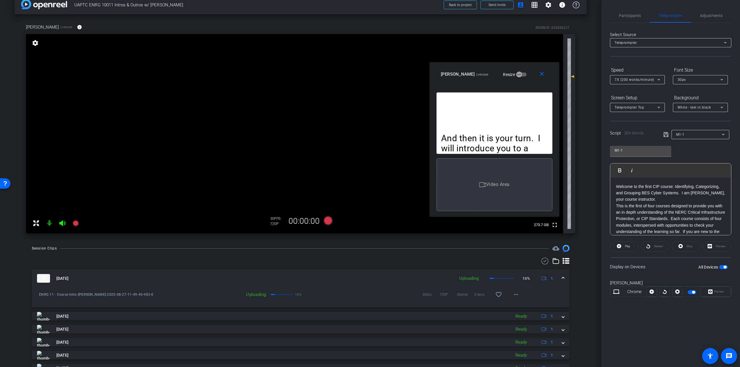
click at [664, 198] on p "Welcome to the first CIP course: Identifying, Categorizing, and Grouping BES Cy…" at bounding box center [670, 192] width 109 height 19
click at [328, 221] on icon at bounding box center [328, 220] width 9 height 9
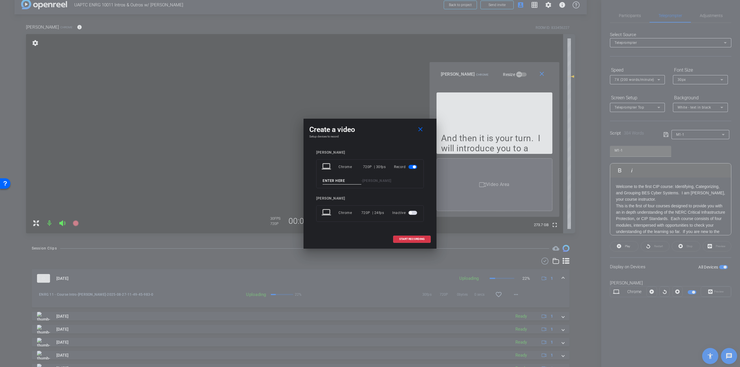
click at [344, 180] on input at bounding box center [341, 180] width 39 height 7
type input "ENRG 11- Course Intro Take 2"
click at [419, 239] on span "START RECORDING" at bounding box center [411, 239] width 25 height 3
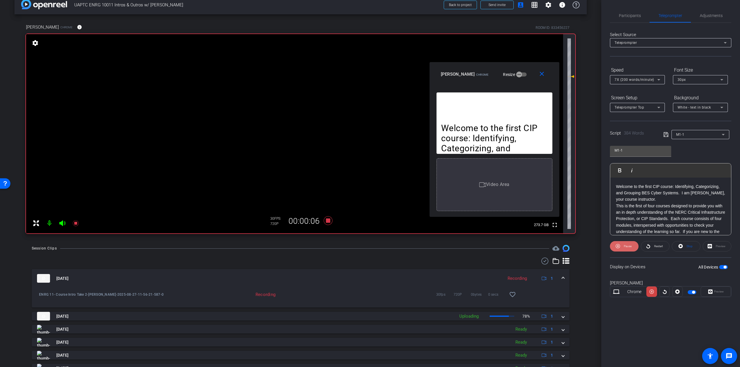
click at [627, 247] on span "Pause" at bounding box center [627, 246] width 8 height 3
click at [689, 247] on span "Stop" at bounding box center [689, 246] width 6 height 3
click at [683, 245] on div "Stop" at bounding box center [685, 246] width 29 height 10
click at [624, 247] on span "Play" at bounding box center [626, 246] width 7 height 8
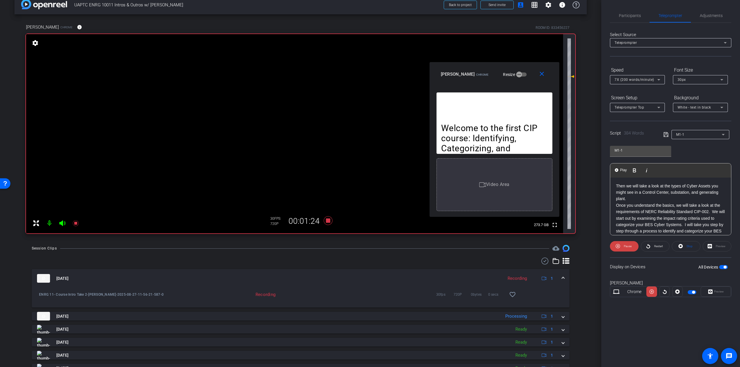
click at [644, 201] on p "Then we will take a look at the types of Cyber Assets you might see in a Contro…" at bounding box center [670, 192] width 109 height 19
click at [625, 249] on span "Pause" at bounding box center [626, 246] width 9 height 8
drag, startPoint x: 630, startPoint y: 201, endPoint x: 593, endPoint y: 123, distance: 85.8
click at [593, 124] on div "arrow_back UAPTC ENRG 10011 Intros & Outros w/ Kevin Back to project Send invit…" at bounding box center [370, 183] width 740 height 367
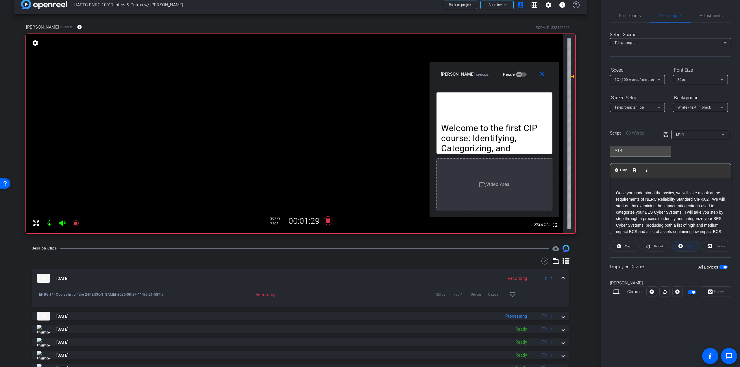
click at [684, 246] on span at bounding box center [686, 247] width 28 height 14
click at [627, 247] on span "Play" at bounding box center [627, 246] width 5 height 3
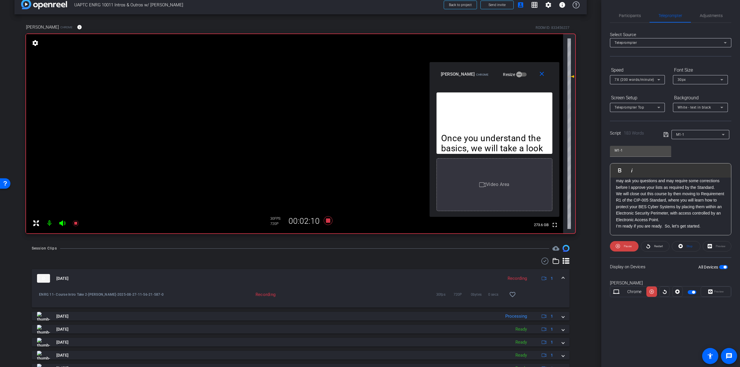
scroll to position [90, 0]
click at [327, 221] on icon at bounding box center [328, 220] width 9 height 9
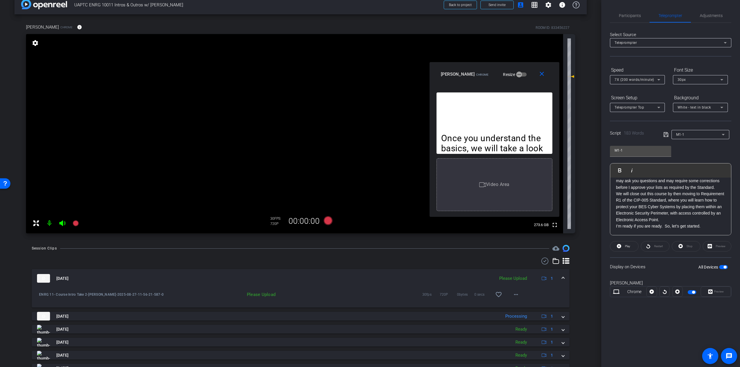
click at [690, 222] on p "We will close out this course by then moving to Requirement R1 of the CIP-005 S…" at bounding box center [670, 207] width 109 height 32
click at [707, 226] on p "I’m ready if you are ready. So, let’s get started." at bounding box center [670, 226] width 109 height 6
click at [710, 223] on p "I’m ready if you are ready. So, let’s get started." at bounding box center [670, 226] width 109 height 6
click at [515, 47] on video at bounding box center [294, 133] width 537 height 199
click at [628, 15] on span "Participants" at bounding box center [630, 16] width 22 height 4
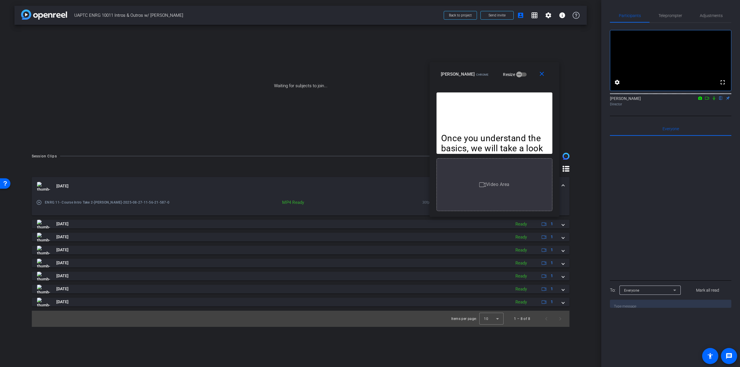
scroll to position [0, 0]
